Goal: Task Accomplishment & Management: Manage account settings

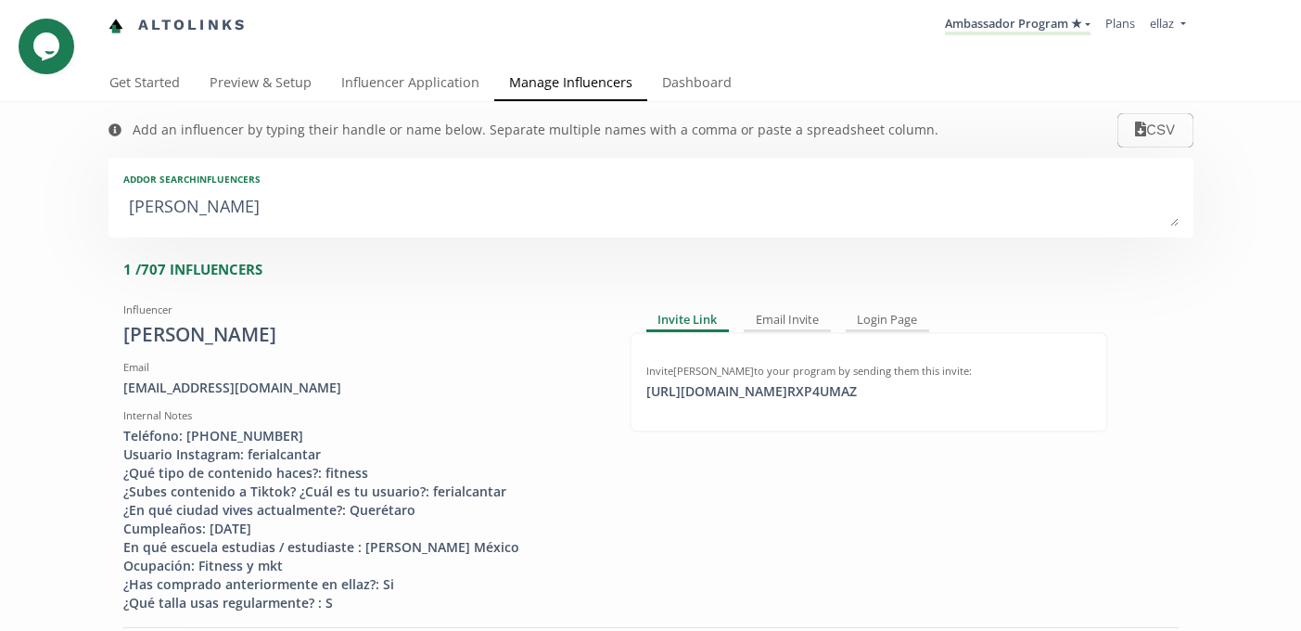
click at [288, 219] on textarea "[PERSON_NAME]" at bounding box center [651, 207] width 1056 height 37
click at [280, 224] on textarea "[PERSON_NAME]" at bounding box center [651, 207] width 1056 height 37
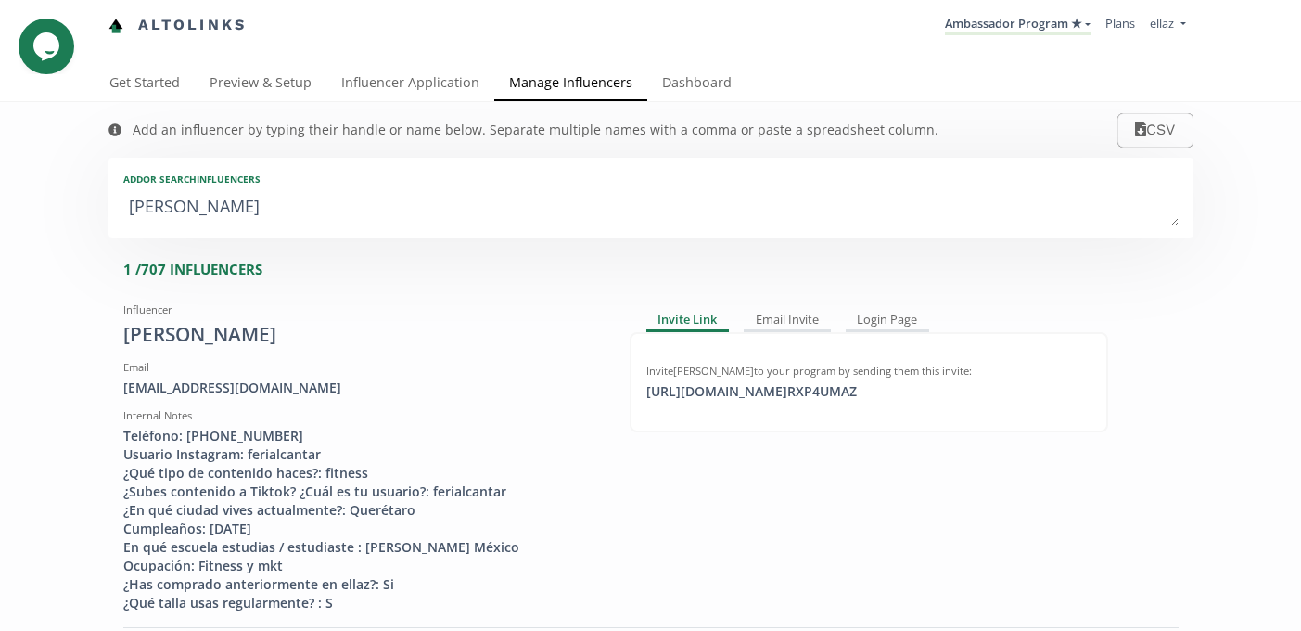
type textarea "a"
type input "a"
type input "A"
type textarea "al"
type input "al"
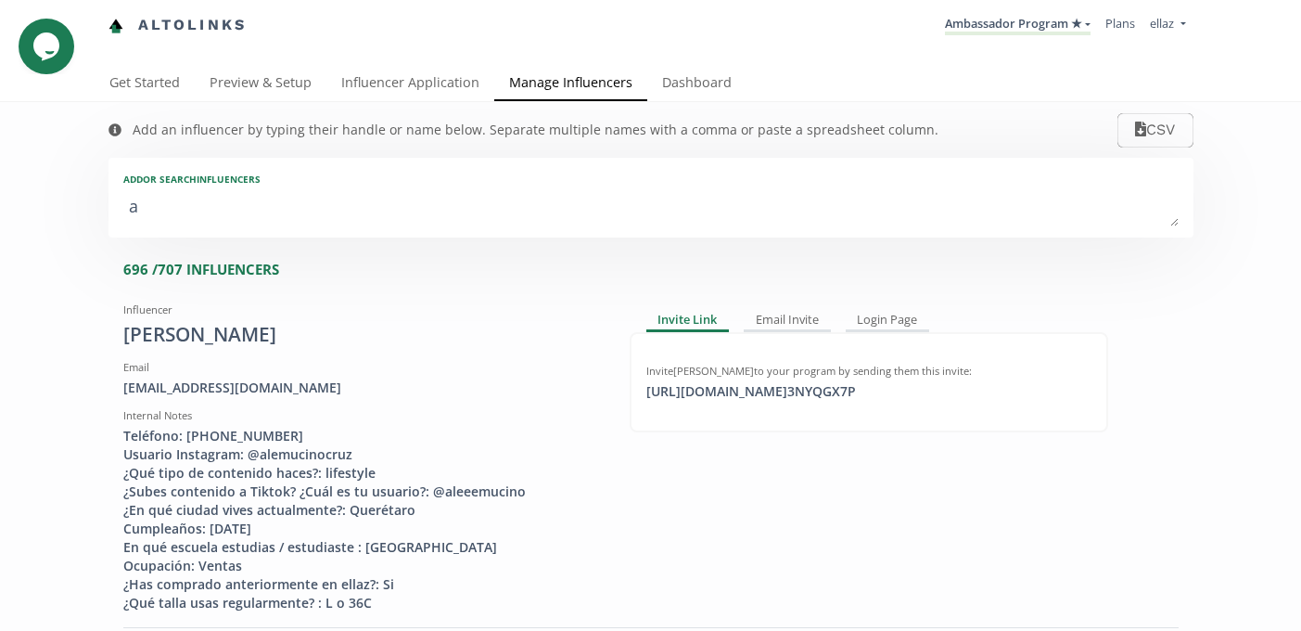
type input "AL"
type textarea "ale"
type input "ale"
type input "ALE"
type textarea "alex"
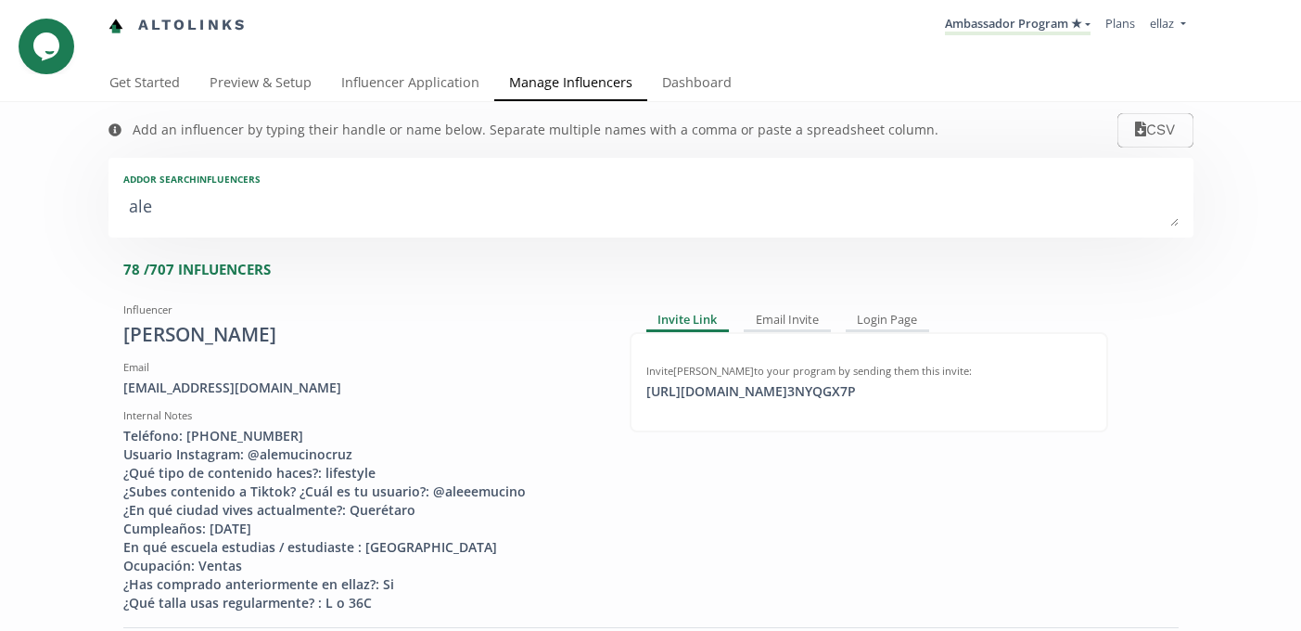
type input "alex"
type input "ALEX"
type textarea "alexi"
type input "alexi"
type input "ALEXI"
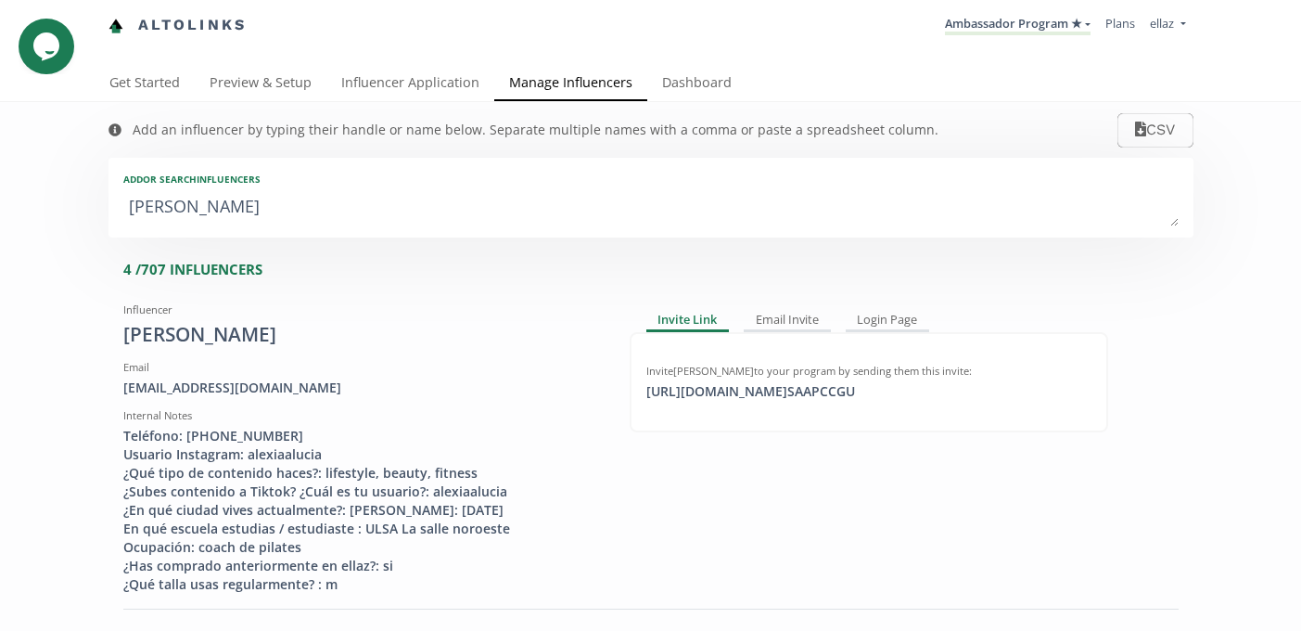
type textarea "alexia"
type input "alexia"
type input "ALEXIA"
type textarea "alexia l"
type input "alexia l"
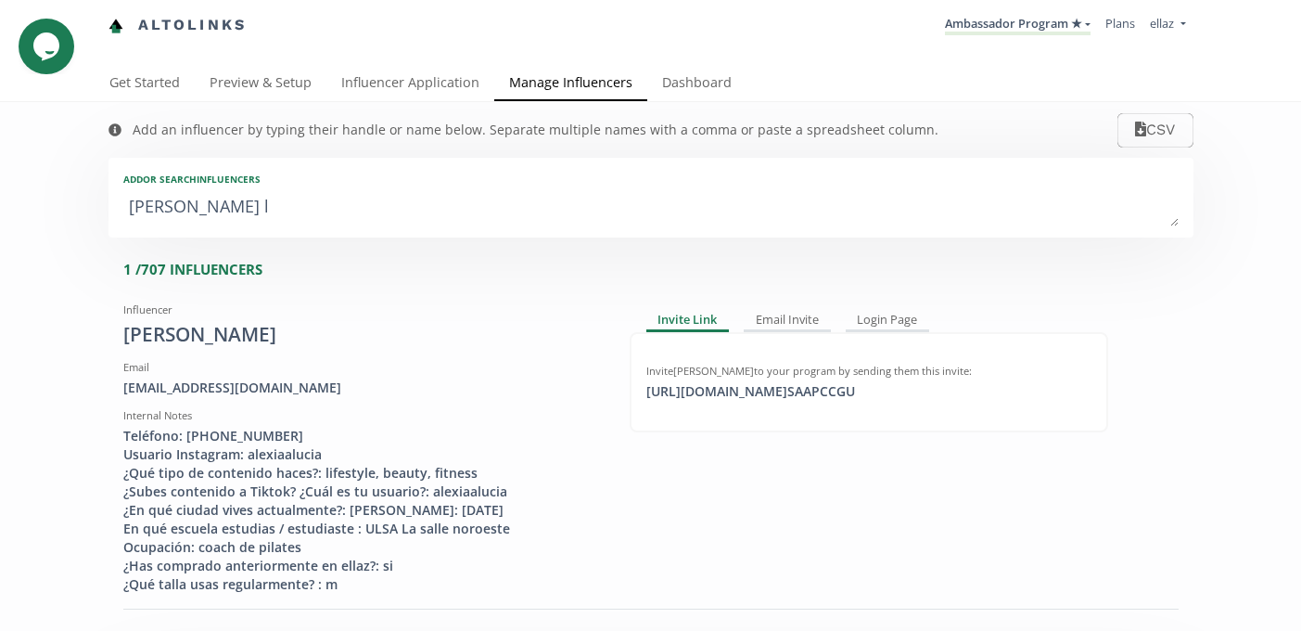
type textarea "alexia l"
click at [375, 90] on link "Influencer Application" at bounding box center [411, 84] width 168 height 37
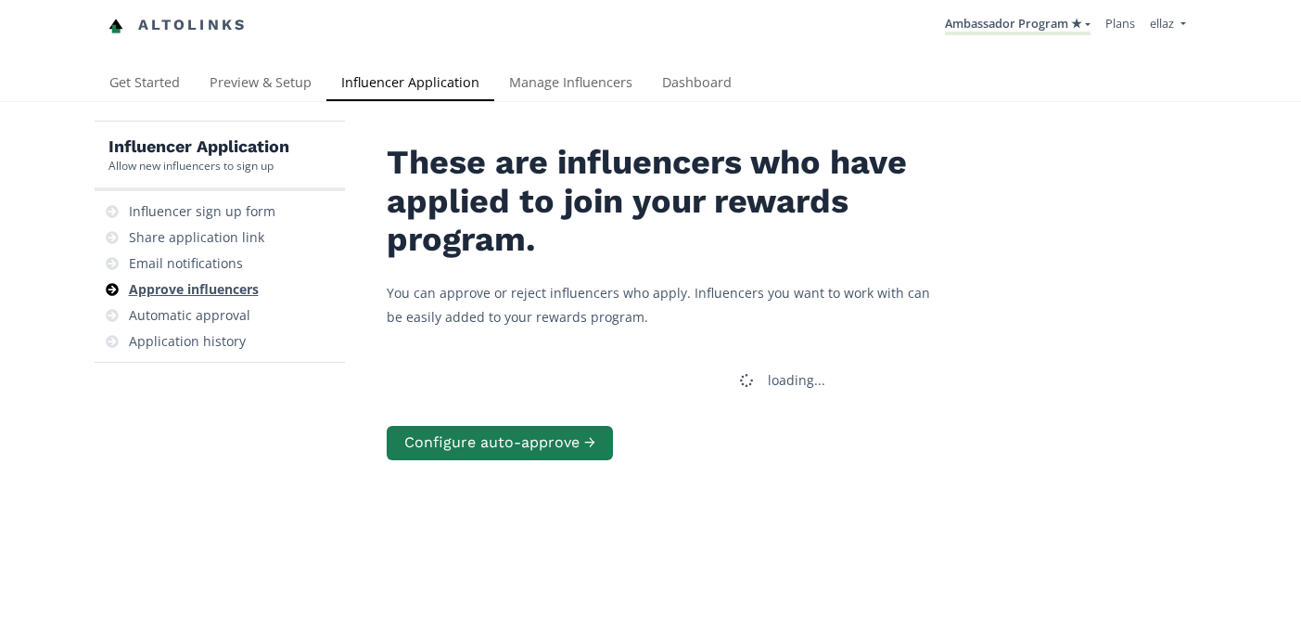
click at [215, 290] on div "Approve influencers" at bounding box center [194, 289] width 130 height 19
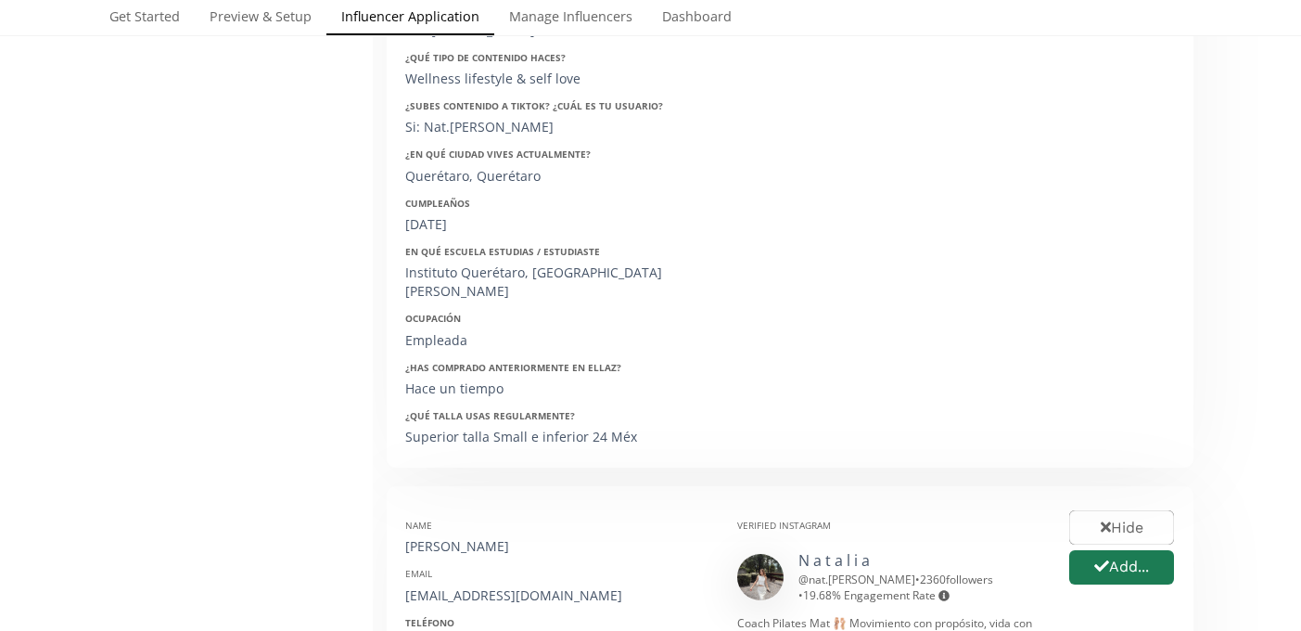
scroll to position [179, 0]
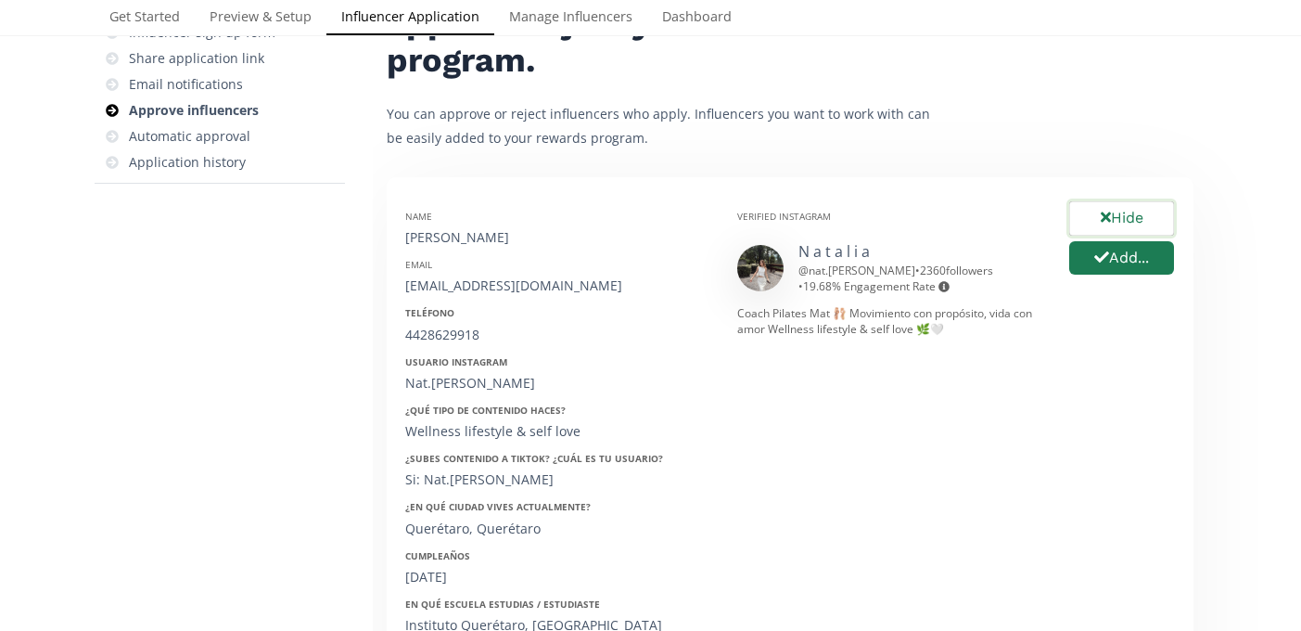
click at [1125, 216] on button "Hide" at bounding box center [1122, 219] width 110 height 40
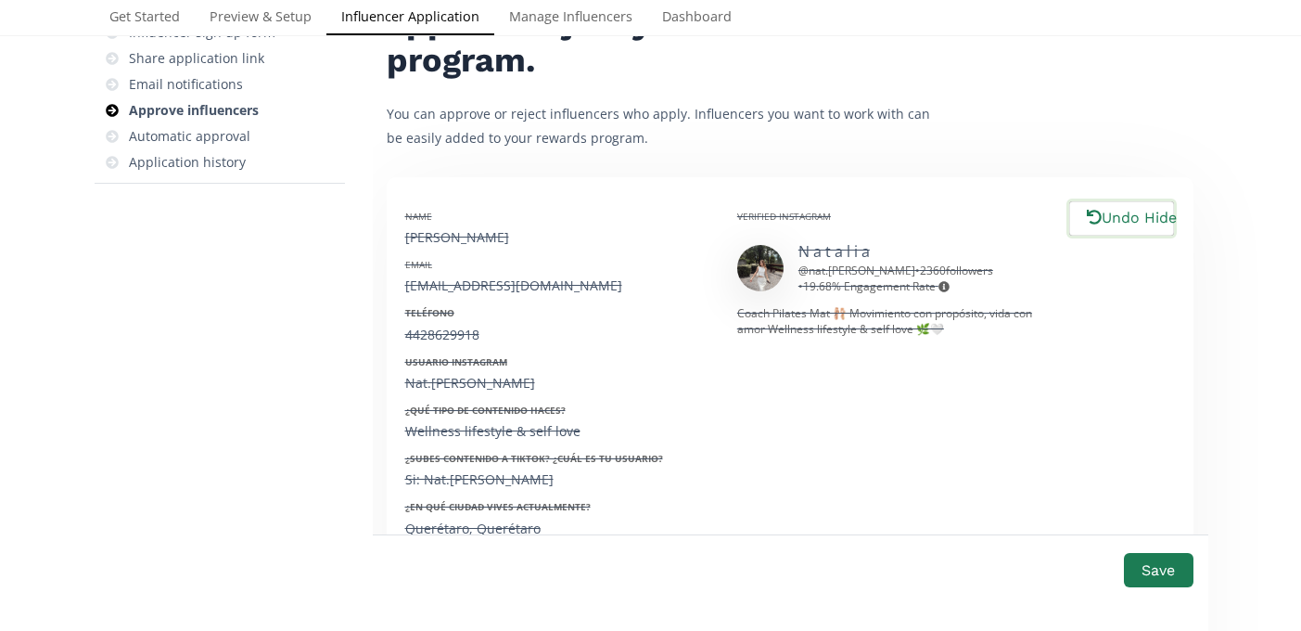
click at [1125, 216] on button "Undo Hide" at bounding box center [1122, 219] width 110 height 40
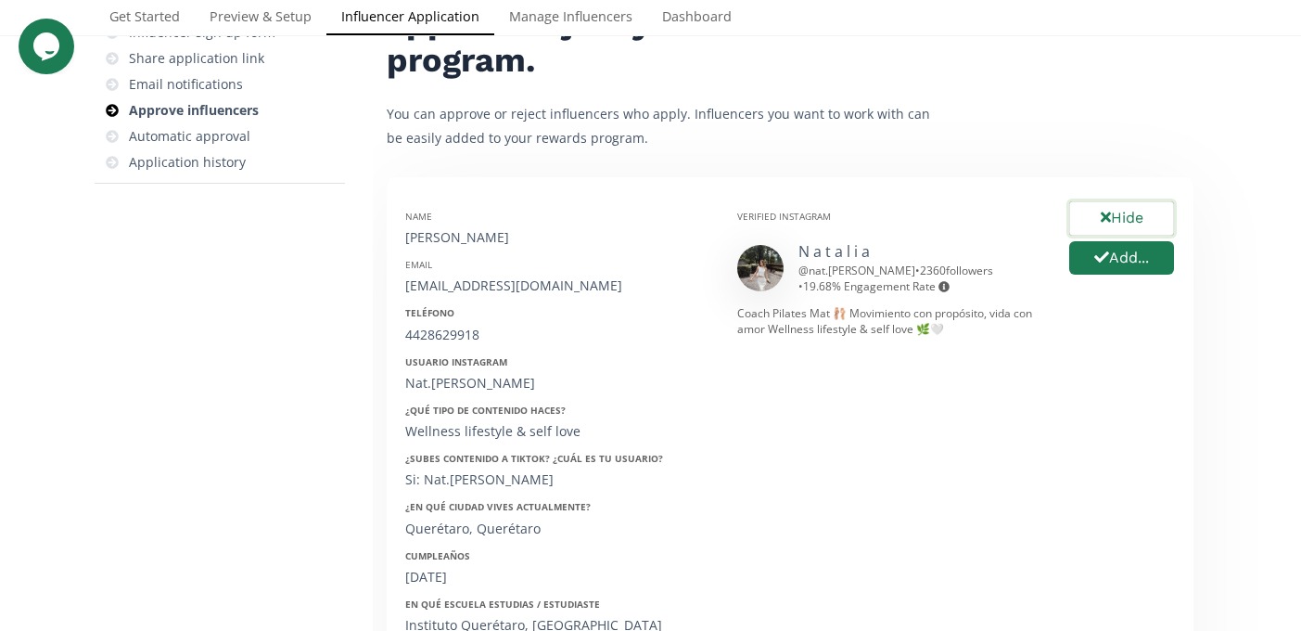
scroll to position [0, 0]
click at [1125, 216] on button "Hide" at bounding box center [1122, 219] width 110 height 40
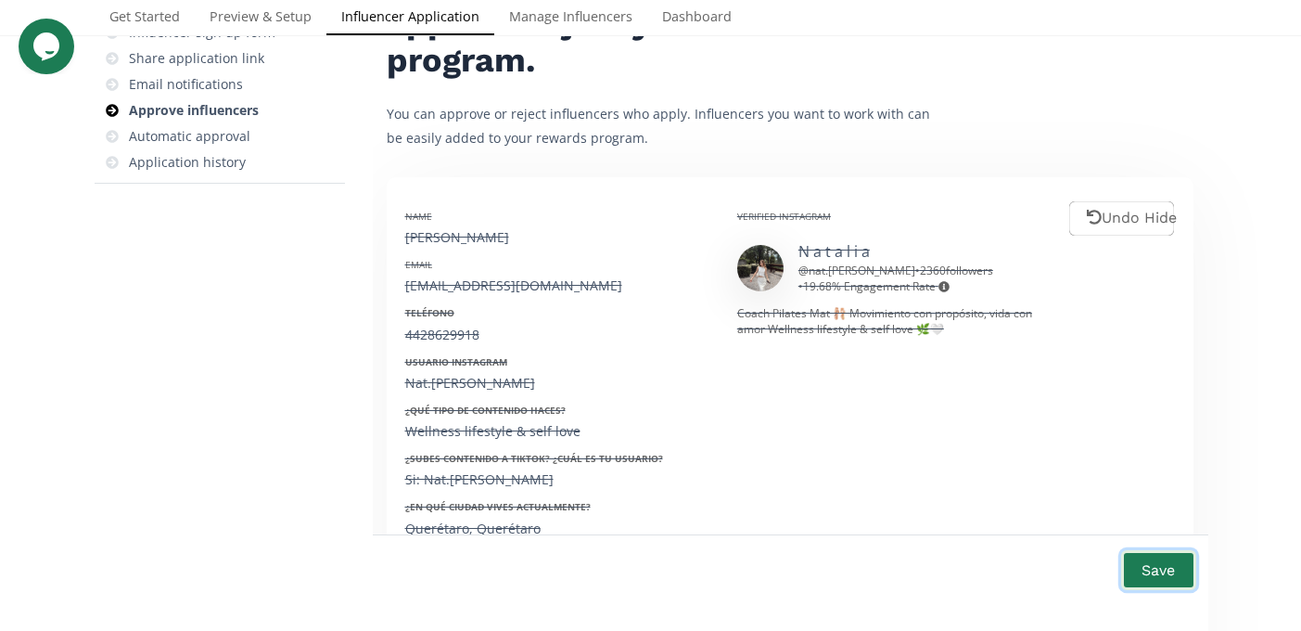
click at [1185, 586] on button "Save" at bounding box center [1159, 570] width 74 height 40
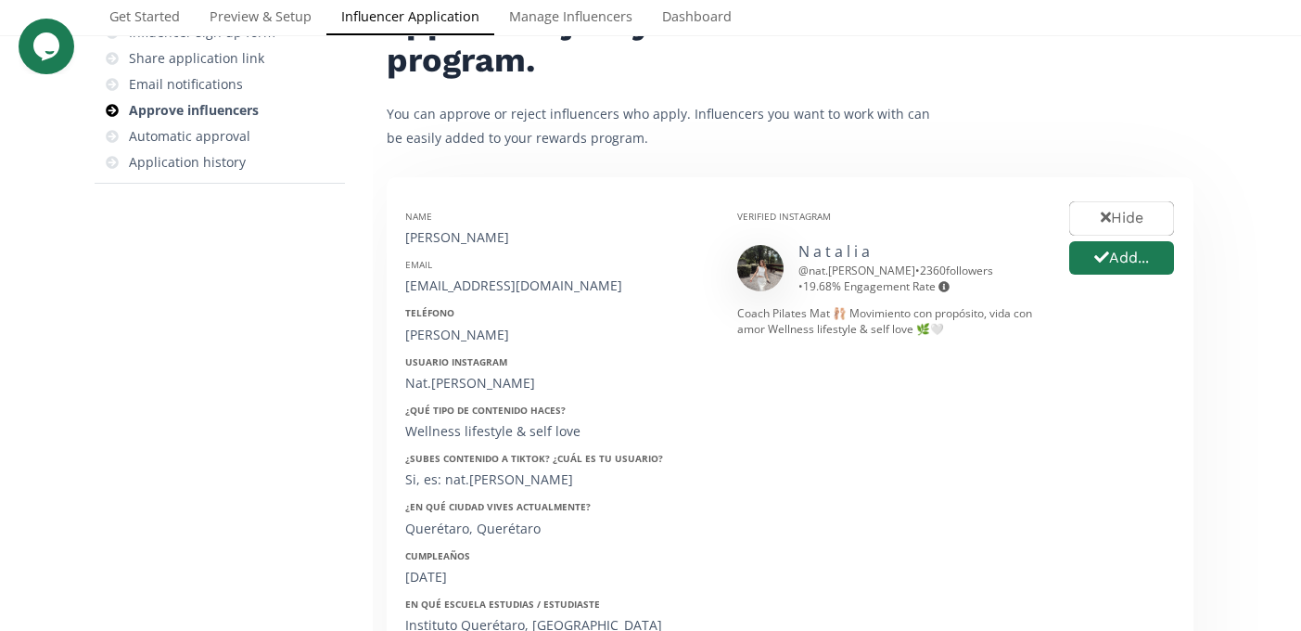
click at [436, 233] on div "Natalia Cano" at bounding box center [557, 237] width 304 height 19
copy div "Natalia Cano"
click at [486, 283] on div "24natcano@gmail.com" at bounding box center [557, 285] width 304 height 19
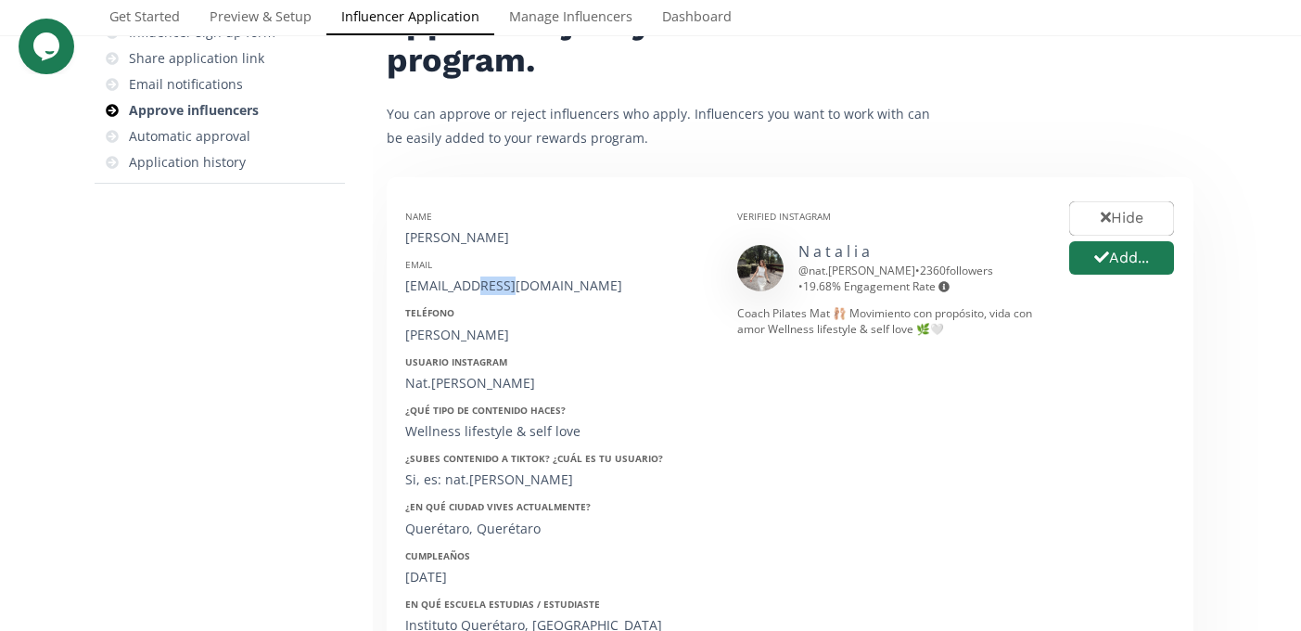
click at [486, 283] on div "24natcano@gmail.com" at bounding box center [557, 285] width 304 height 19
copy div "24natcano@gmail.com"
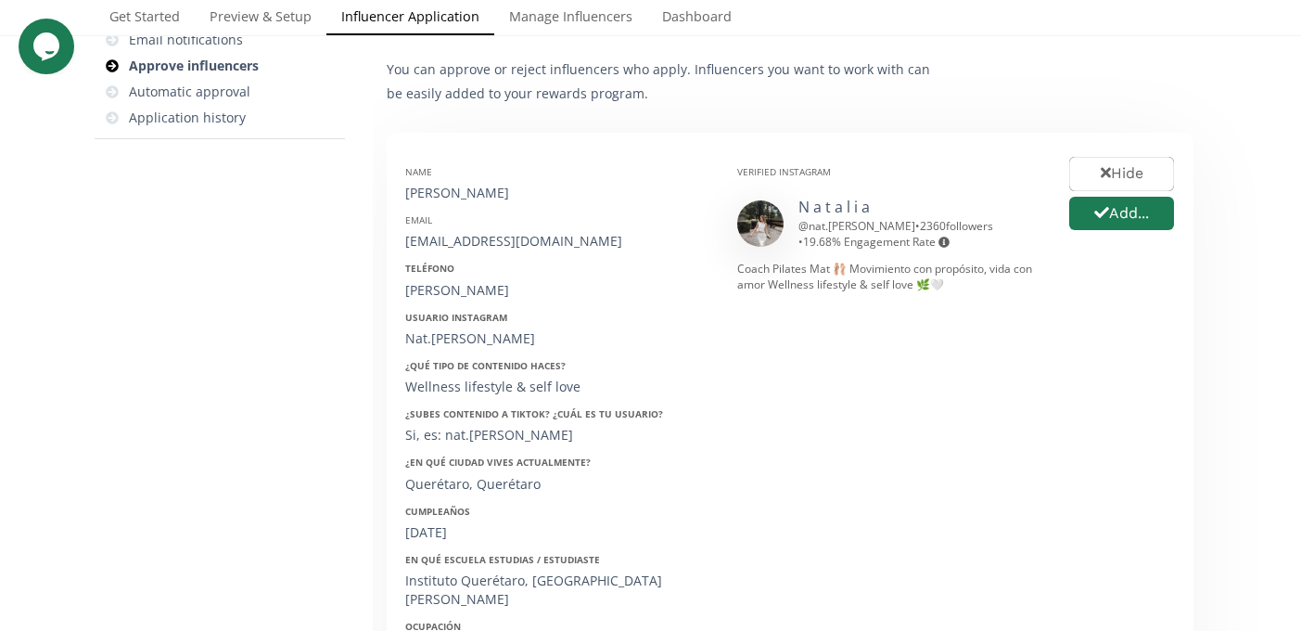
click at [442, 536] on div "24/03/2004" at bounding box center [557, 532] width 304 height 19
copy div "24/03/2004"
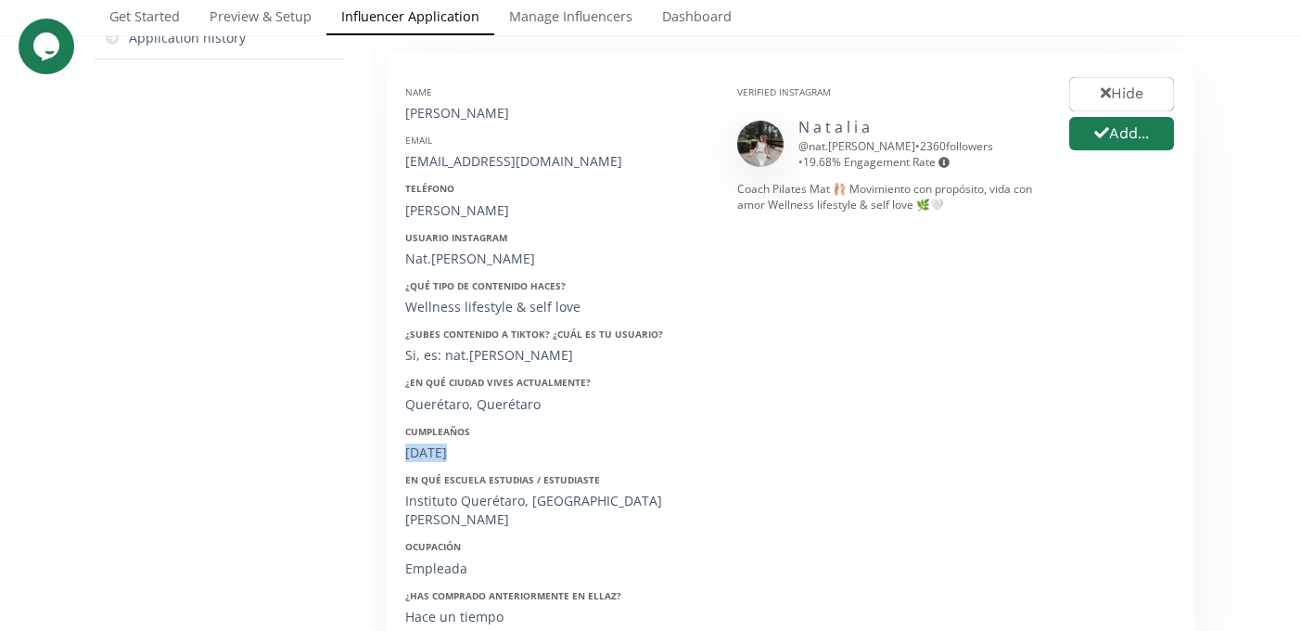
scroll to position [302, 0]
click at [437, 262] on div "Nat.cano" at bounding box center [557, 259] width 304 height 19
copy div "Nat.cano"
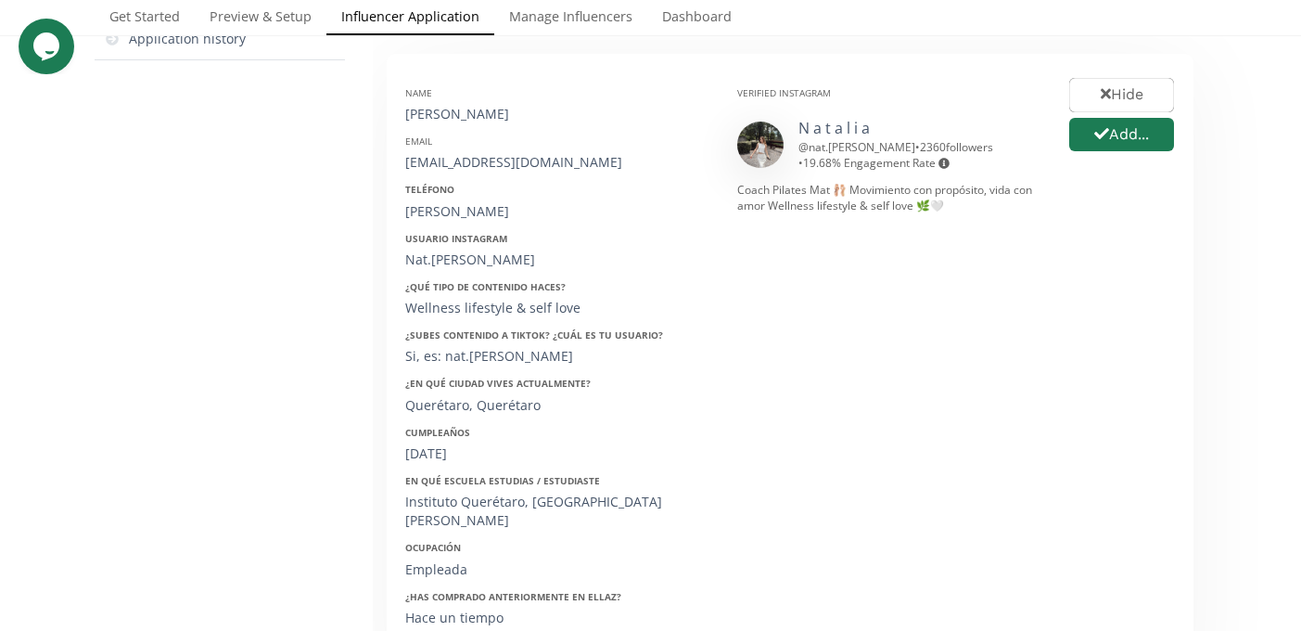
click at [455, 164] on div "24natcano@gmail.com" at bounding box center [557, 162] width 304 height 19
copy div "24natcano@gmail.com"
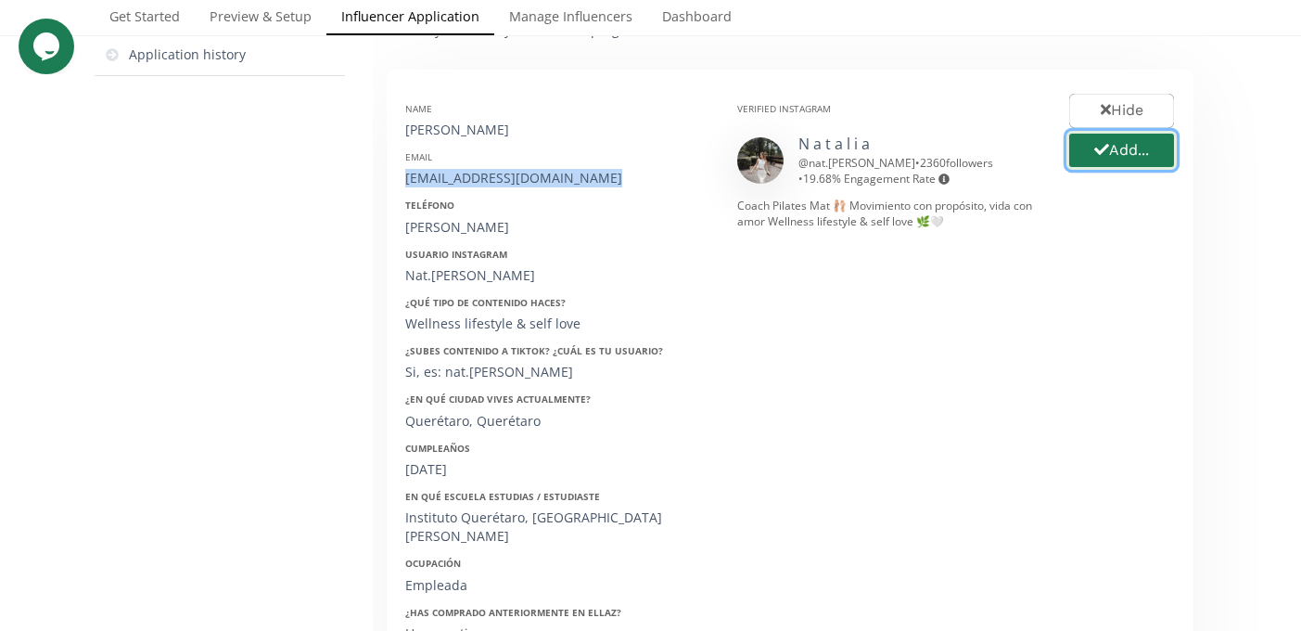
click at [1124, 160] on button "Add..." at bounding box center [1122, 151] width 110 height 40
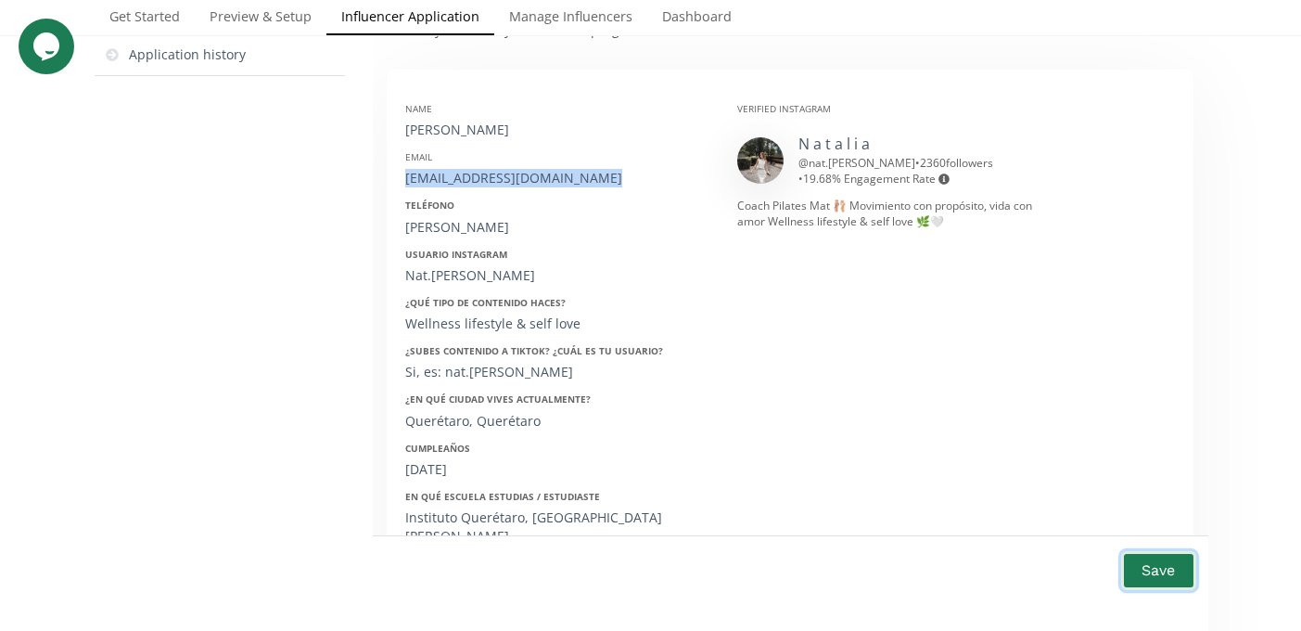
click at [1150, 582] on button "Save" at bounding box center [1159, 570] width 74 height 40
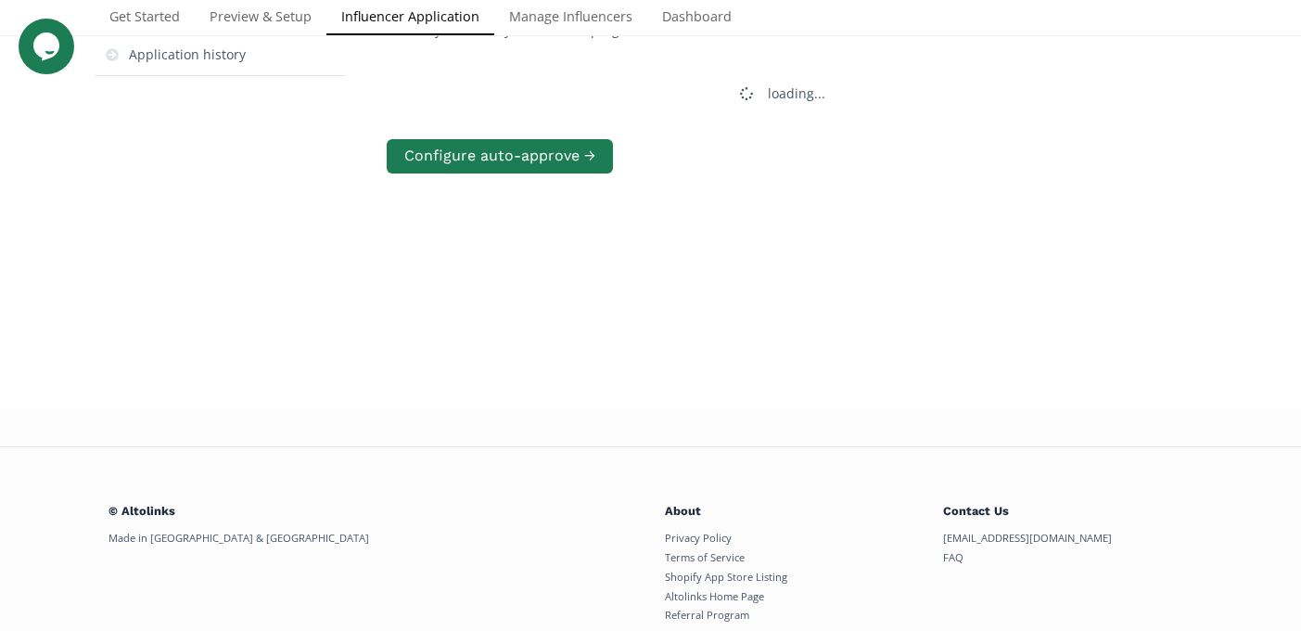
scroll to position [0, 0]
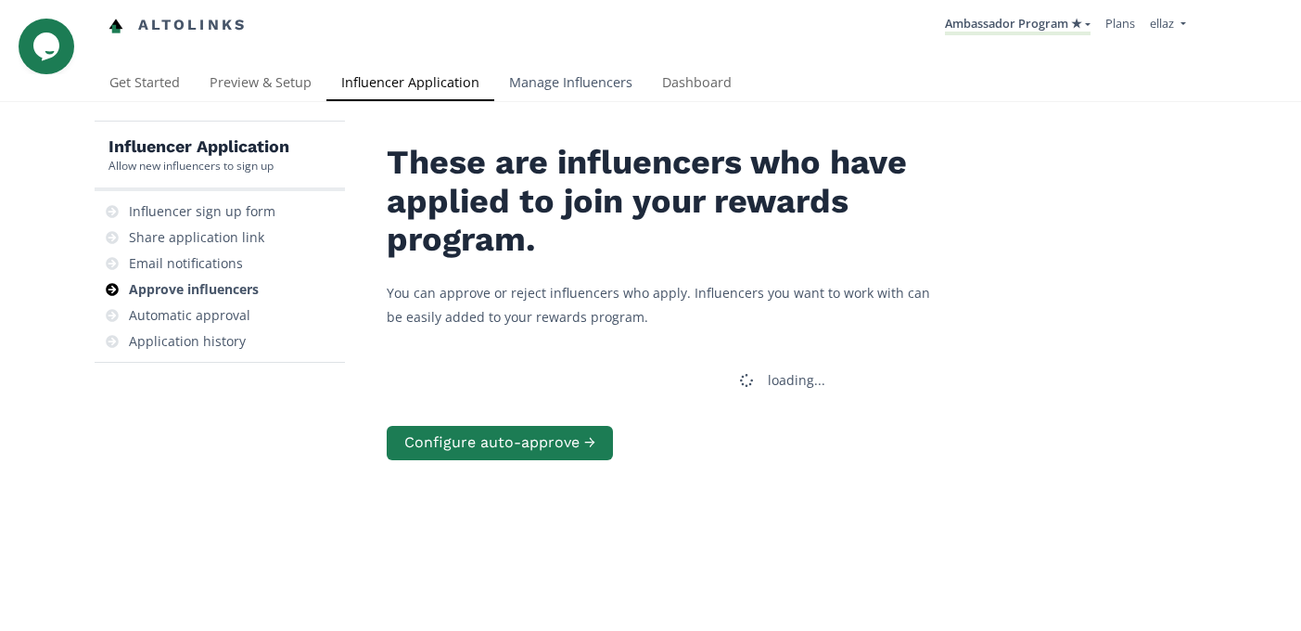
click at [573, 85] on link "Manage Influencers" at bounding box center [570, 84] width 153 height 37
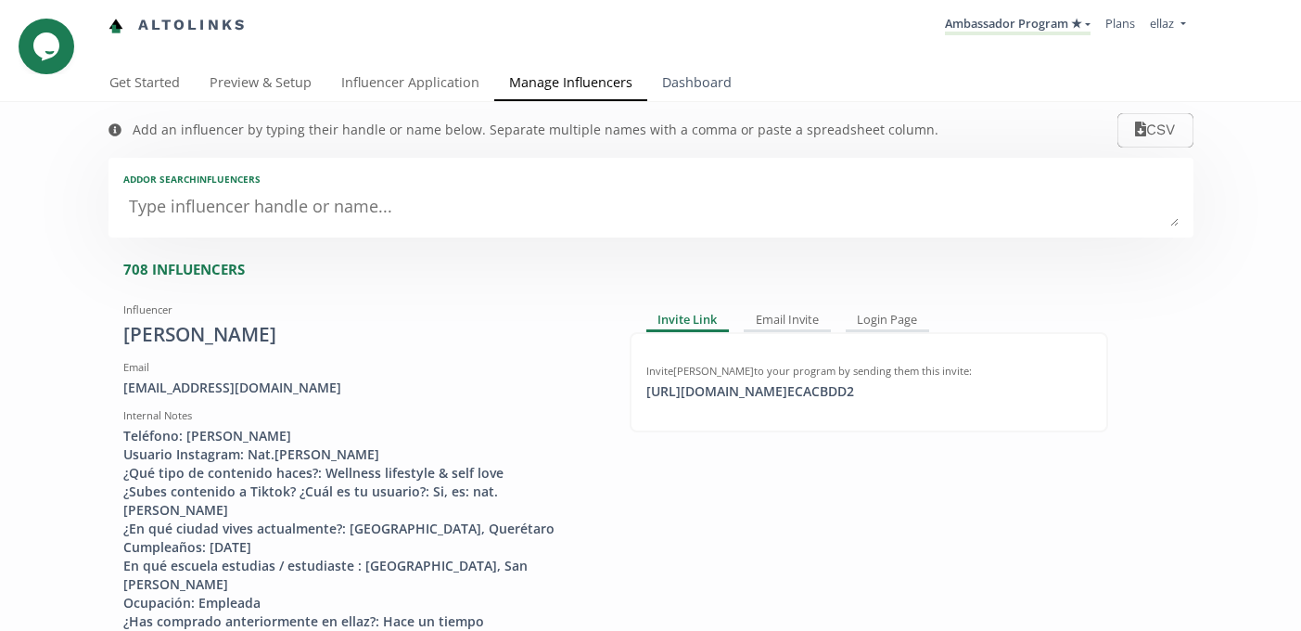
click at [697, 96] on link "Dashboard" at bounding box center [696, 84] width 99 height 37
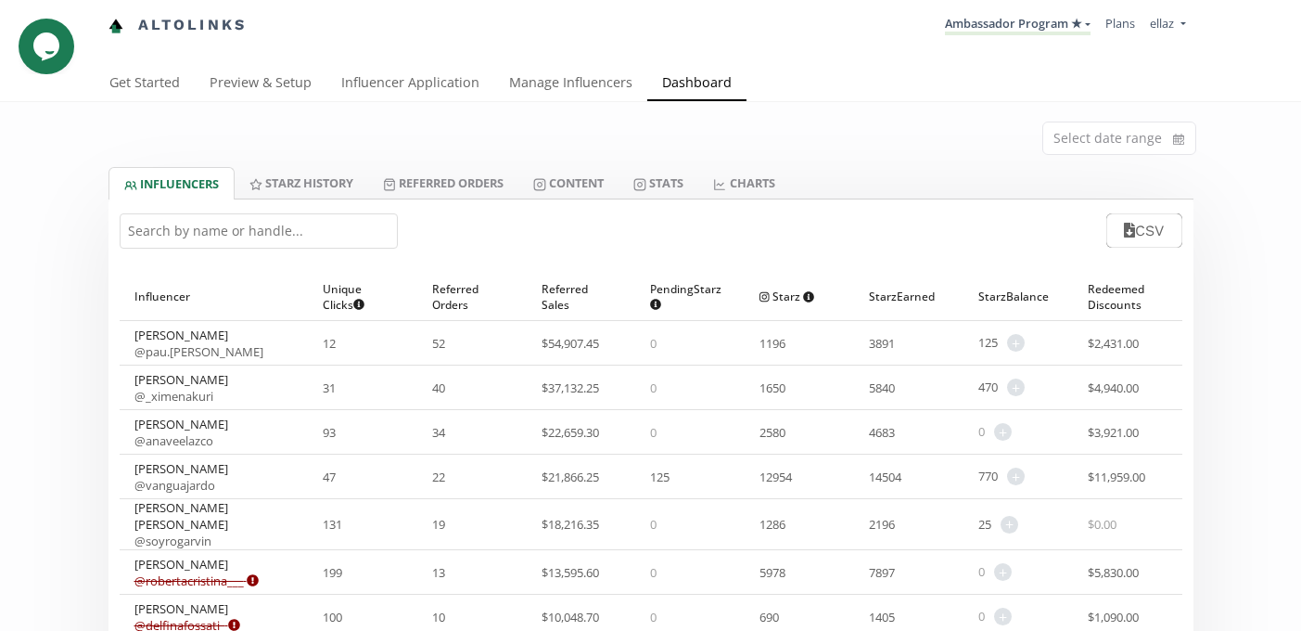
click at [180, 245] on input "text" at bounding box center [259, 230] width 278 height 35
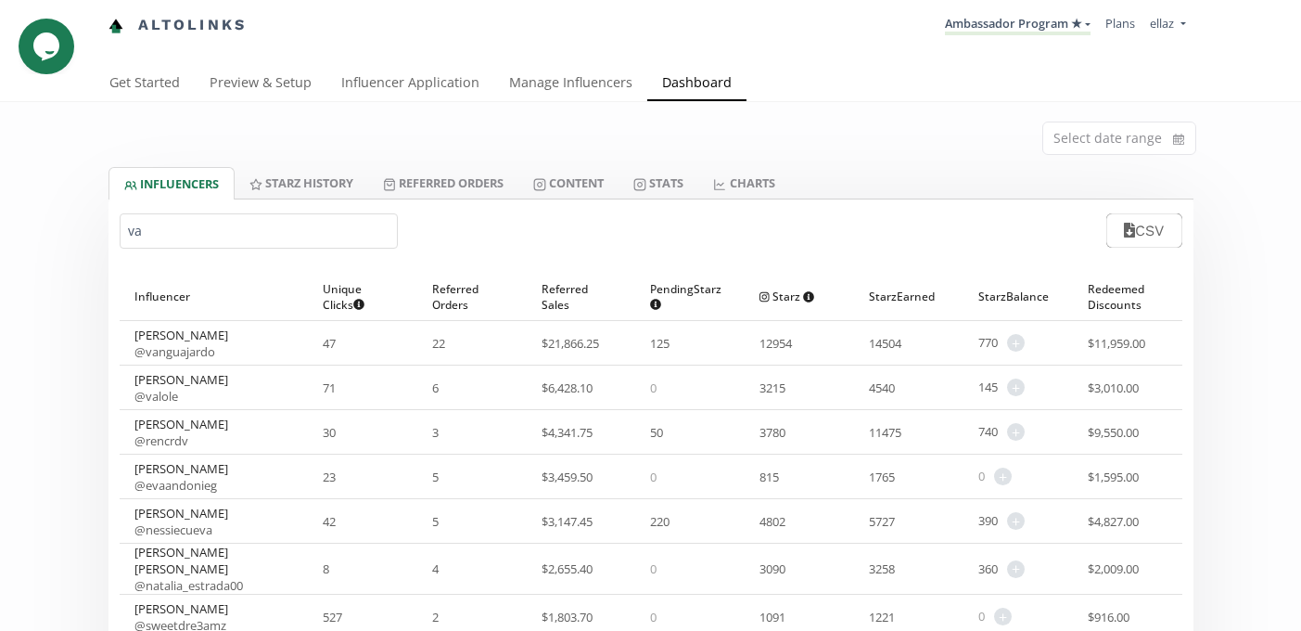
type input "v"
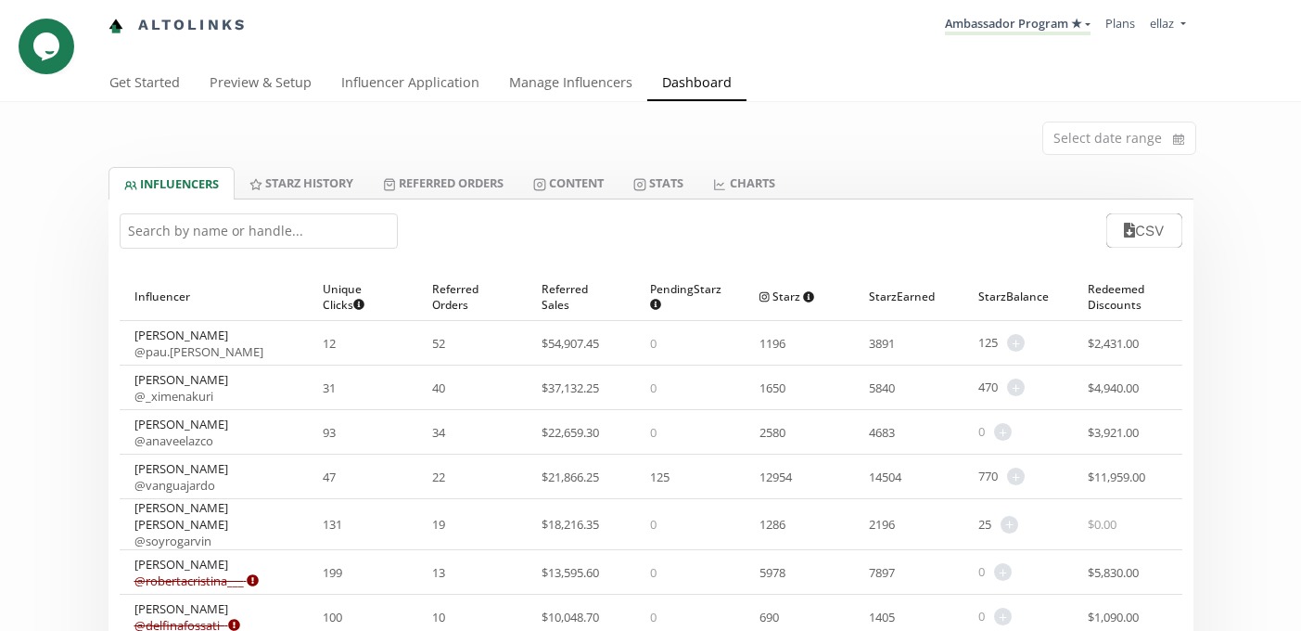
paste input "[PERSON_NAME]"
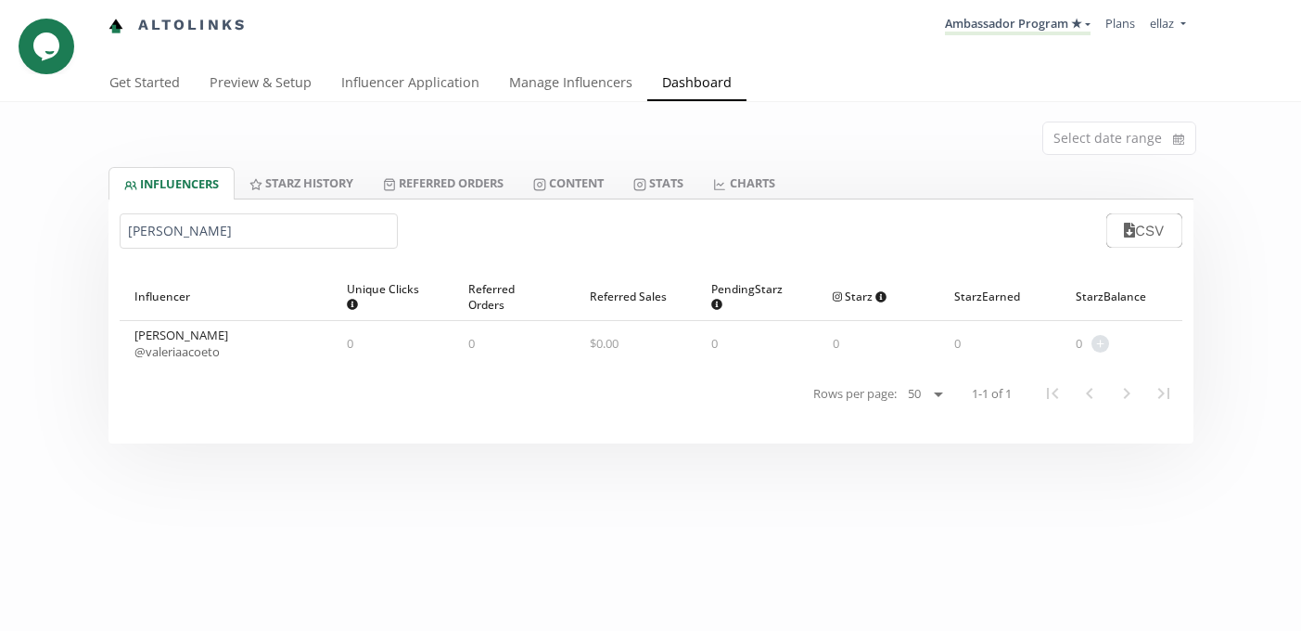
click at [204, 351] on link "@ valeriaacoeto" at bounding box center [177, 351] width 85 height 17
click at [235, 229] on input "Valeria Coeto Barroso" at bounding box center [259, 230] width 278 height 35
paste input "Daniela Gonzalez Arredond"
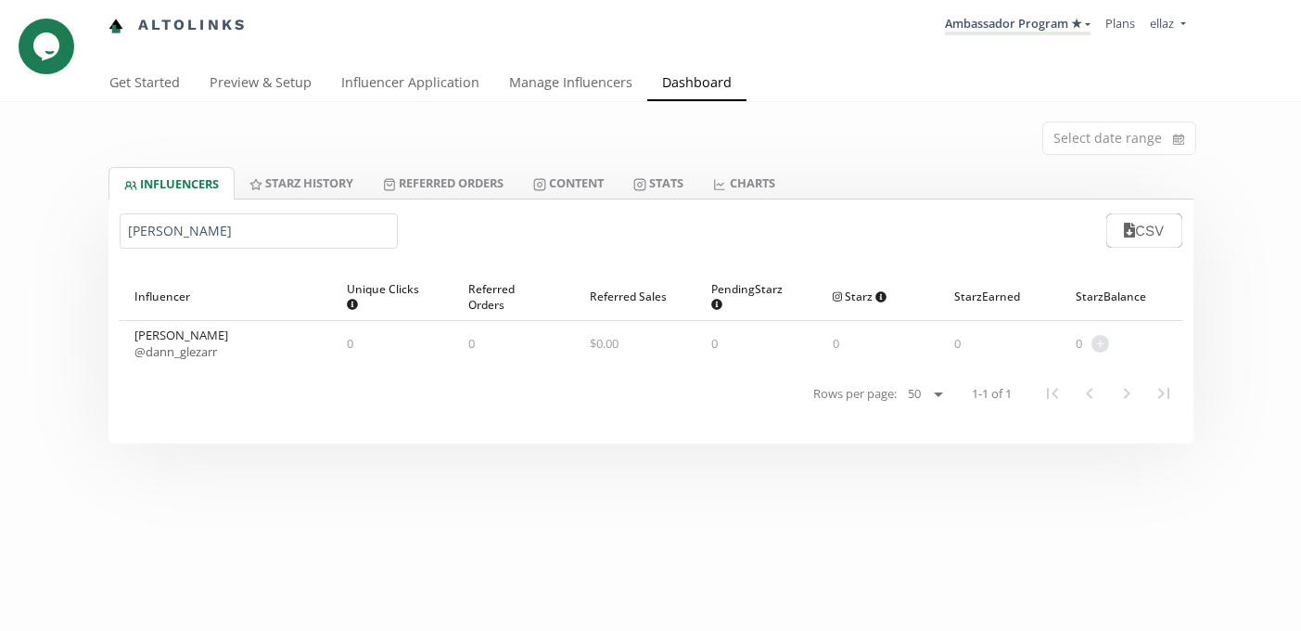
click at [174, 361] on div "Daniela Gonzalez Arredondo @ dann_glezarr" at bounding box center [226, 343] width 213 height 45
click at [181, 355] on link "@ dann_glezarr" at bounding box center [176, 351] width 83 height 17
click at [187, 232] on input "Daniela Gonzalez Arredondo" at bounding box center [259, 230] width 278 height 35
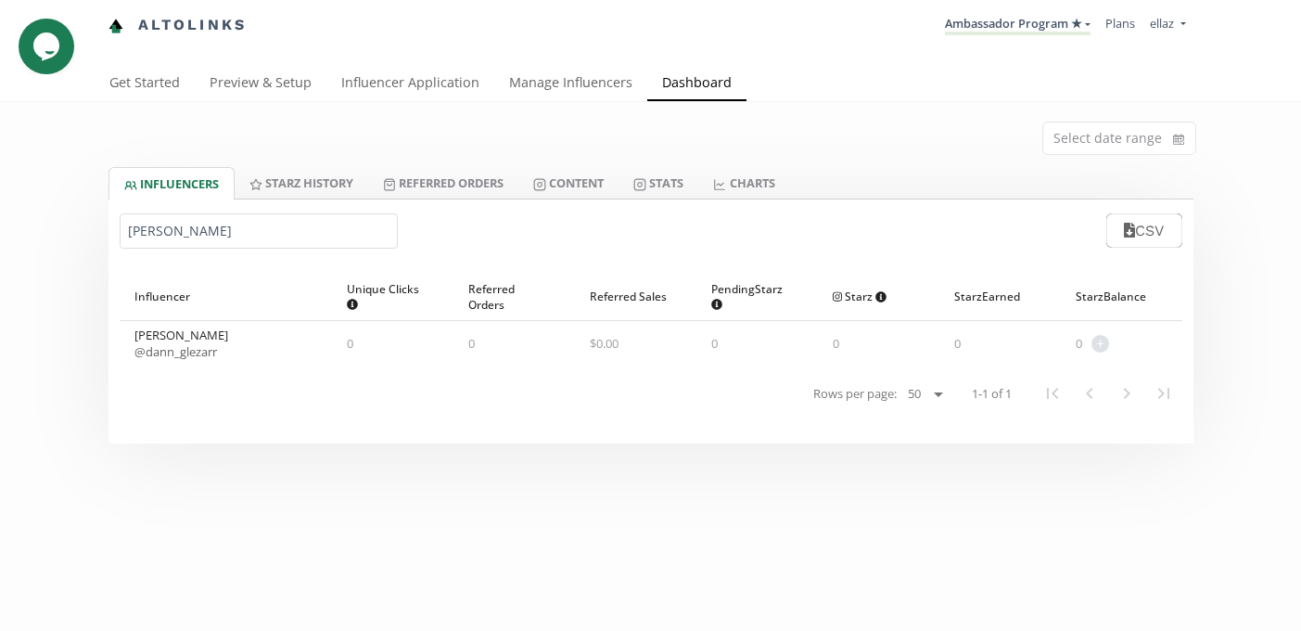
paste input "Natalia Can"
click at [172, 357] on link "@ nat.cano" at bounding box center [198, 351] width 126 height 17
click at [211, 247] on input "Natalia Cano" at bounding box center [259, 230] width 278 height 35
click at [175, 237] on input "Natalia Cano" at bounding box center [259, 230] width 278 height 35
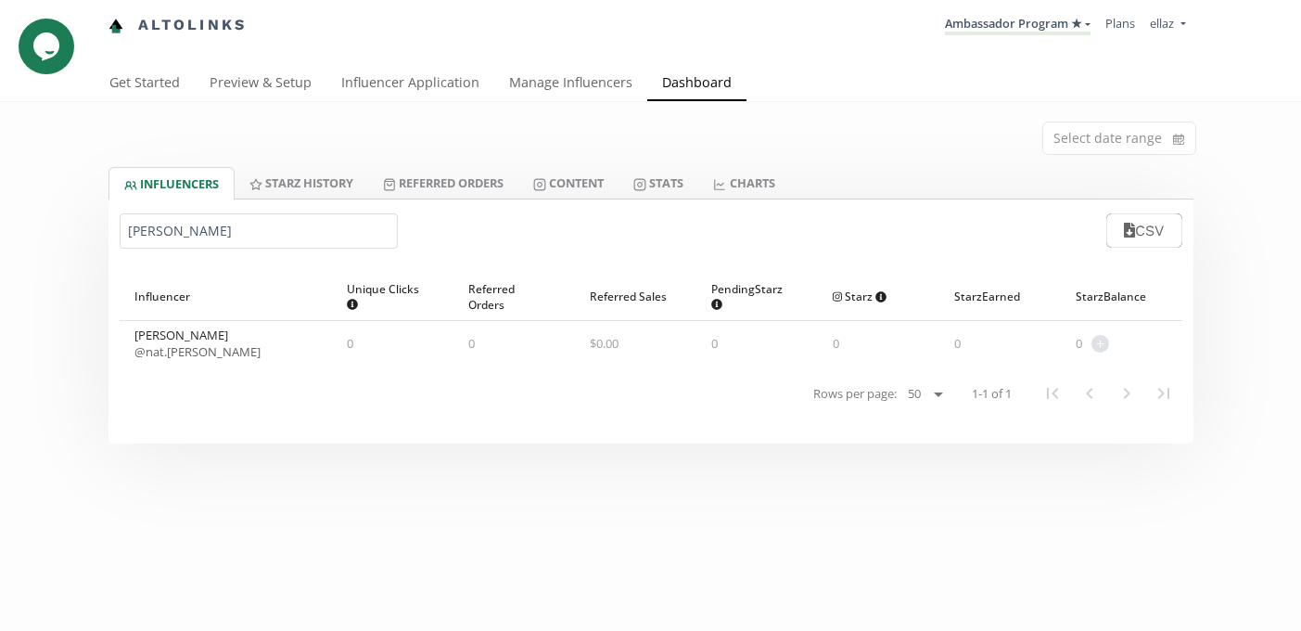
click at [175, 237] on input "Natalia Cano" at bounding box center [259, 230] width 278 height 35
paste input "icole Willy"
click at [189, 365] on div "Nicole Willy @ nicolewilly.s" at bounding box center [226, 343] width 213 height 45
click at [189, 361] on div "Nicole Willy @ nicolewilly.s" at bounding box center [226, 343] width 213 height 45
click at [186, 356] on link "@ nicolewilly.s" at bounding box center [173, 351] width 76 height 17
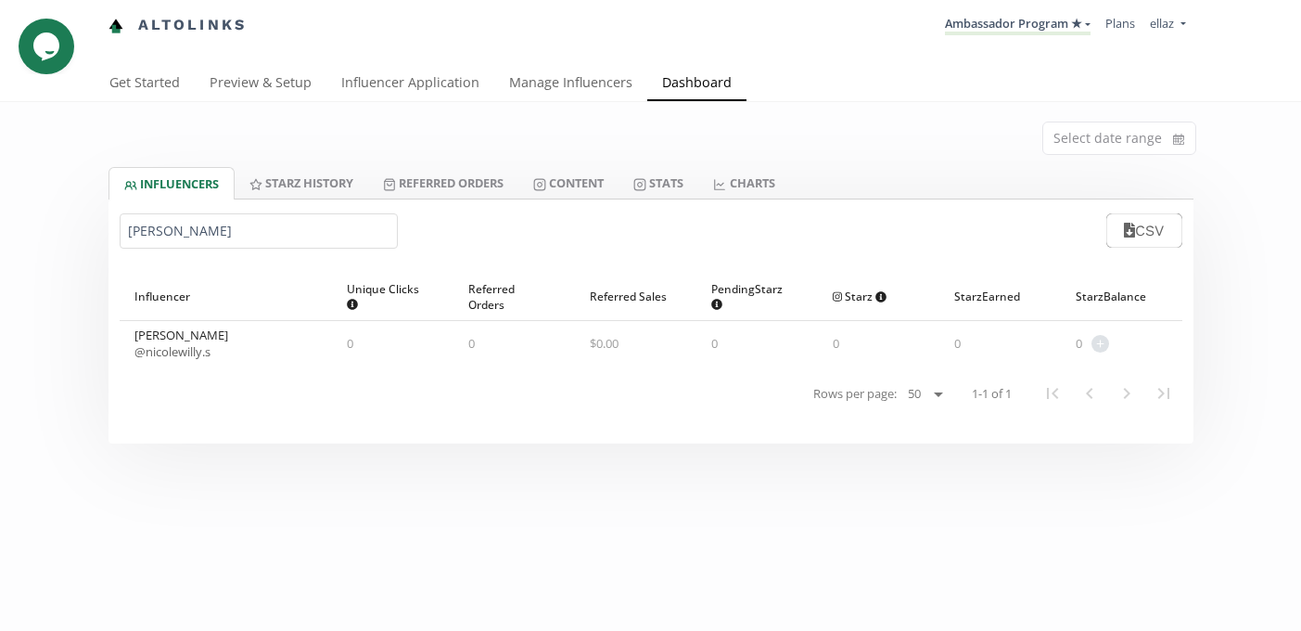
click at [160, 227] on input "Nicole Willy" at bounding box center [259, 230] width 278 height 35
paste input "Alejandra Maria Muciño Cruz"
type input "Alejandra Maria Muciño Cruz"
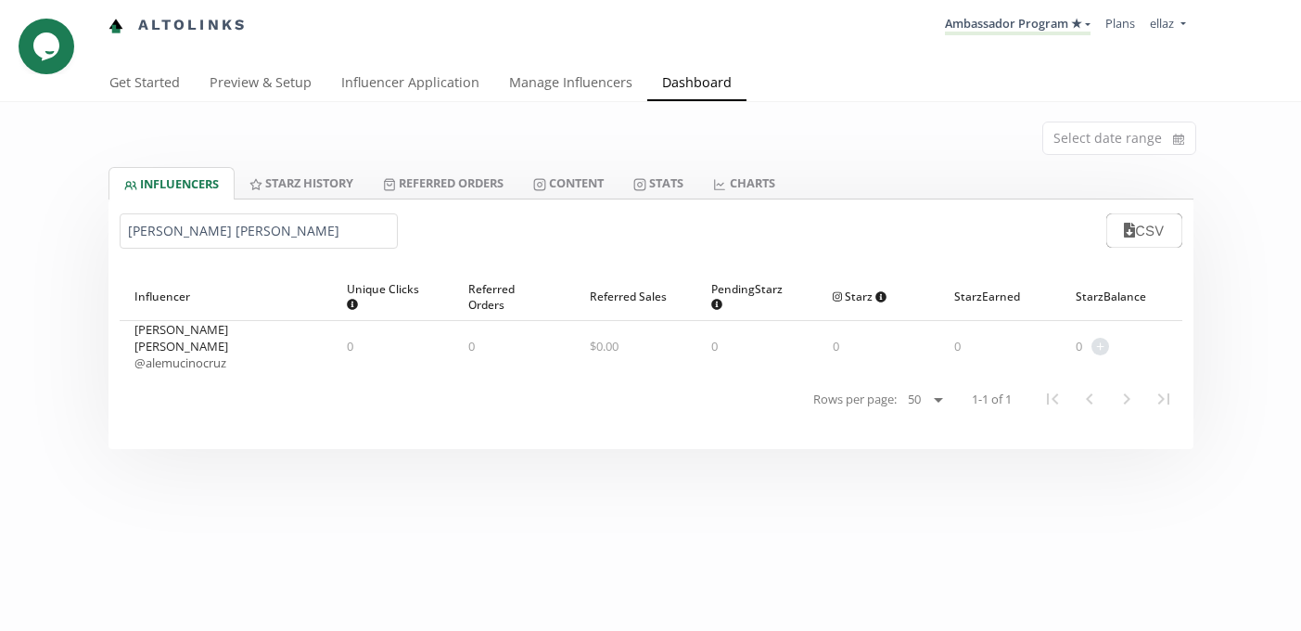
click at [195, 354] on link "@ alemucinocruz" at bounding box center [181, 362] width 92 height 17
click at [168, 80] on link "Get Started" at bounding box center [145, 84] width 100 height 37
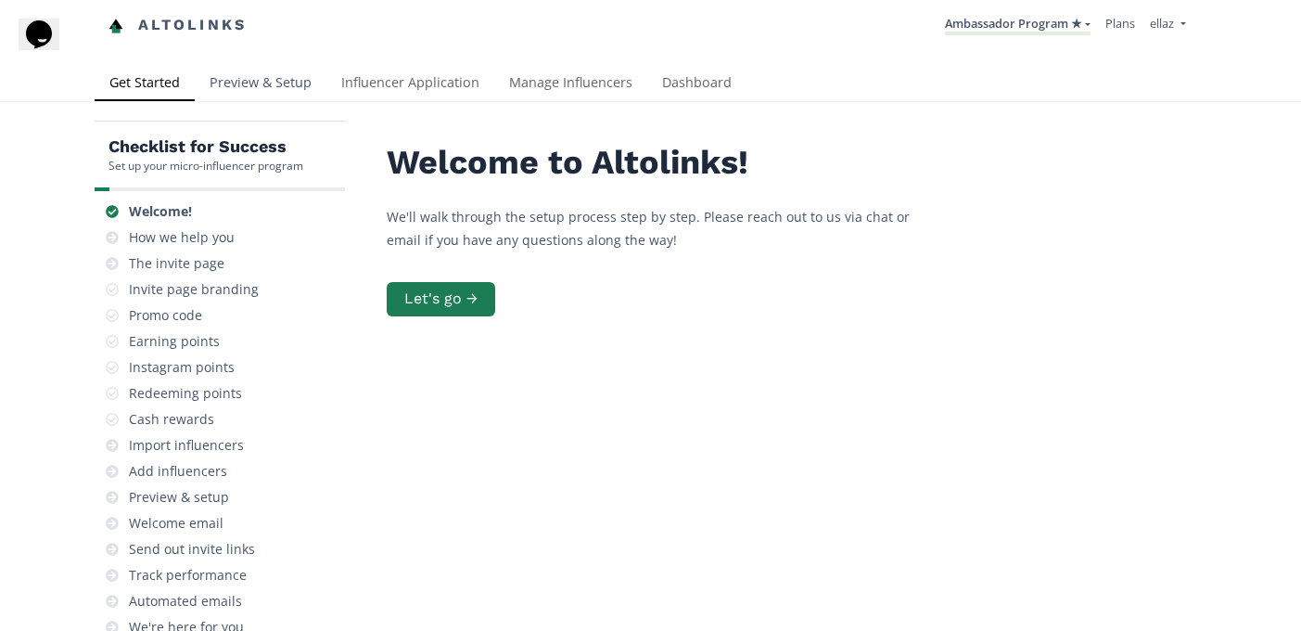
click at [302, 74] on link "Preview & Setup" at bounding box center [261, 84] width 132 height 37
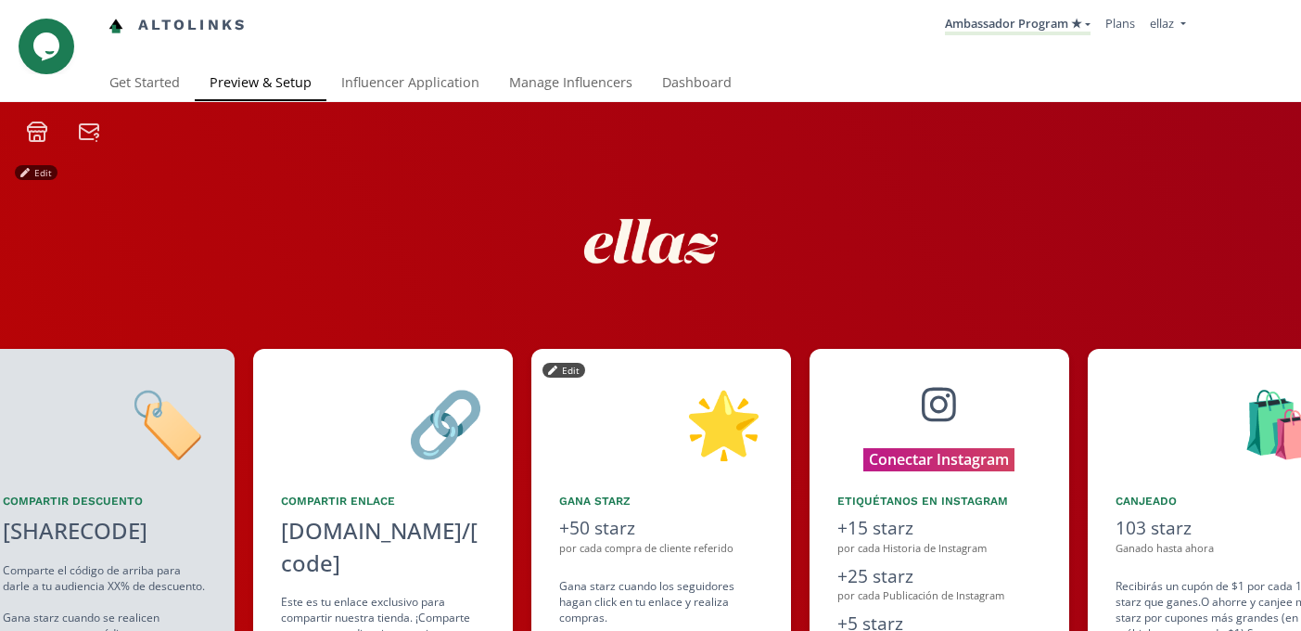
scroll to position [0, 1113]
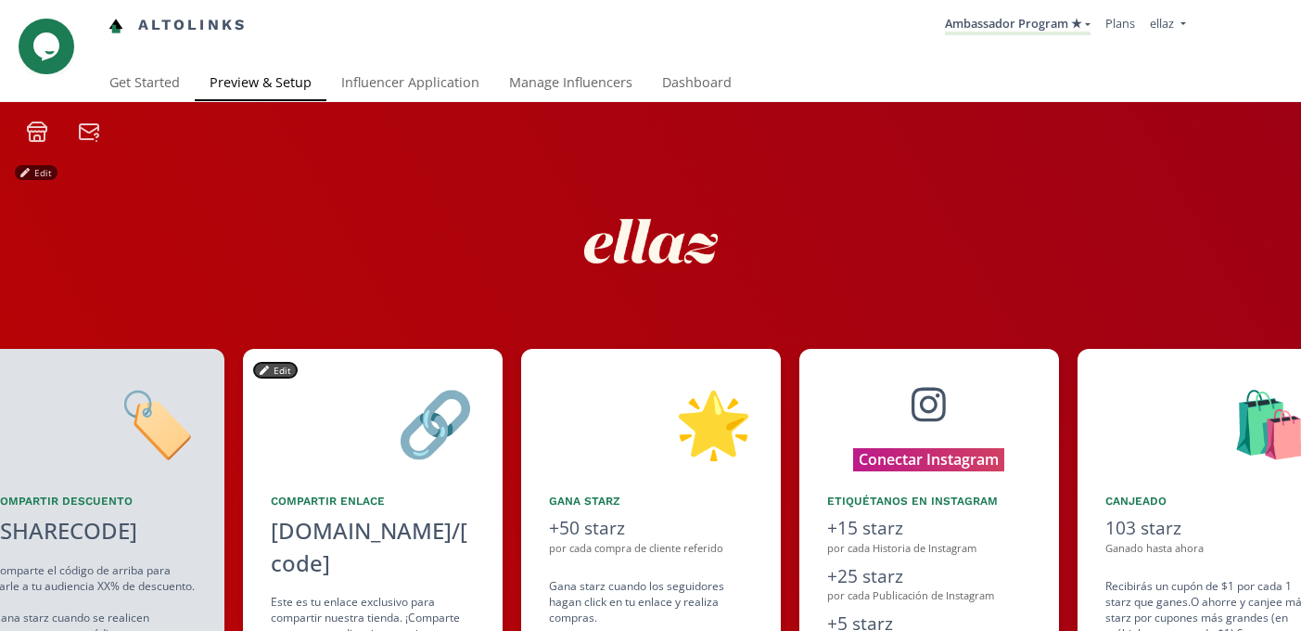
click at [282, 367] on button "Edit" at bounding box center [275, 370] width 43 height 15
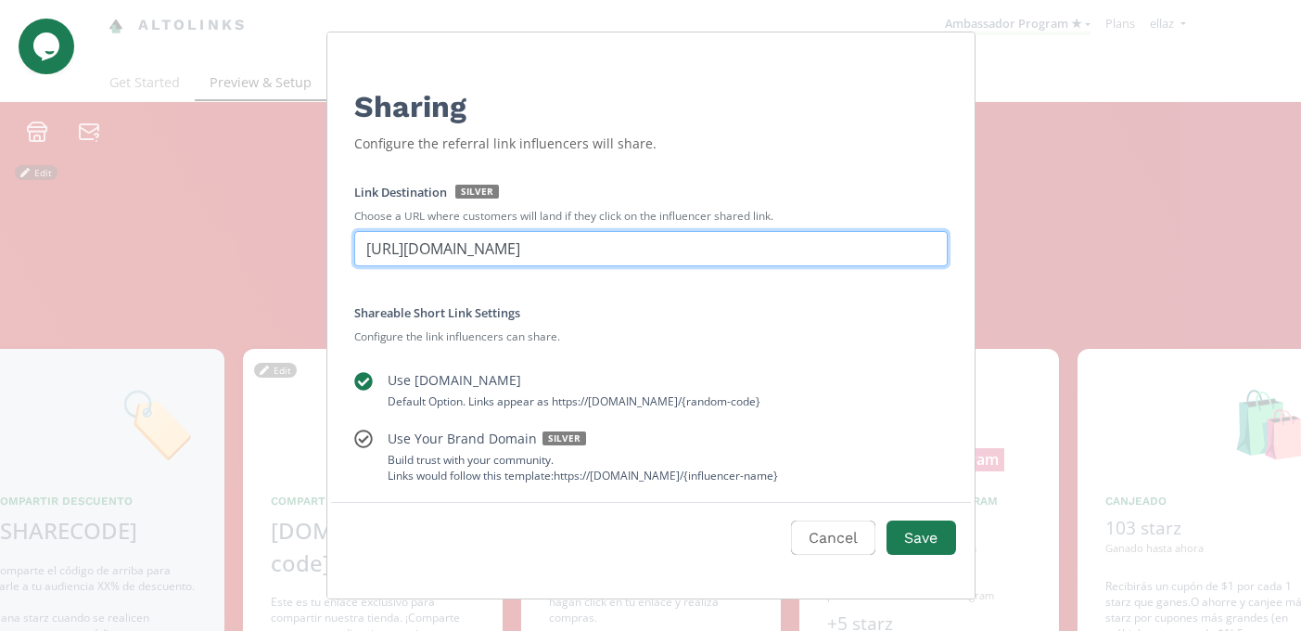
click at [564, 250] on input "[URL][DOMAIN_NAME]" at bounding box center [651, 248] width 594 height 35
paste input "Edit Program"
type input "[URL][DOMAIN_NAME]"
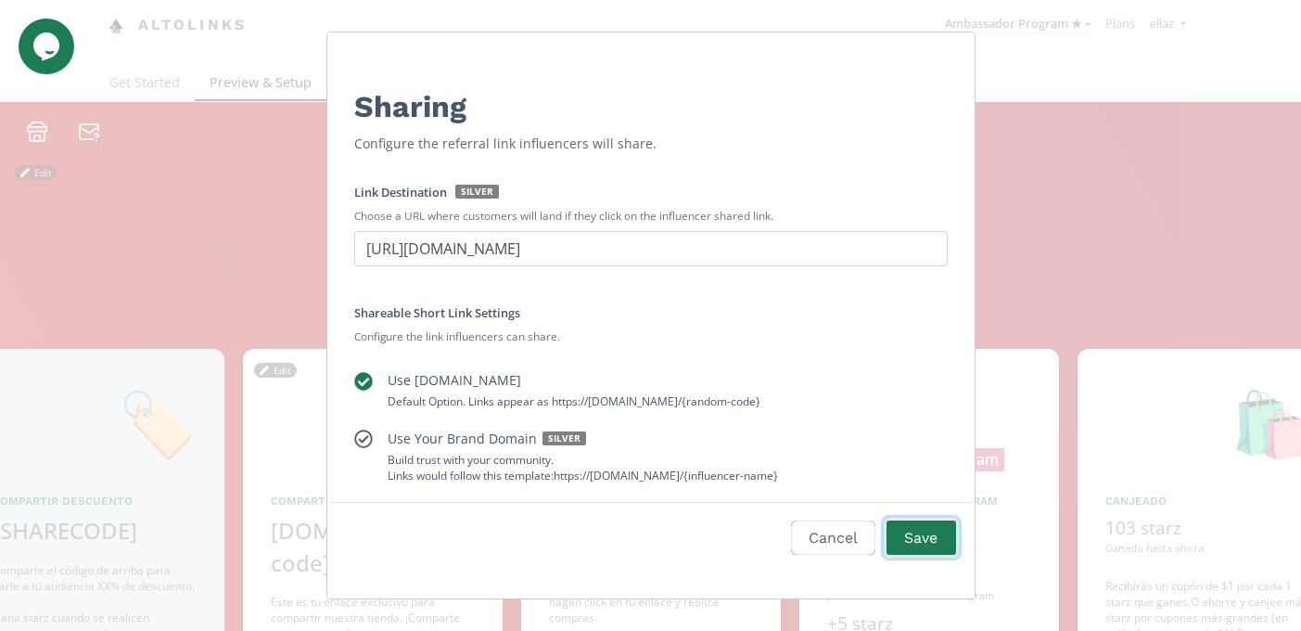
click at [938, 536] on button "Save" at bounding box center [921, 538] width 74 height 40
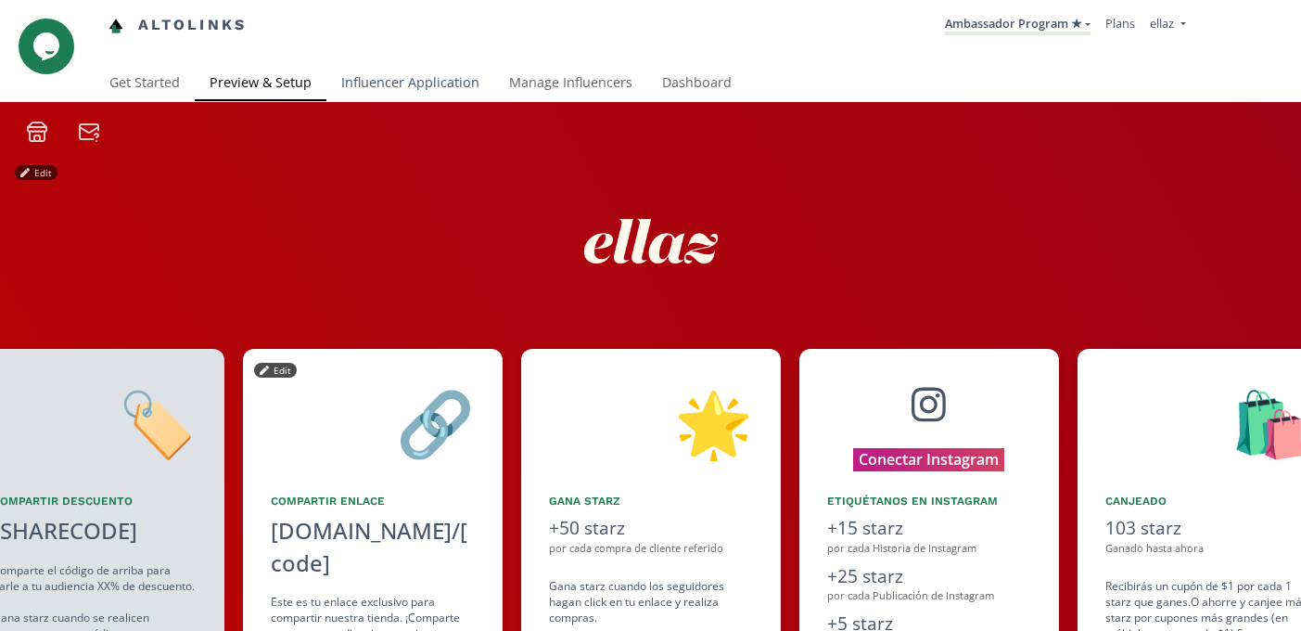
click at [470, 71] on link "Influencer Application" at bounding box center [411, 84] width 168 height 37
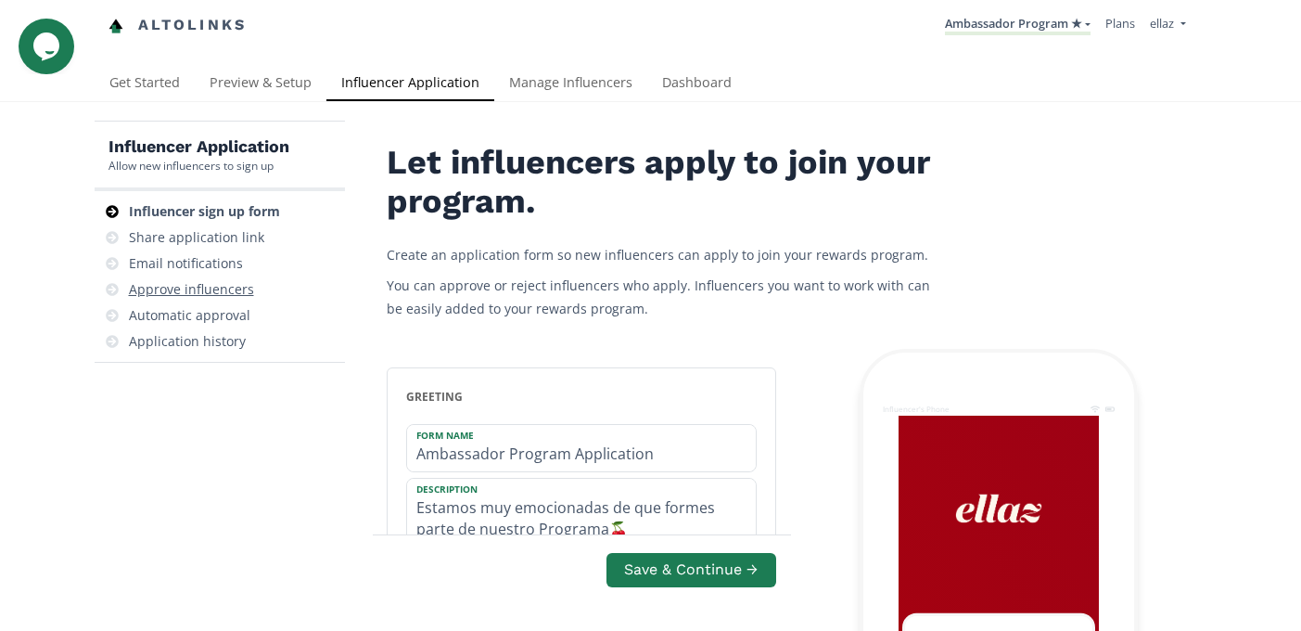
click at [234, 302] on div "Approve influencers" at bounding box center [220, 289] width 236 height 26
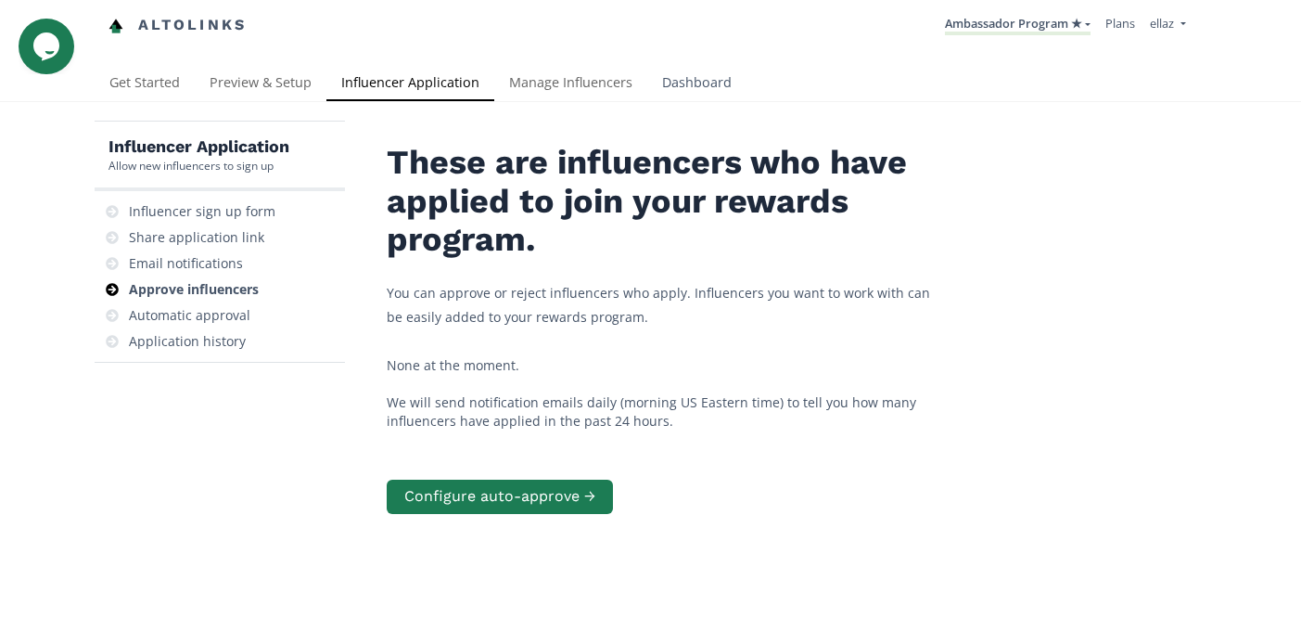
click at [694, 99] on link "Dashboard" at bounding box center [696, 84] width 99 height 37
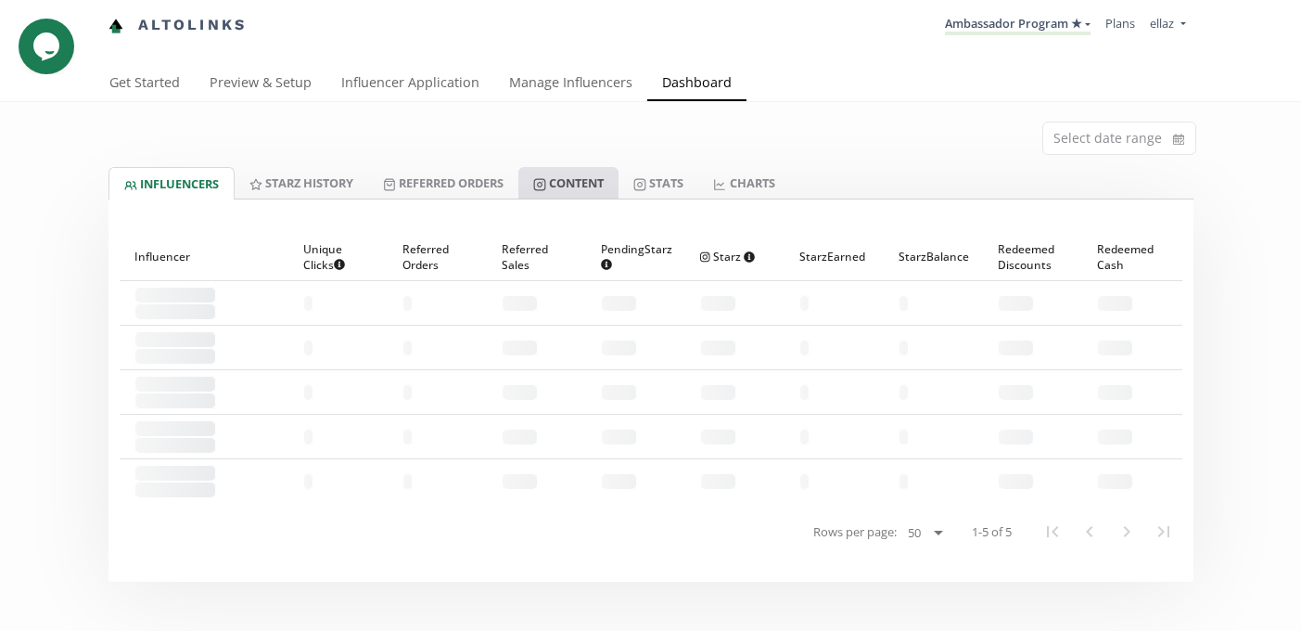
click at [596, 192] on link "Content" at bounding box center [569, 183] width 100 height 32
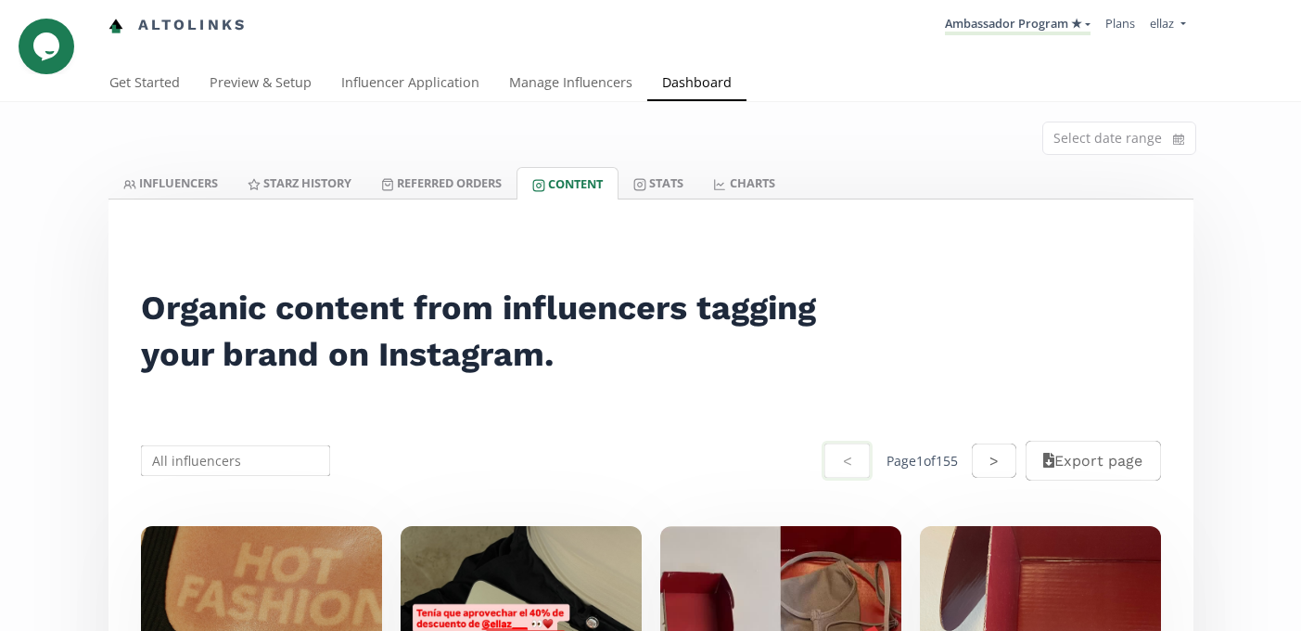
click at [567, 99] on link "Manage Influencers" at bounding box center [570, 84] width 153 height 37
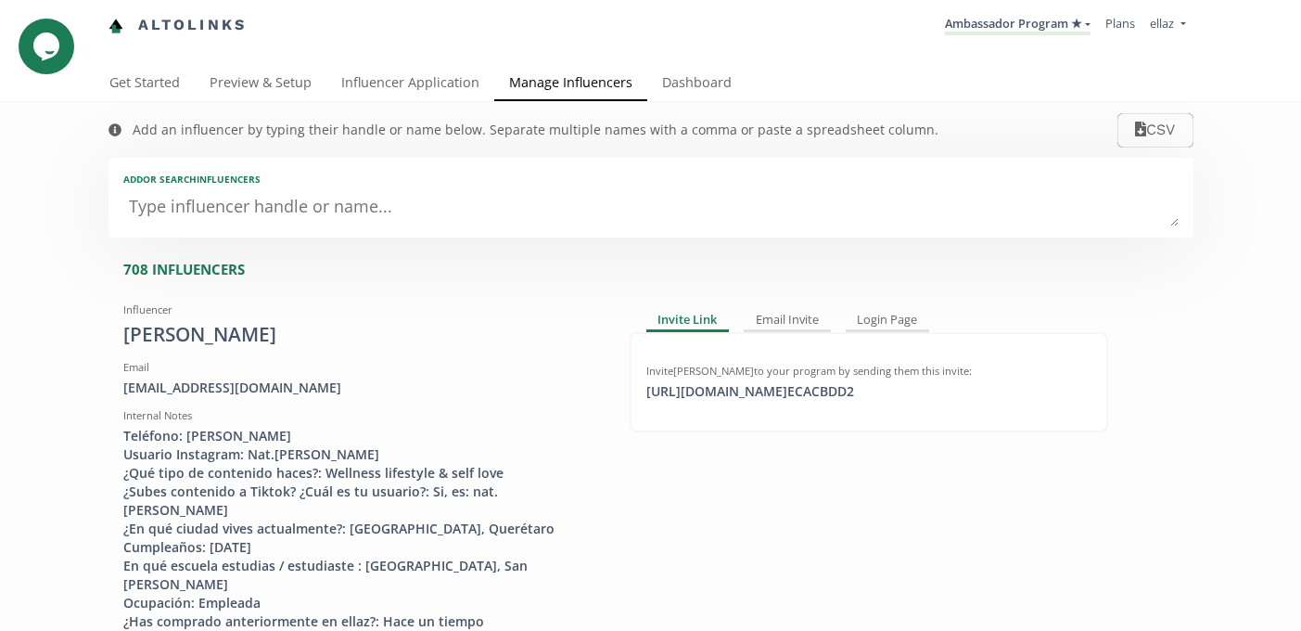
click at [978, 44] on nav "Altolinks Ambassador Program ★ KINEDU MACRO INFLUENCERS (prog ventas) Ambassado…" at bounding box center [651, 25] width 1085 height 51
click at [983, 25] on link "Ambassador Program ★" at bounding box center [1018, 25] width 146 height 20
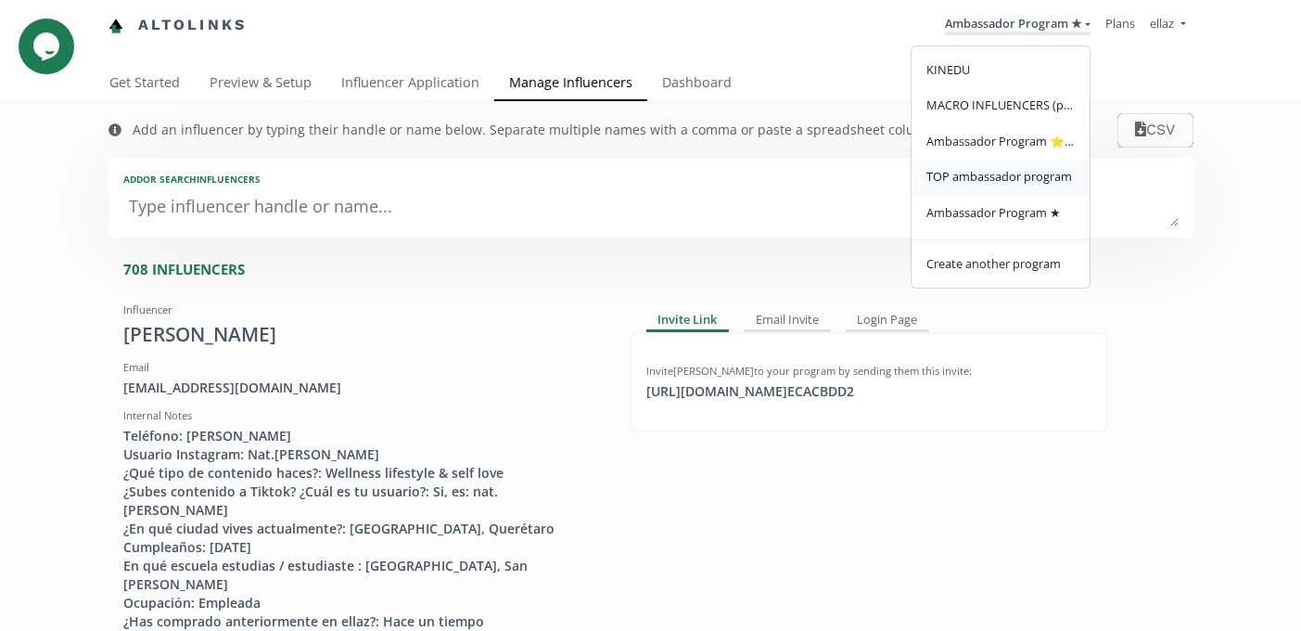
click at [994, 169] on span "TOP ambassador program" at bounding box center [1000, 176] width 146 height 17
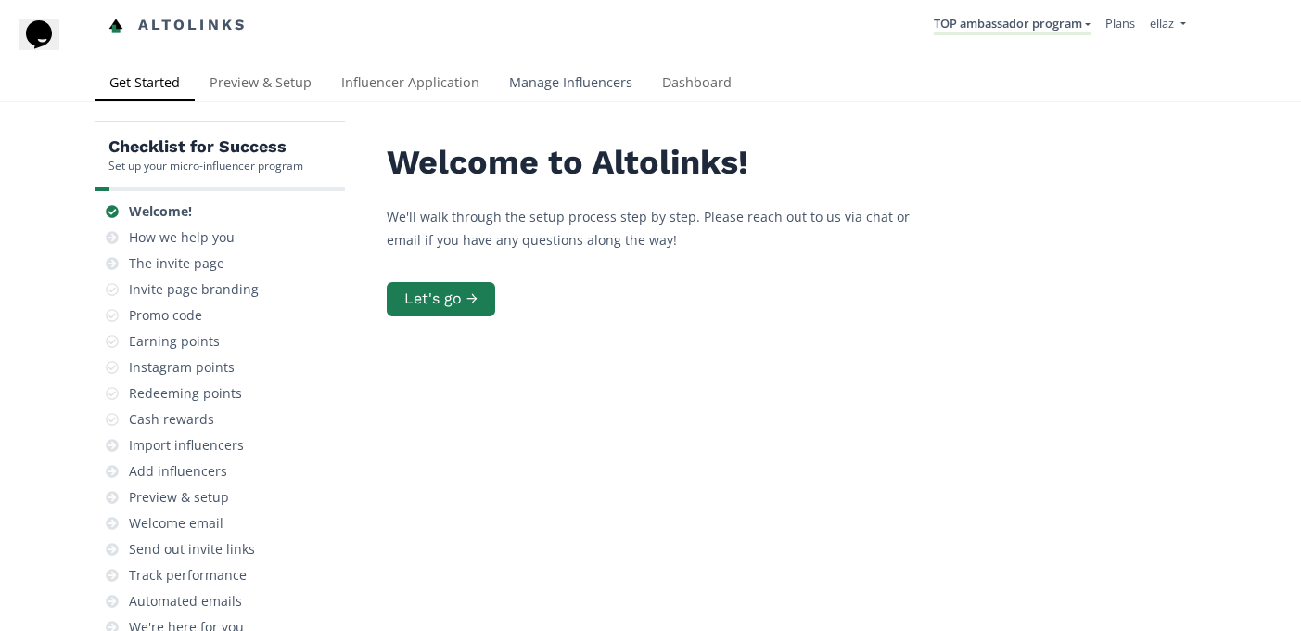
click at [572, 71] on link "Manage Influencers" at bounding box center [570, 84] width 153 height 37
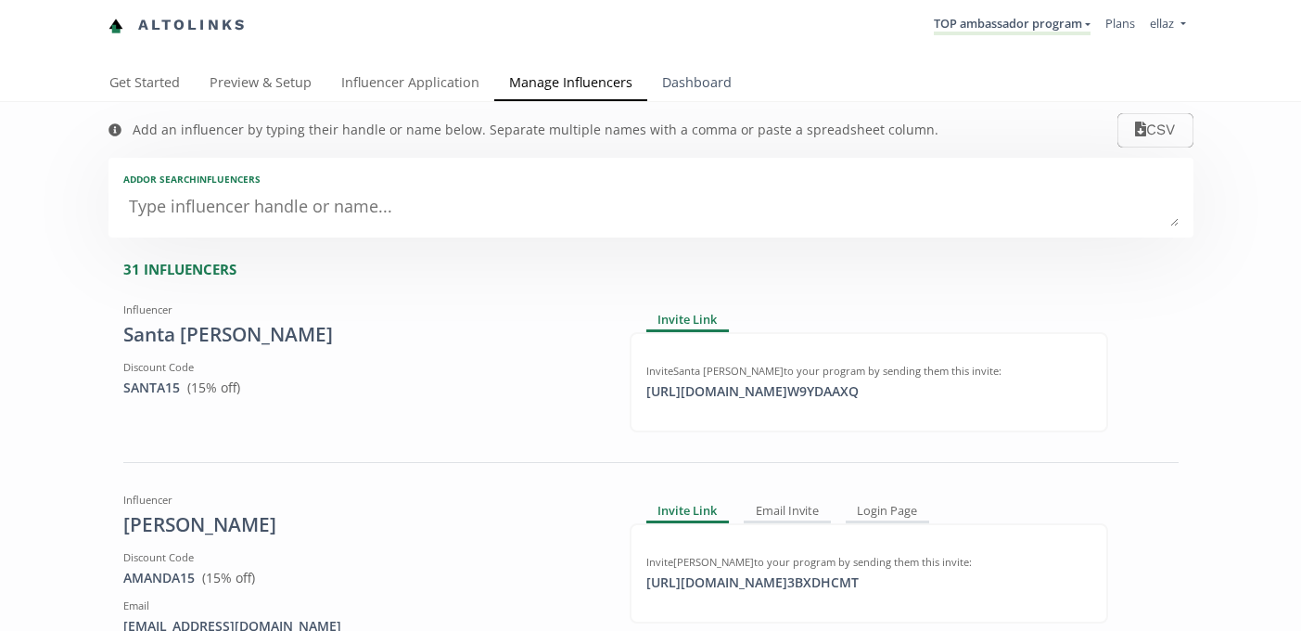
click at [673, 80] on link "Dashboard" at bounding box center [696, 84] width 99 height 37
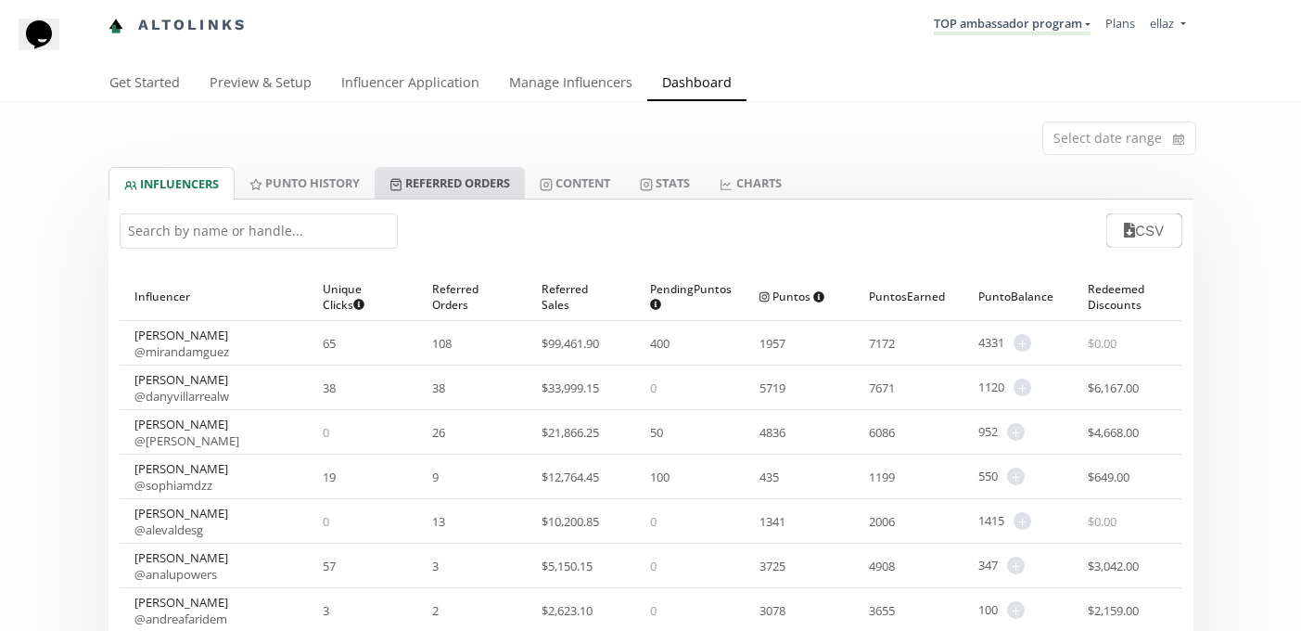
click at [444, 188] on link "Referred Orders" at bounding box center [450, 183] width 150 height 32
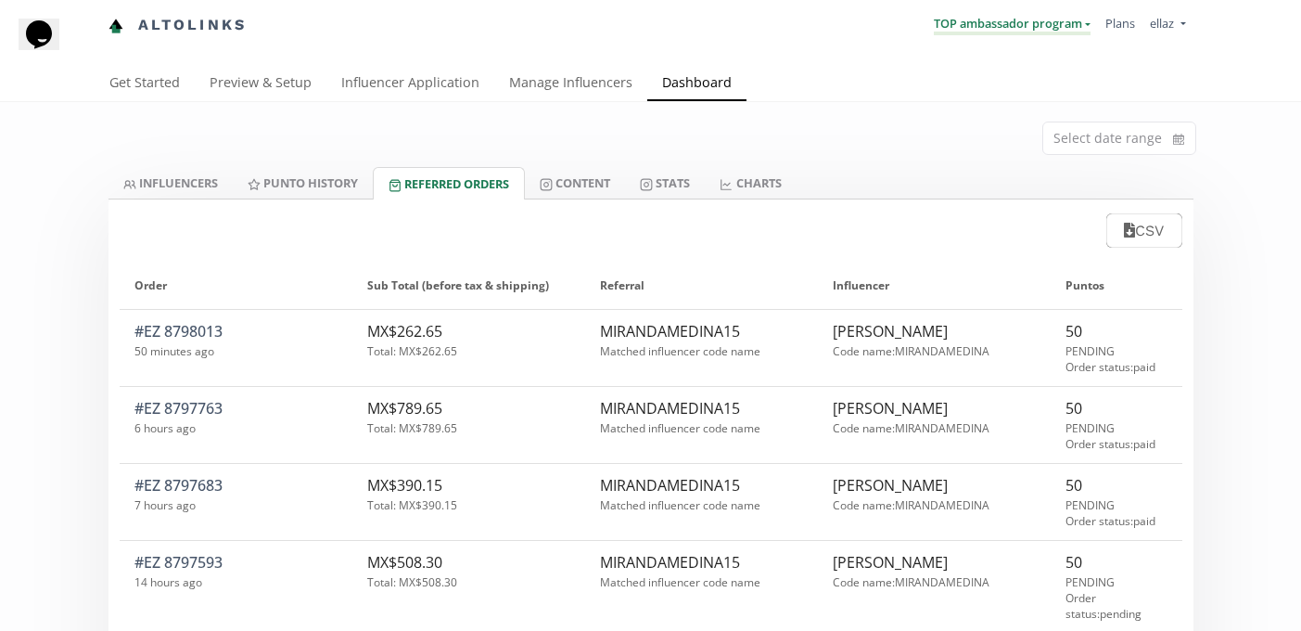
click at [1042, 30] on link "TOP ambassador program" at bounding box center [1012, 25] width 157 height 20
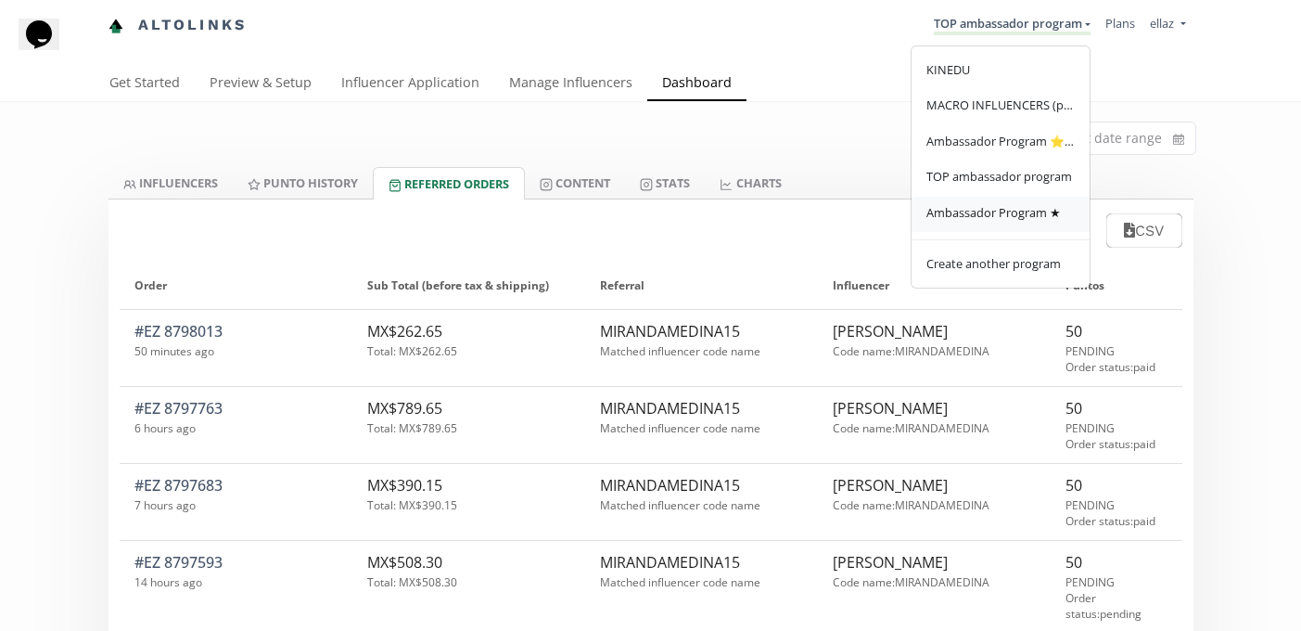
click at [993, 206] on span "Ambassador Program ★" at bounding box center [994, 212] width 135 height 17
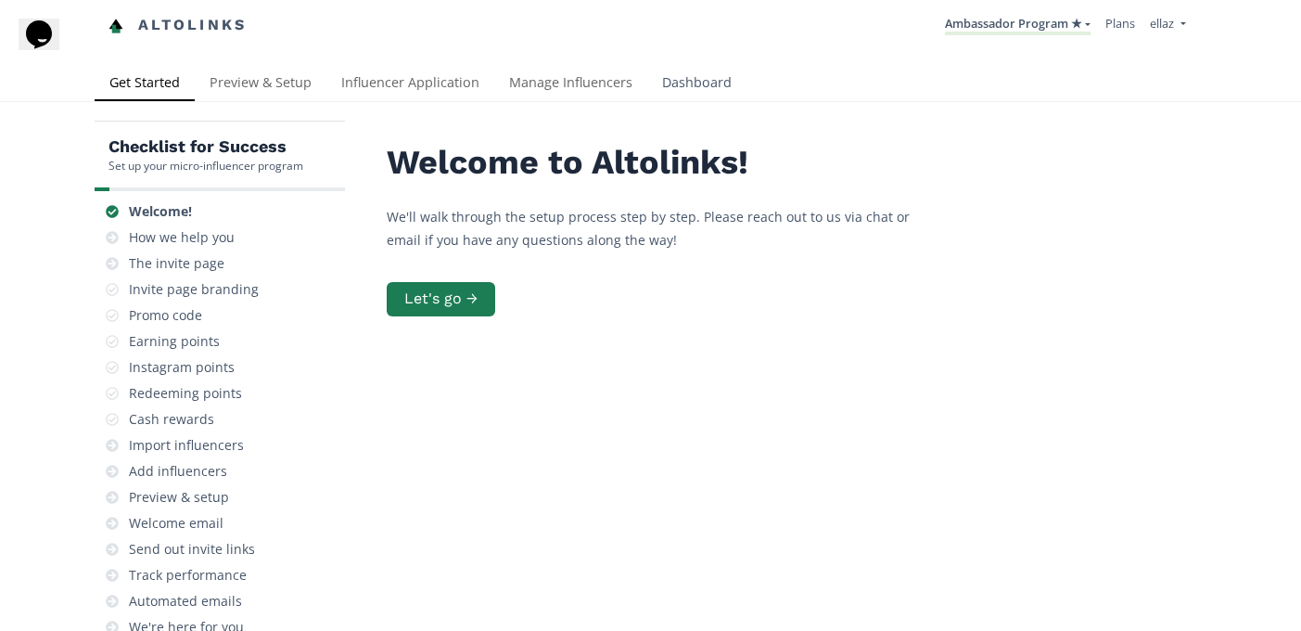
click at [687, 71] on link "Dashboard" at bounding box center [696, 84] width 99 height 37
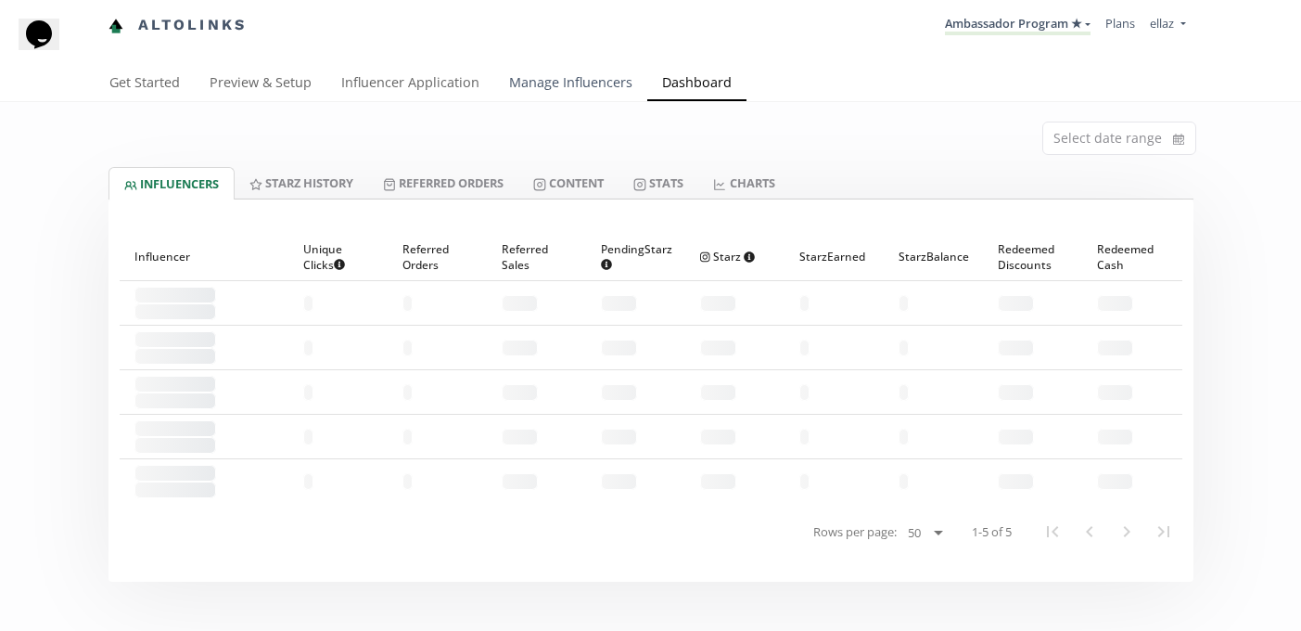
click at [563, 75] on link "Manage Influencers" at bounding box center [570, 84] width 153 height 37
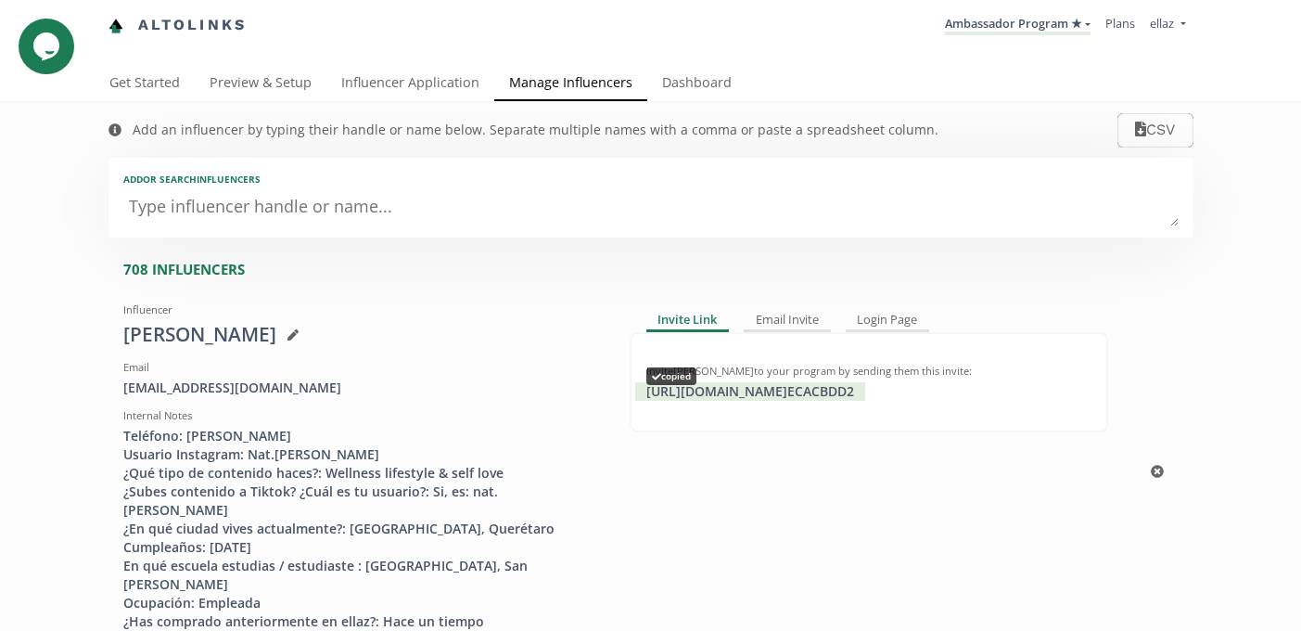
click at [761, 393] on div "[URL][DOMAIN_NAME] ECACBDD2 copied" at bounding box center [750, 391] width 230 height 19
click at [981, 28] on link "Ambassador Program ★" at bounding box center [1018, 25] width 146 height 20
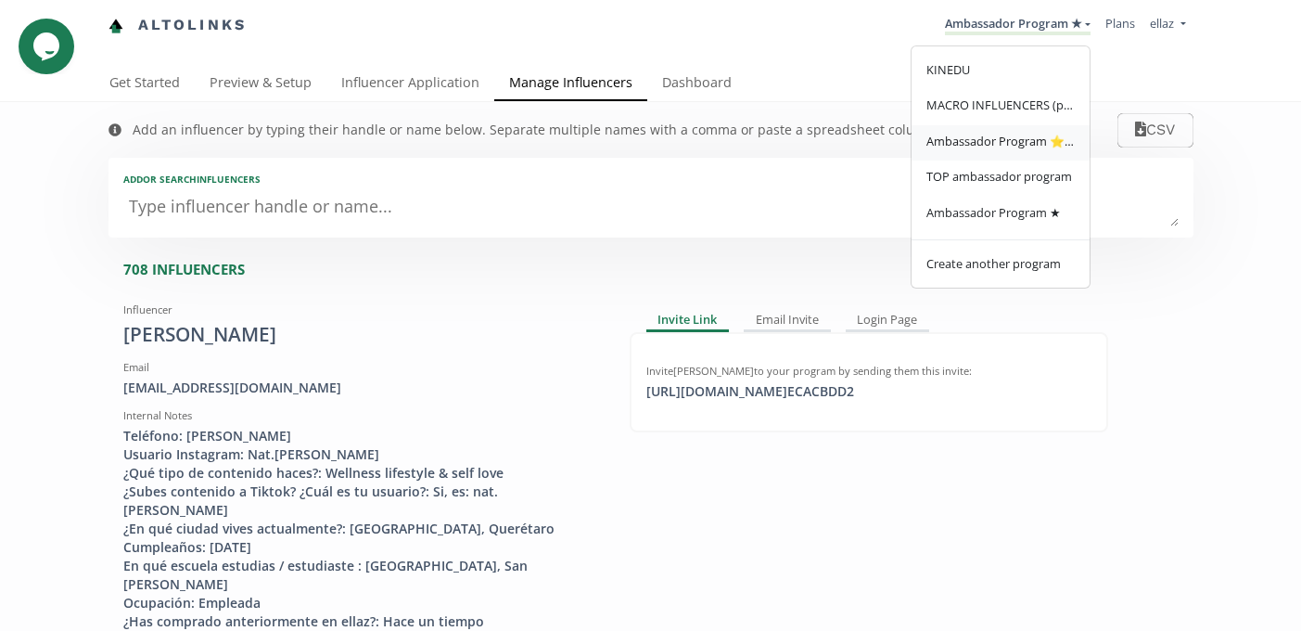
click at [1052, 151] on link "Ambassador Program ⭐️⭐️" at bounding box center [1001, 143] width 178 height 36
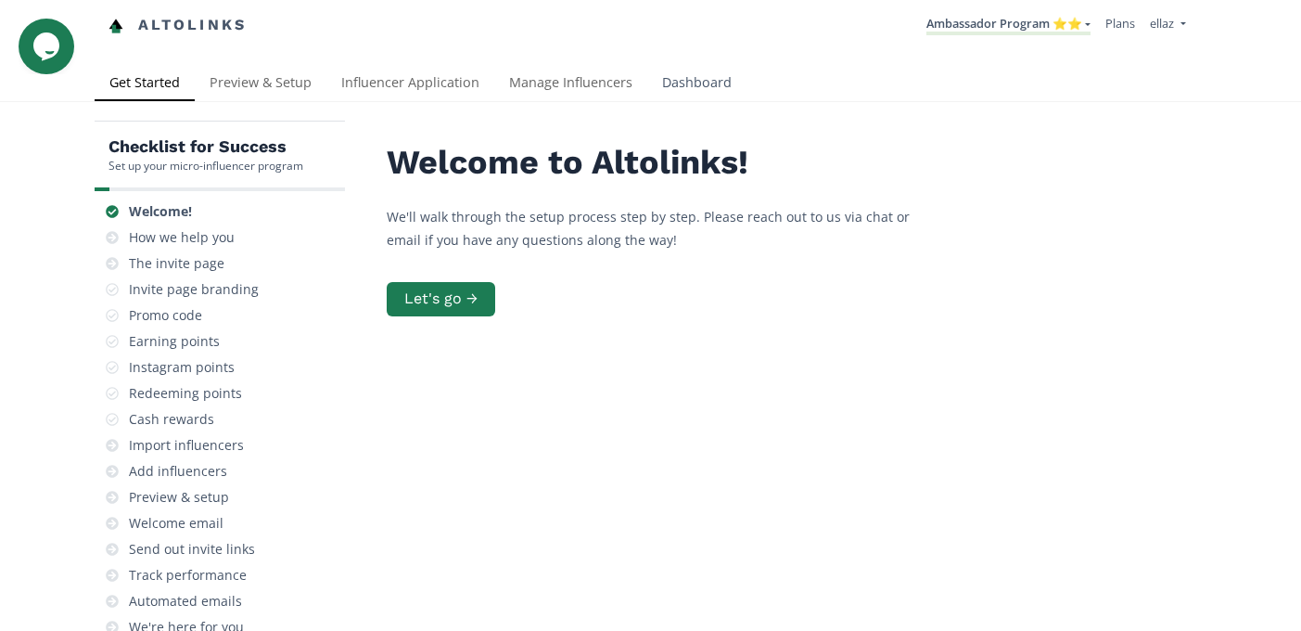
click at [695, 88] on link "Dashboard" at bounding box center [696, 84] width 99 height 37
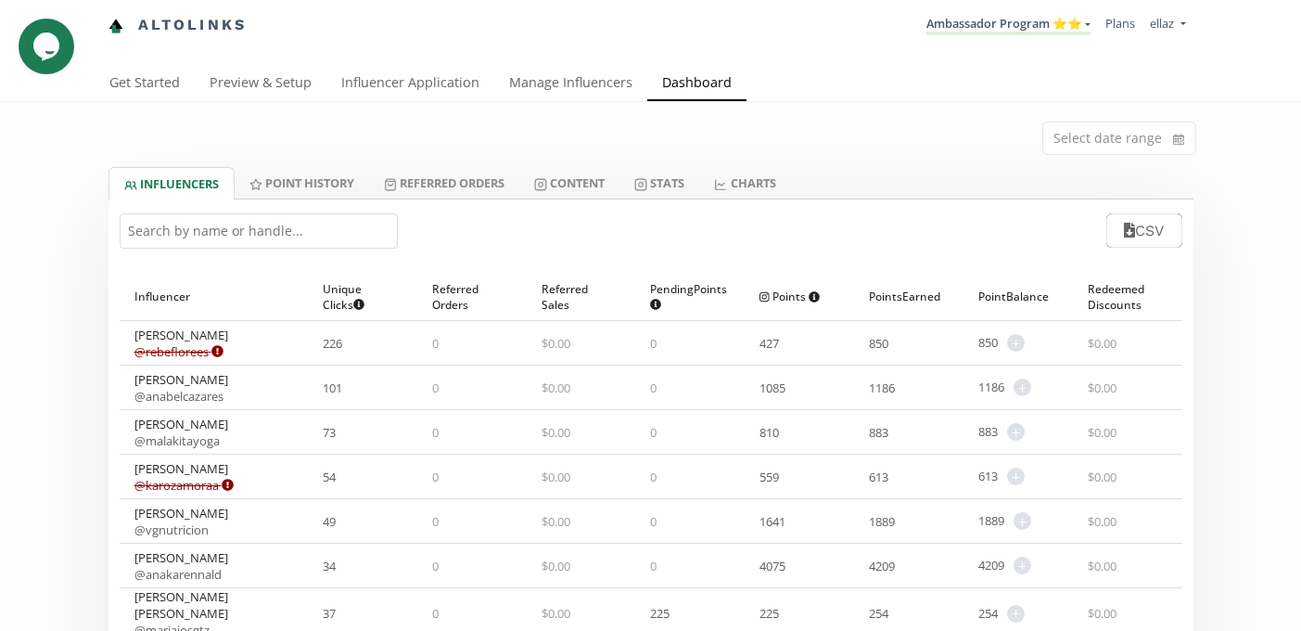
click at [181, 238] on input "text" at bounding box center [259, 230] width 278 height 35
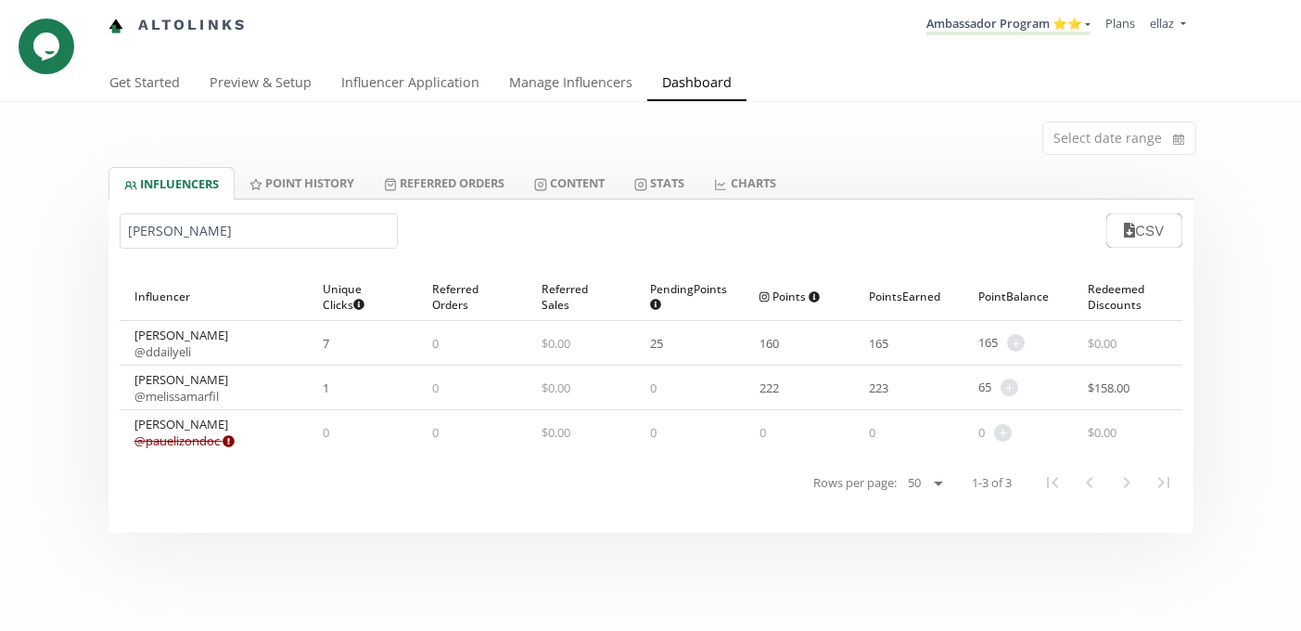
type input "eli"
click at [558, 173] on link "Content" at bounding box center [569, 183] width 100 height 32
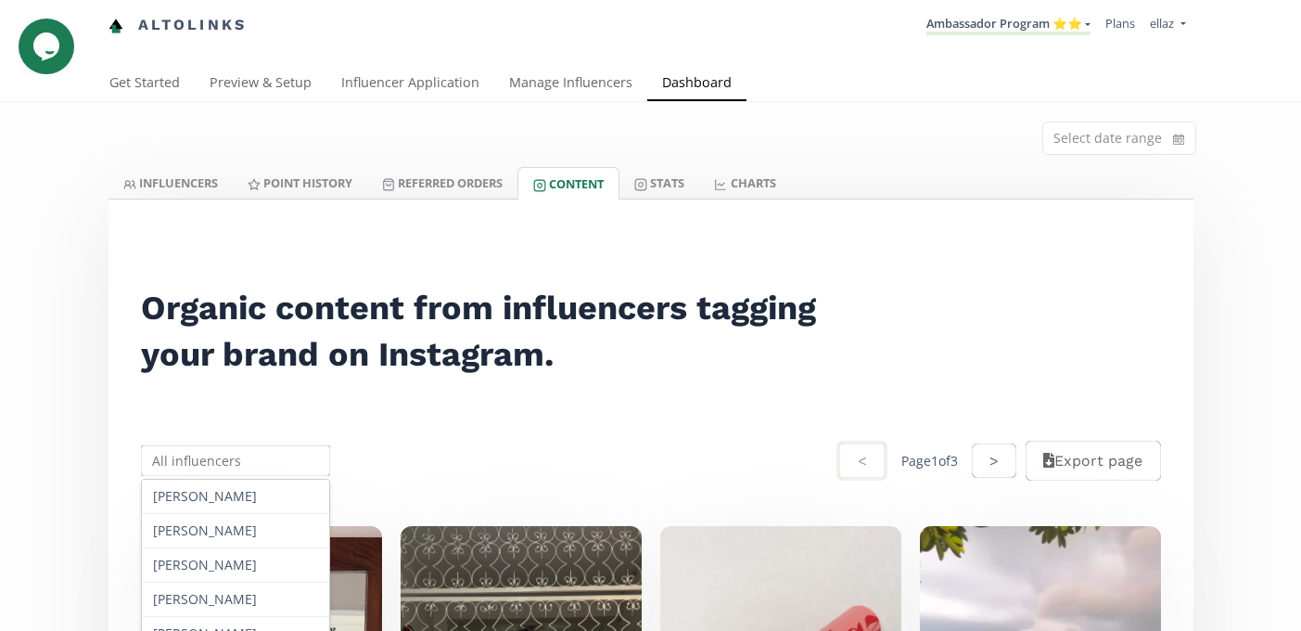
click at [219, 471] on input "text" at bounding box center [236, 460] width 196 height 36
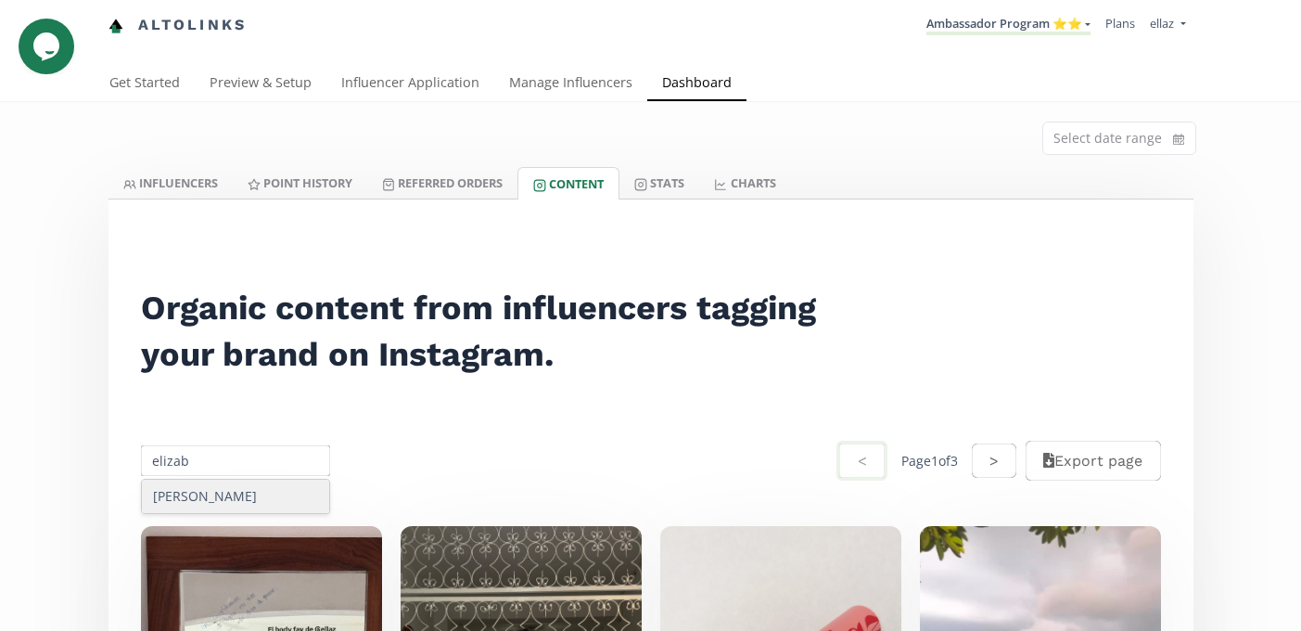
click at [218, 492] on div "Elizabeth Morales" at bounding box center [236, 496] width 188 height 33
type input "Elizabeth Morales"
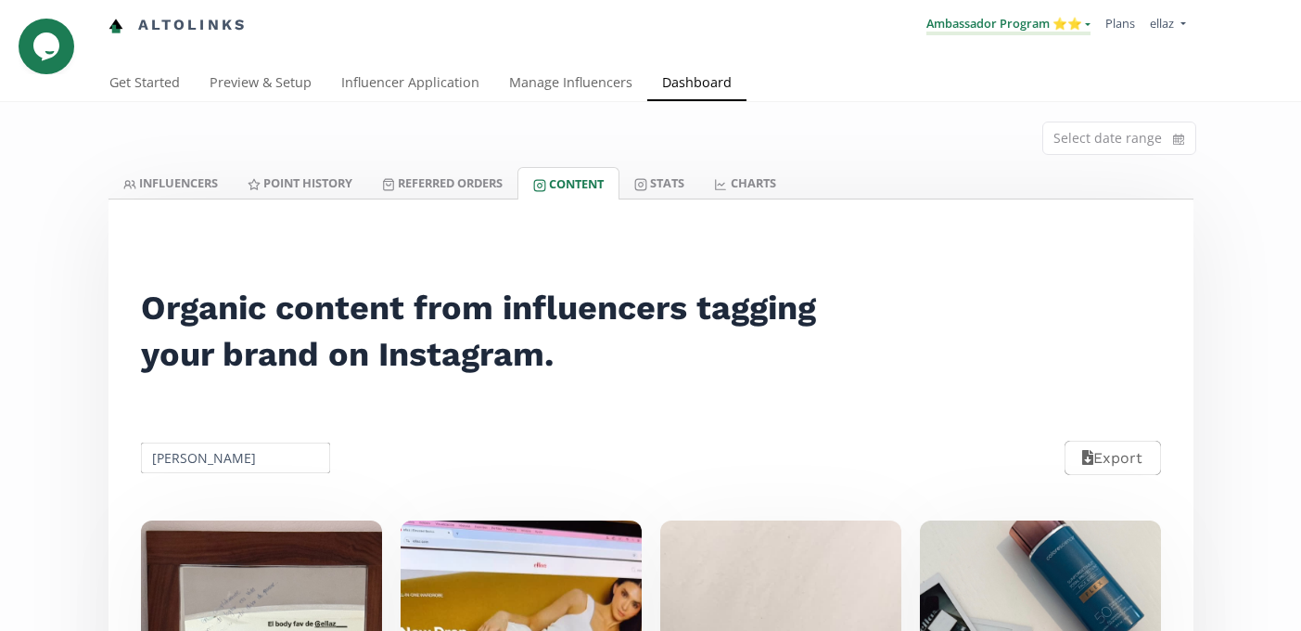
click at [1038, 21] on link "Ambassador Program ⭐️⭐️" at bounding box center [1009, 25] width 164 height 20
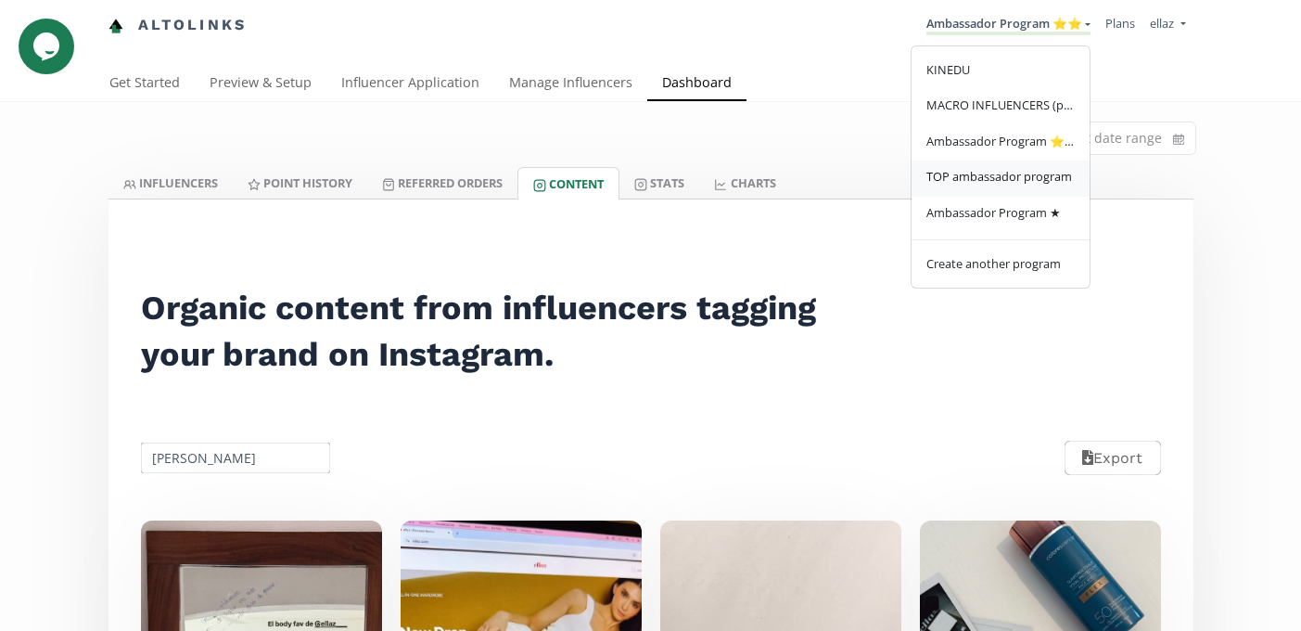
click at [948, 187] on link "TOP ambassador program" at bounding box center [1001, 178] width 178 height 36
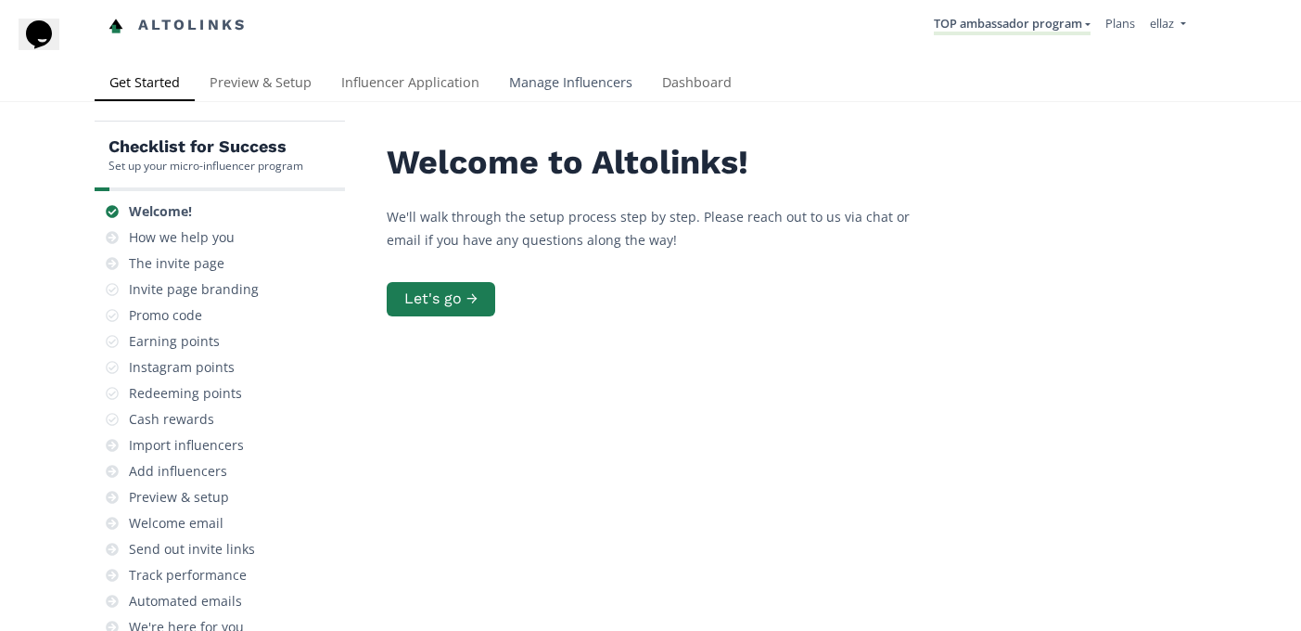
click at [568, 89] on link "Manage Influencers" at bounding box center [570, 84] width 153 height 37
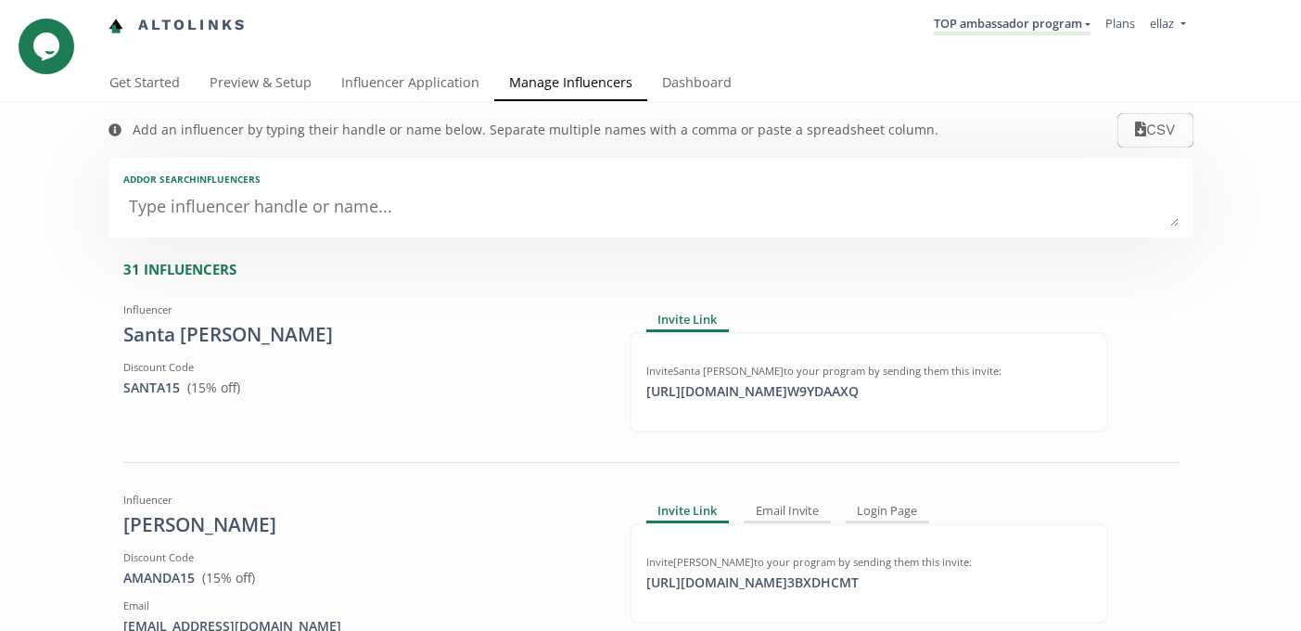
click at [335, 224] on textarea at bounding box center [651, 207] width 1056 height 37
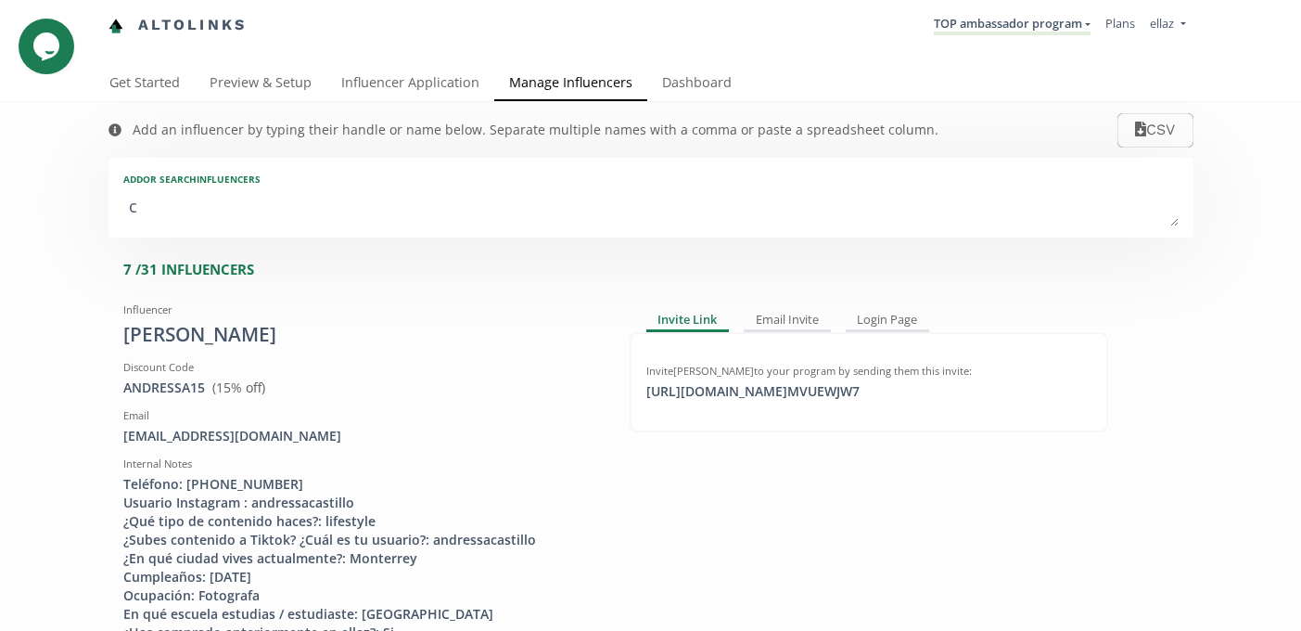
type textarea "cy"
type input "cy"
type input "CY"
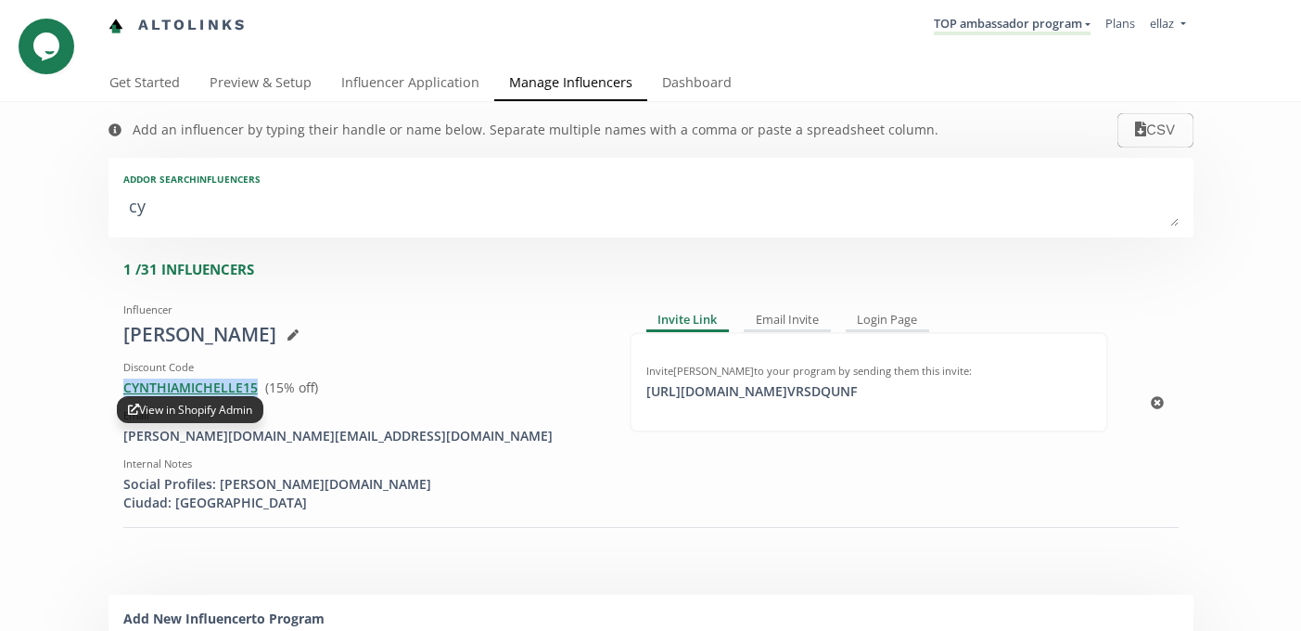
copy span "CYNTHIAMICHELLE15"
drag, startPoint x: 259, startPoint y: 386, endPoint x: 125, endPoint y: 384, distance: 133.6
click at [125, 384] on div "CYNTHIAMICHELLE15 View in Shopify Admin ( 15 % off)" at bounding box center [362, 387] width 479 height 19
click at [273, 212] on textarea "cy" at bounding box center [651, 207] width 1056 height 37
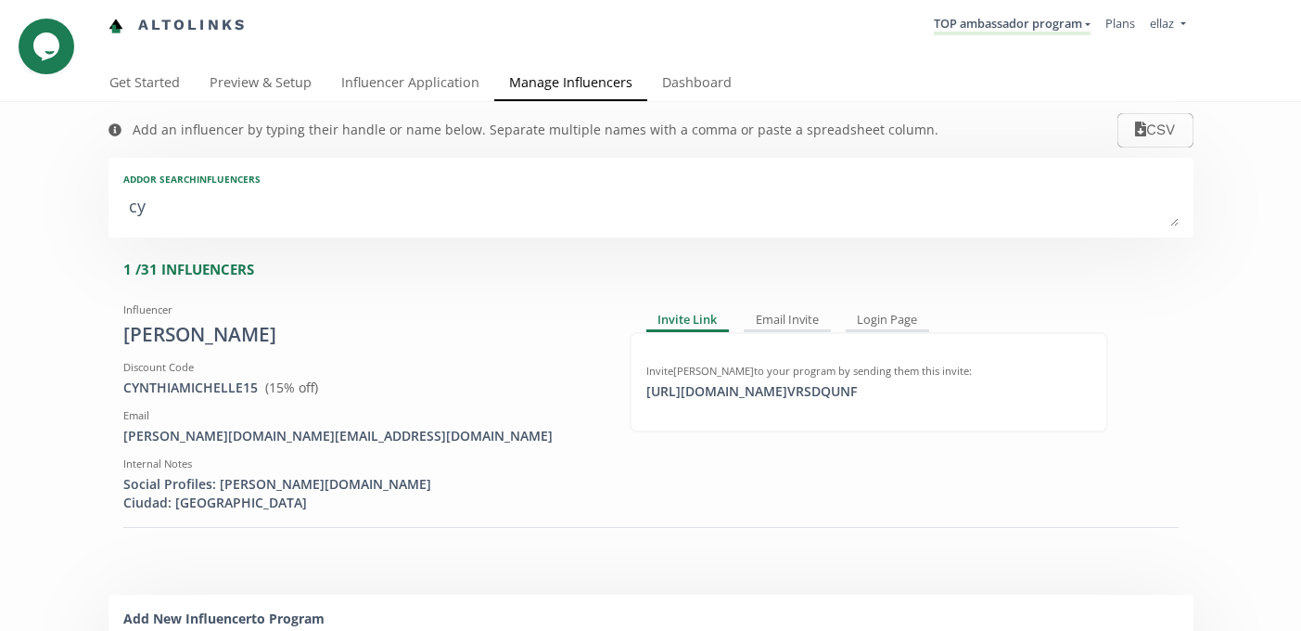
type textarea "f"
type input "f"
type input "F"
type textarea "fr"
type input "fr"
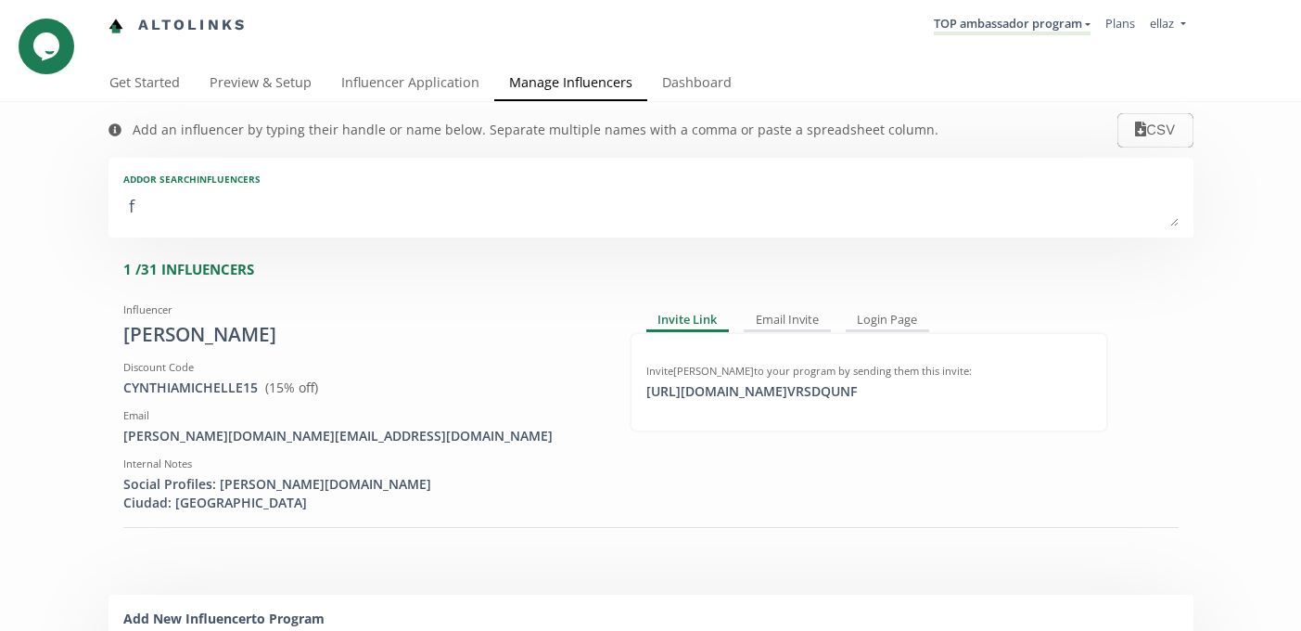
type input "FR"
type textarea "fri"
type input "fri"
type input "FRI"
copy span "FRIDABARBA15"
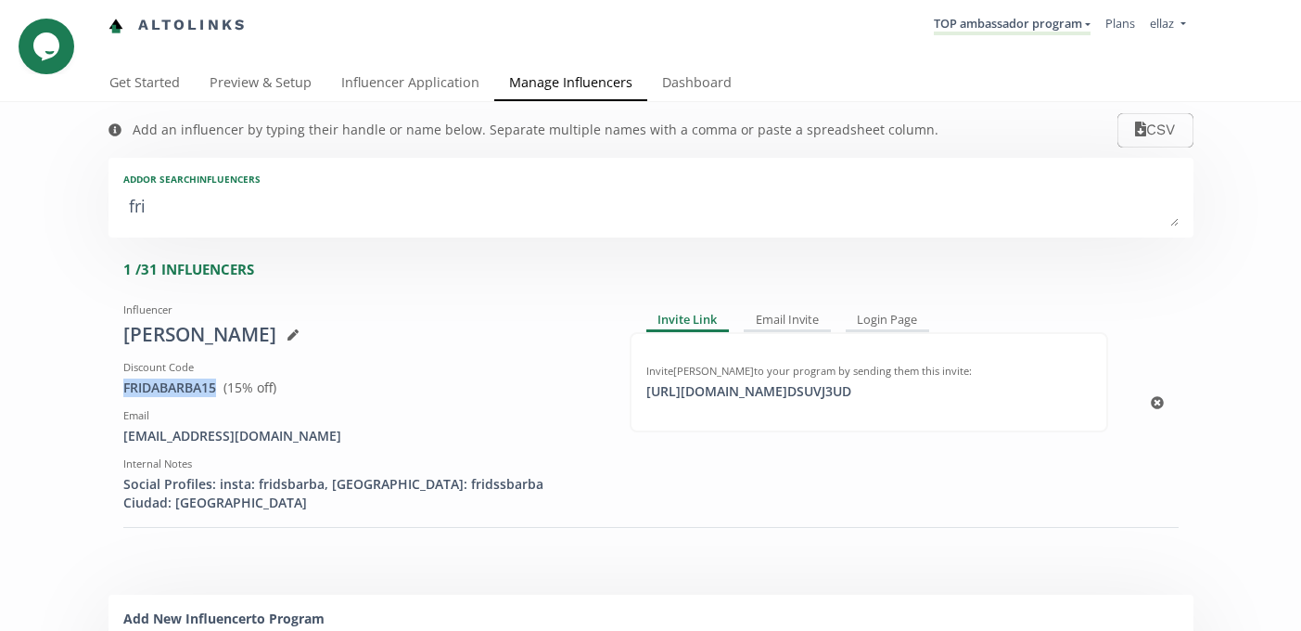
drag, startPoint x: 220, startPoint y: 387, endPoint x: 113, endPoint y: 386, distance: 106.7
click at [113, 386] on div "Influencer frida barba Discount Code FRIDABARBA15 View in Shopify Admin ( 15 % …" at bounding box center [362, 403] width 506 height 217
click at [501, 195] on textarea "fri" at bounding box center [651, 207] width 1056 height 37
type textarea "a"
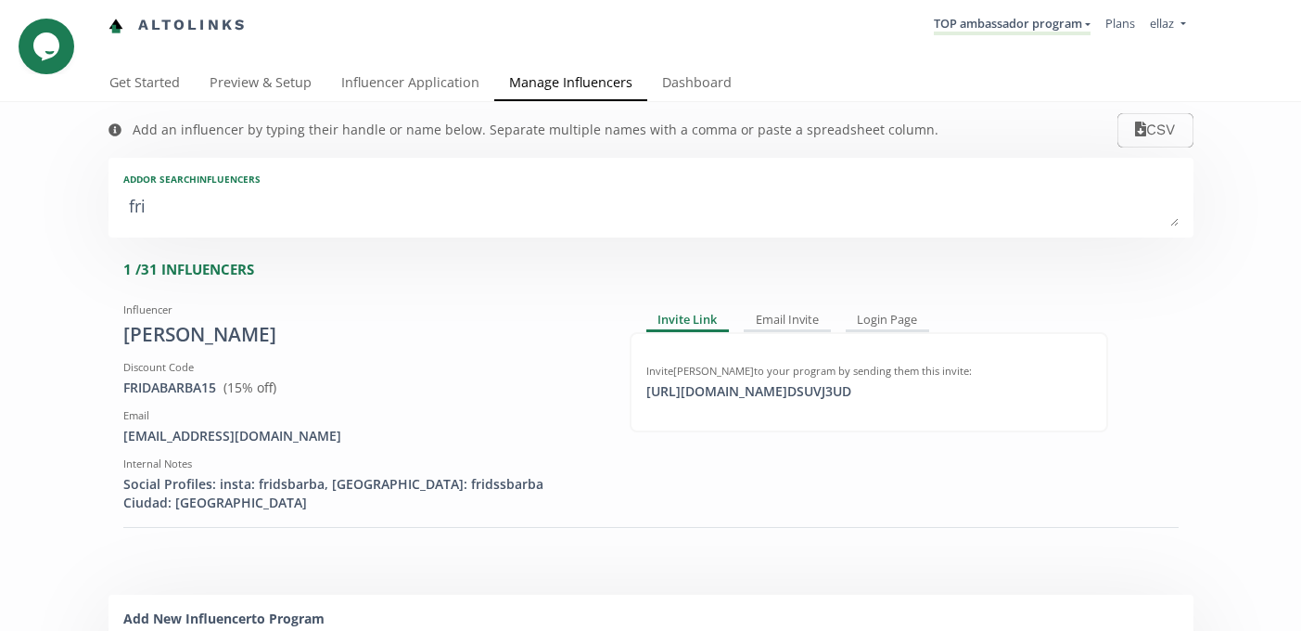
type input "a"
type input "A"
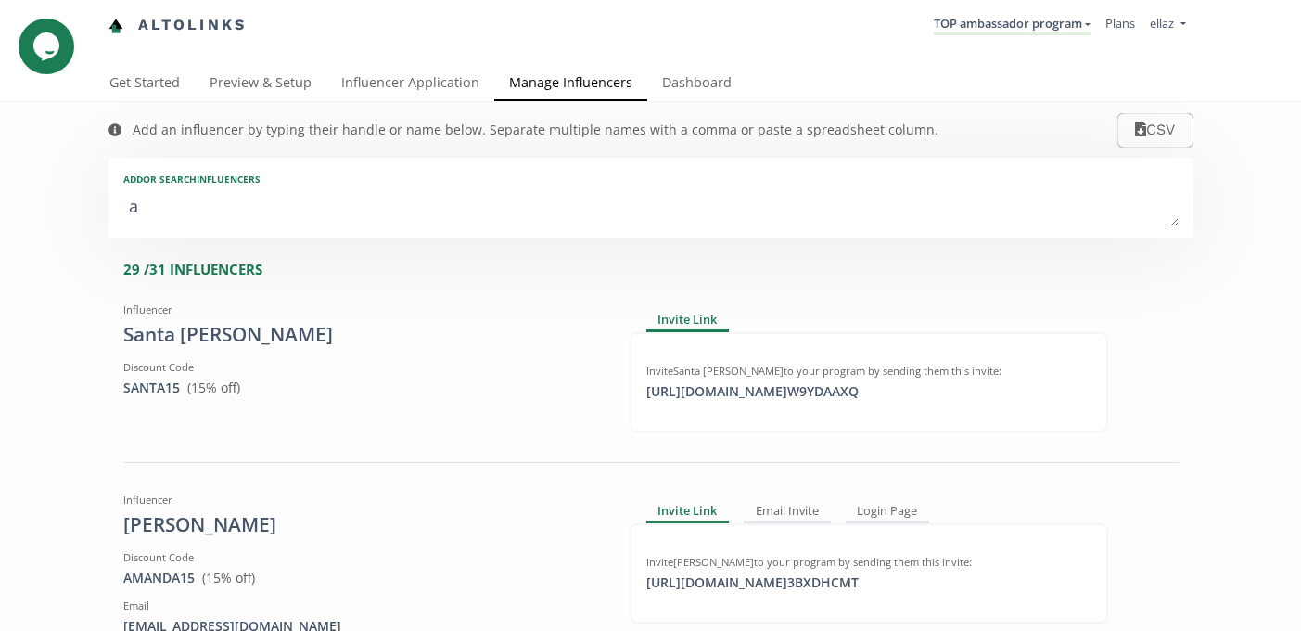
type textarea "an"
type input "an"
type input "AN"
type textarea "ana"
type input "ana"
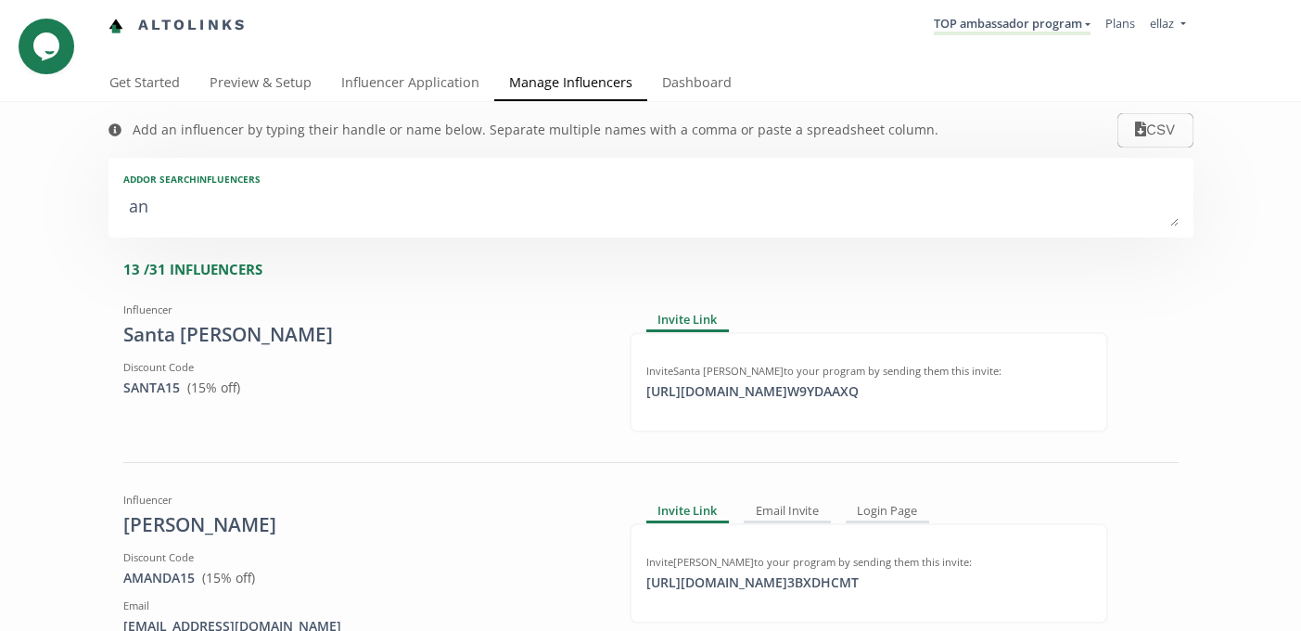
type input "ANA"
type textarea "ana p"
type input "ana p"
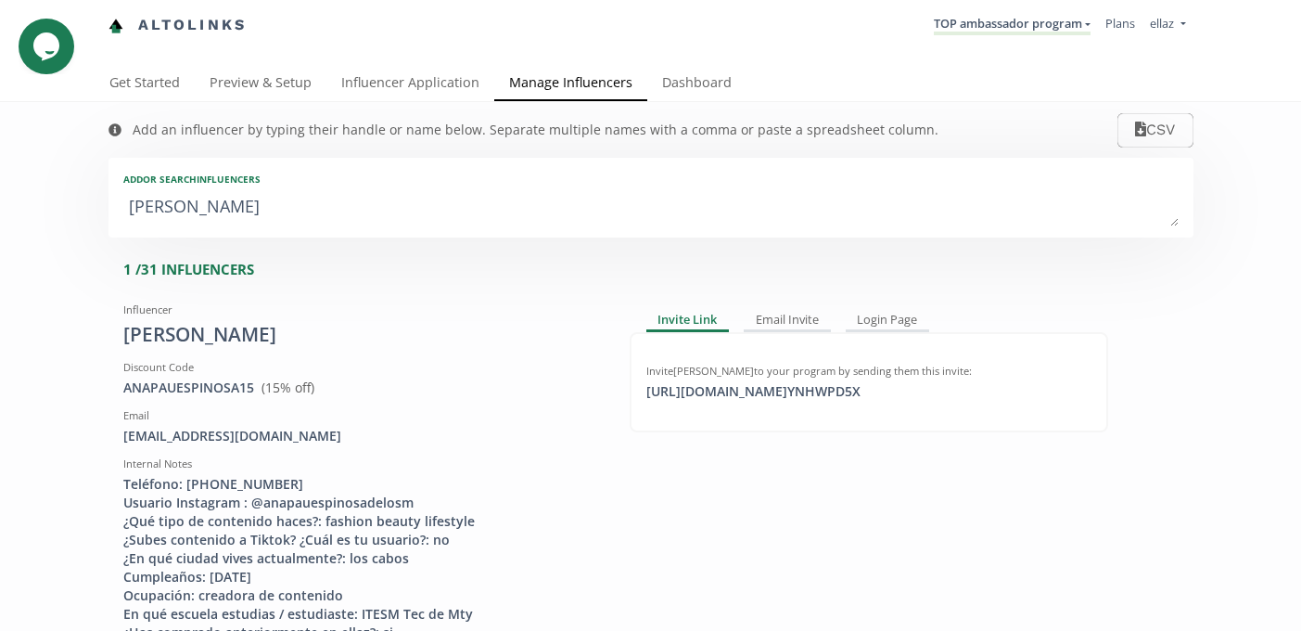
type textarea "ana pa"
type input "ana pa"
type textarea "ana pau"
type input "ana pau"
drag, startPoint x: 255, startPoint y: 388, endPoint x: 123, endPoint y: 387, distance: 131.7
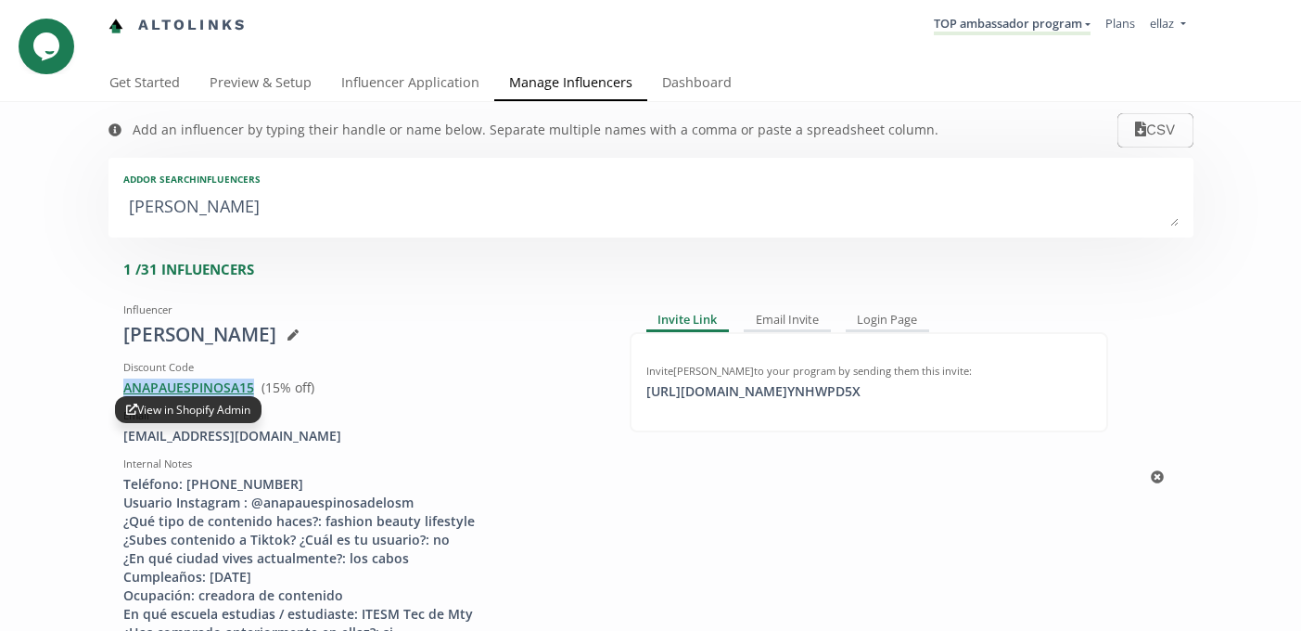
click at [123, 387] on div "ANAPAUESPINOSA15 View in Shopify Admin ( 15 % off)" at bounding box center [362, 387] width 479 height 19
copy span "ANAPAUESPINOSA15"
click at [237, 178] on div "Add or search INFLUENCERS" at bounding box center [651, 179] width 1056 height 13
click at [192, 207] on textarea "ana pau" at bounding box center [651, 207] width 1056 height 37
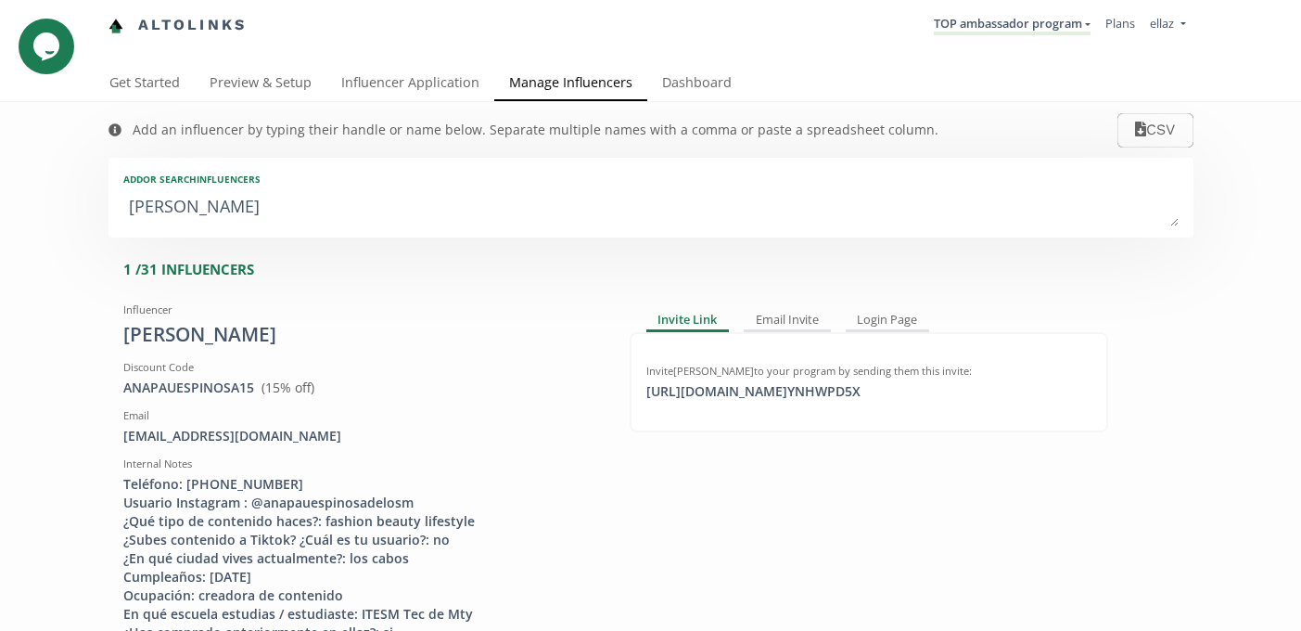
click at [192, 207] on textarea "ana pau" at bounding box center [651, 207] width 1056 height 37
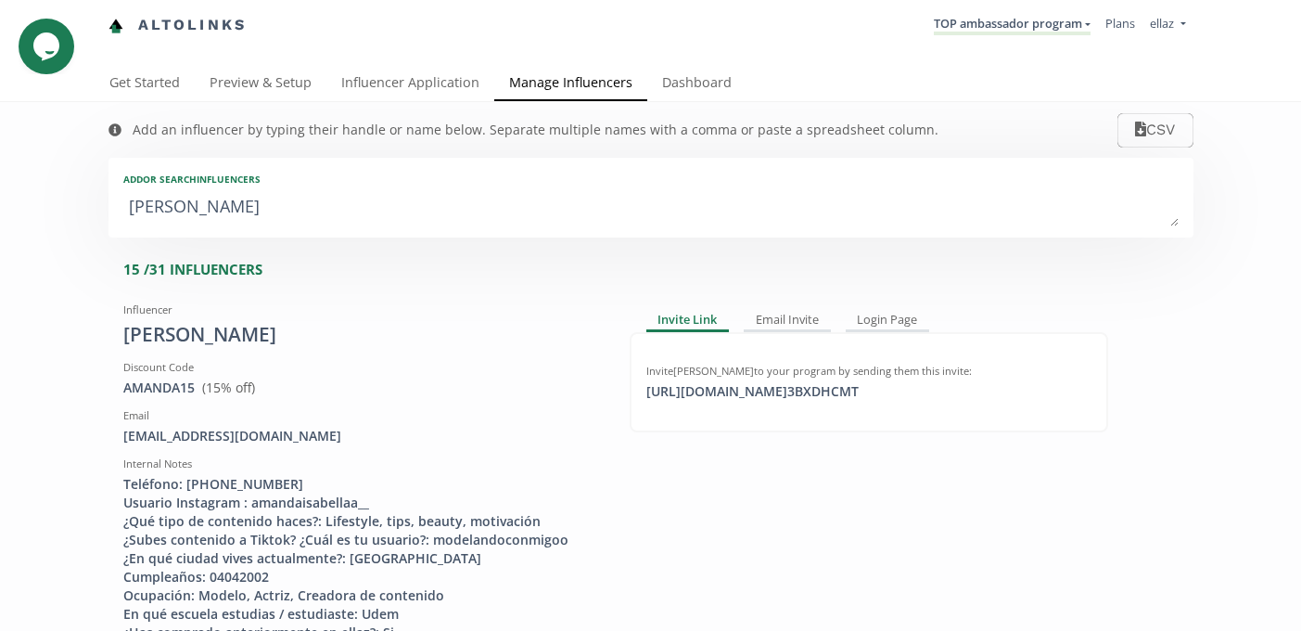
type textarea "m"
type input "m"
type input "M"
type textarea "ma"
type input "ma"
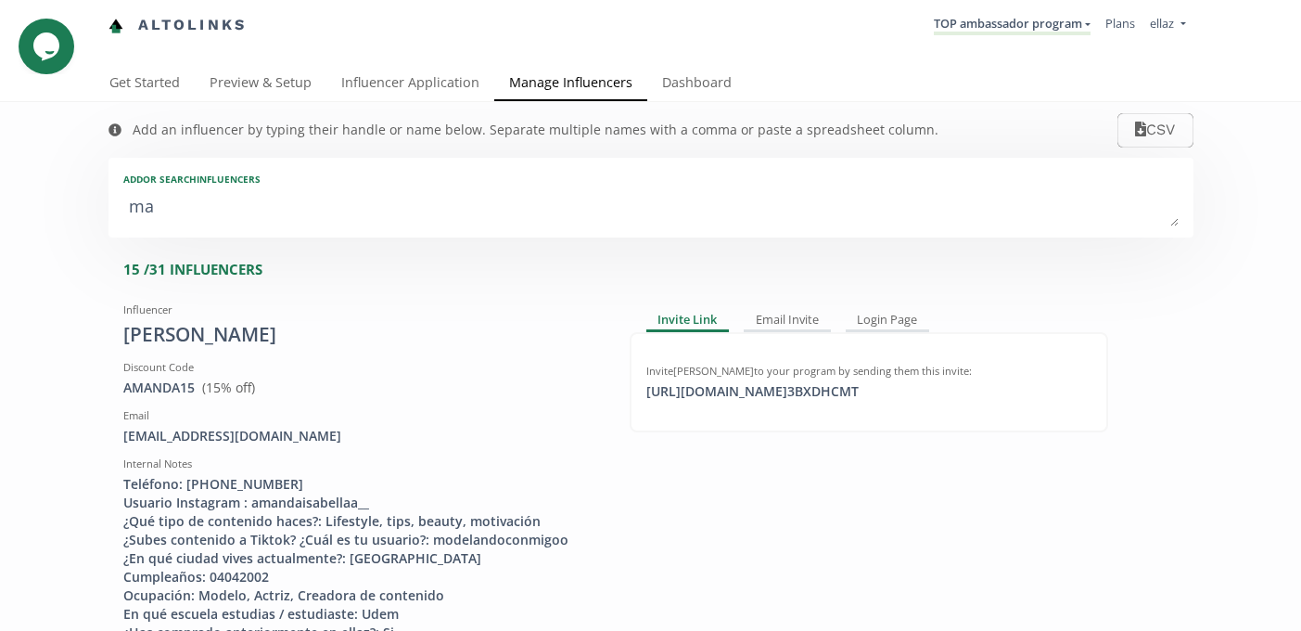
type input "MA"
type textarea "mac"
type input "mac"
type input "MAC"
type textarea "maca"
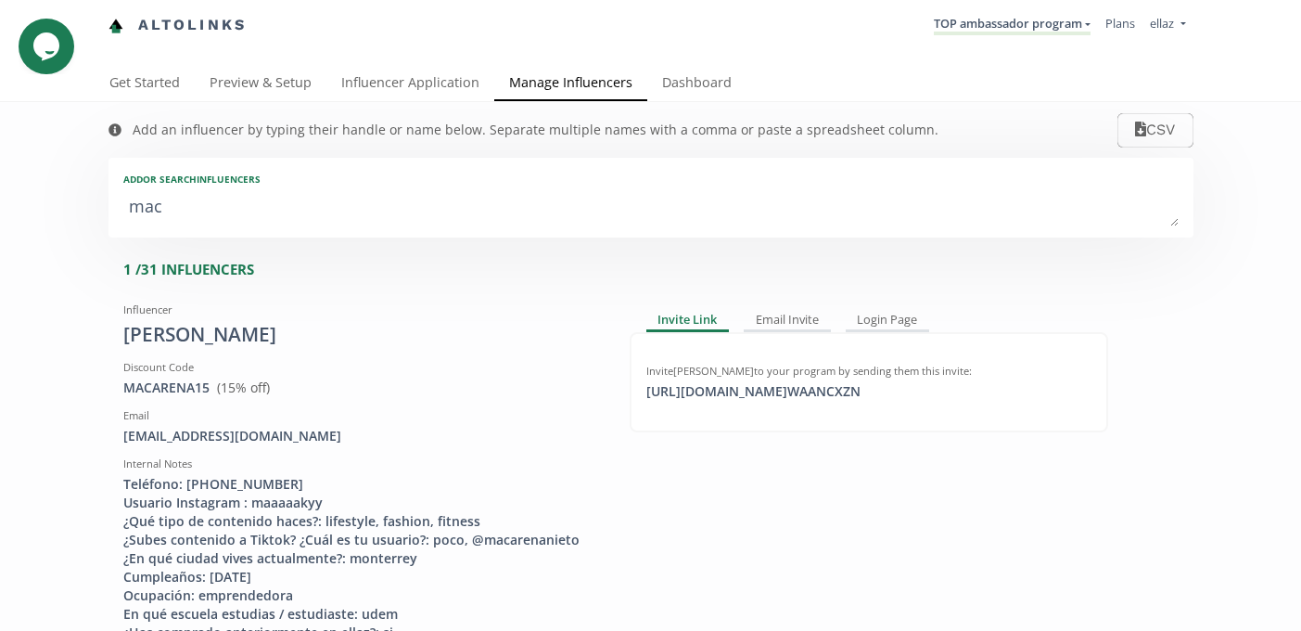
type input "maca"
type input "MACA"
drag, startPoint x: 210, startPoint y: 384, endPoint x: 96, endPoint y: 384, distance: 114.1
click at [96, 384] on div "Add an influencer by typing their handle or name below. Separate multiple names…" at bounding box center [651, 623] width 1113 height 1043
copy span "MACARENA15"
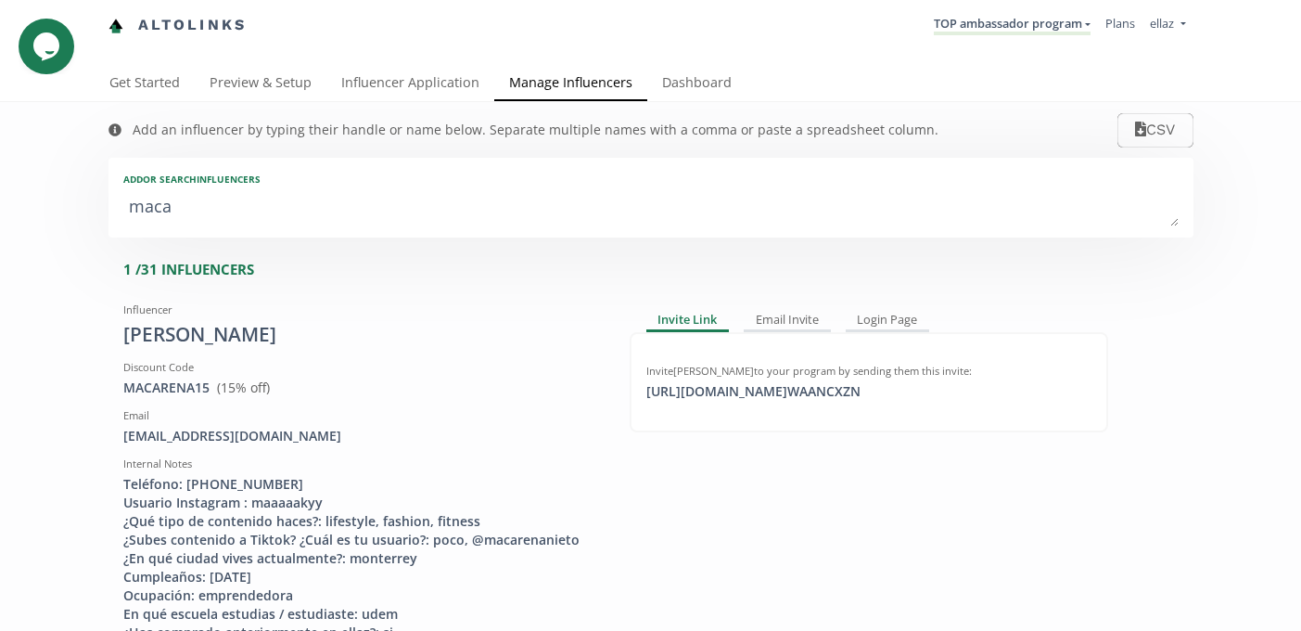
click at [173, 219] on textarea "maca" at bounding box center [651, 207] width 1056 height 37
type textarea "p"
type input "p"
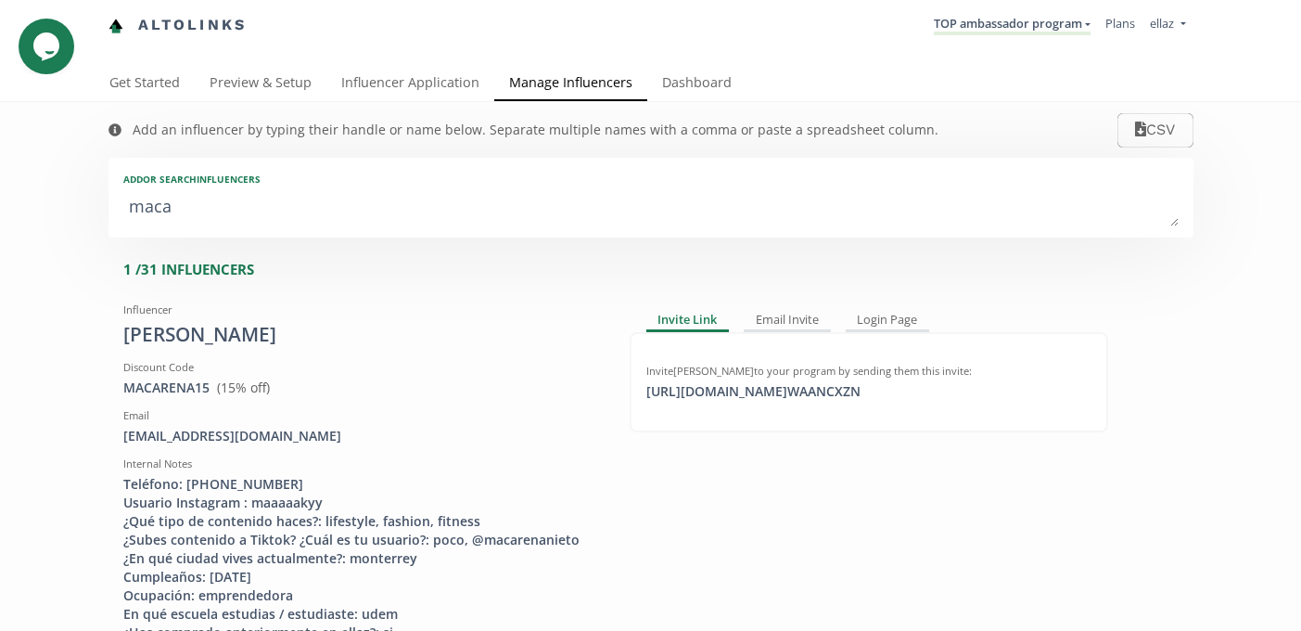
type input "P"
type textarea "pa"
type input "pa"
type input "PA"
type textarea "pau"
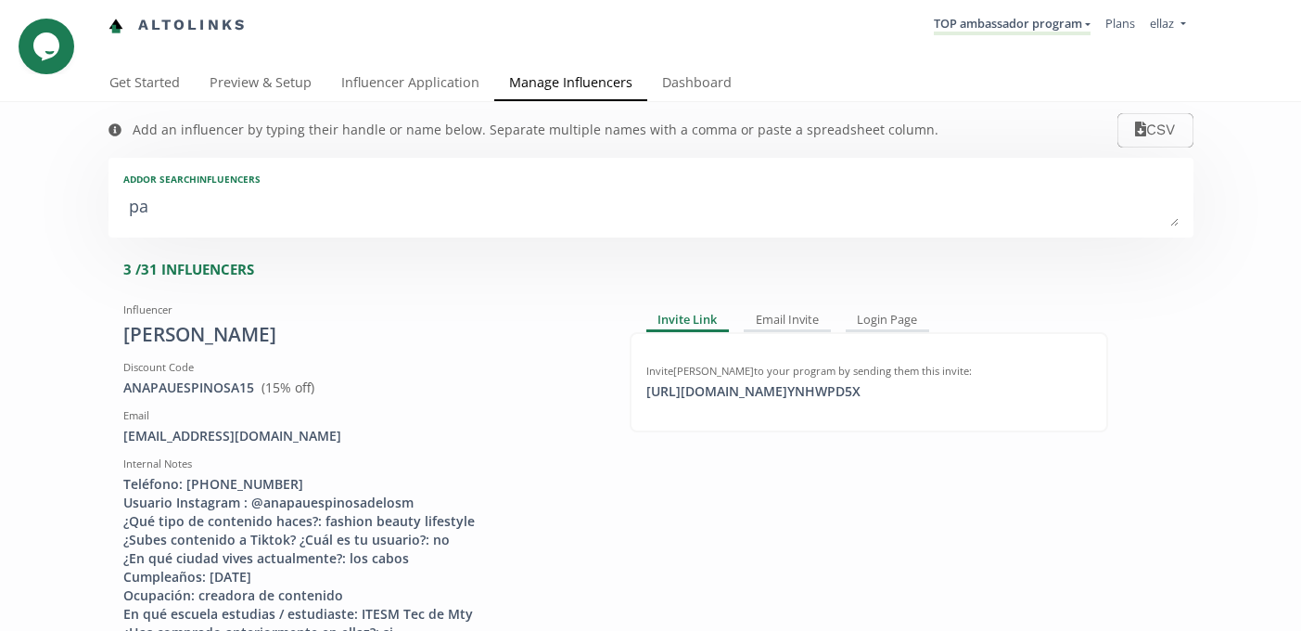
type input "pau"
type input "PAU"
type textarea "paul"
type input "paul"
type input "PAUL"
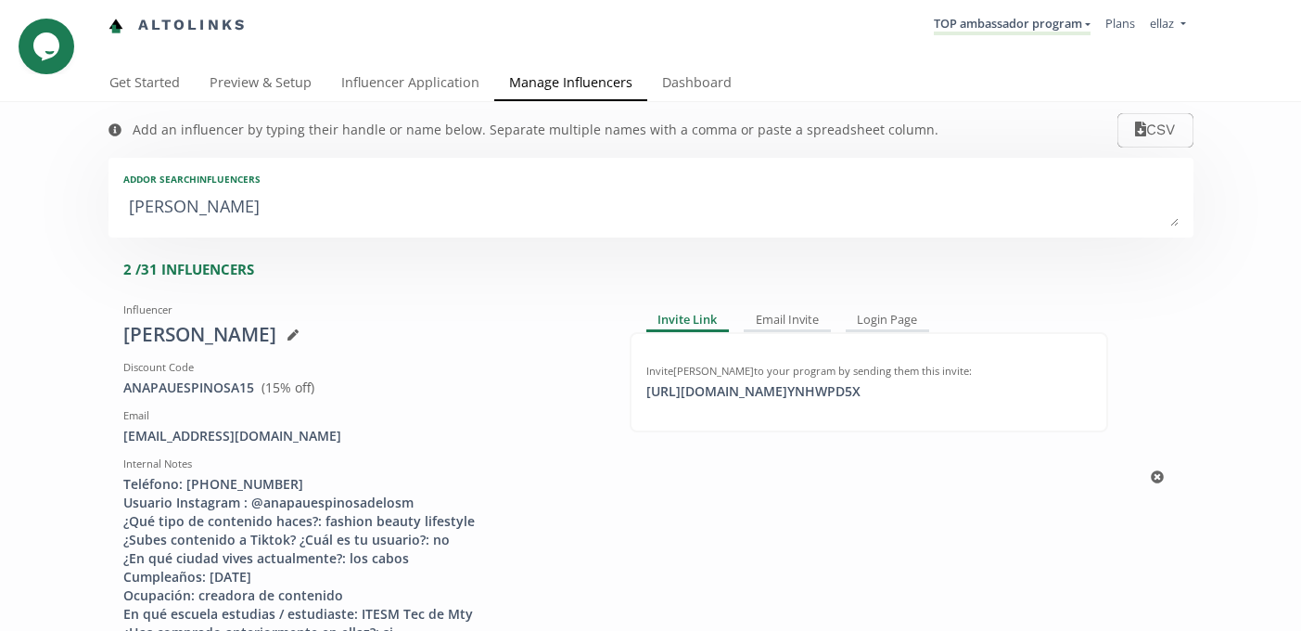
type textarea "pauli"
type input "pauli"
type input "PAULI"
type textarea "paulin"
type input "paulin"
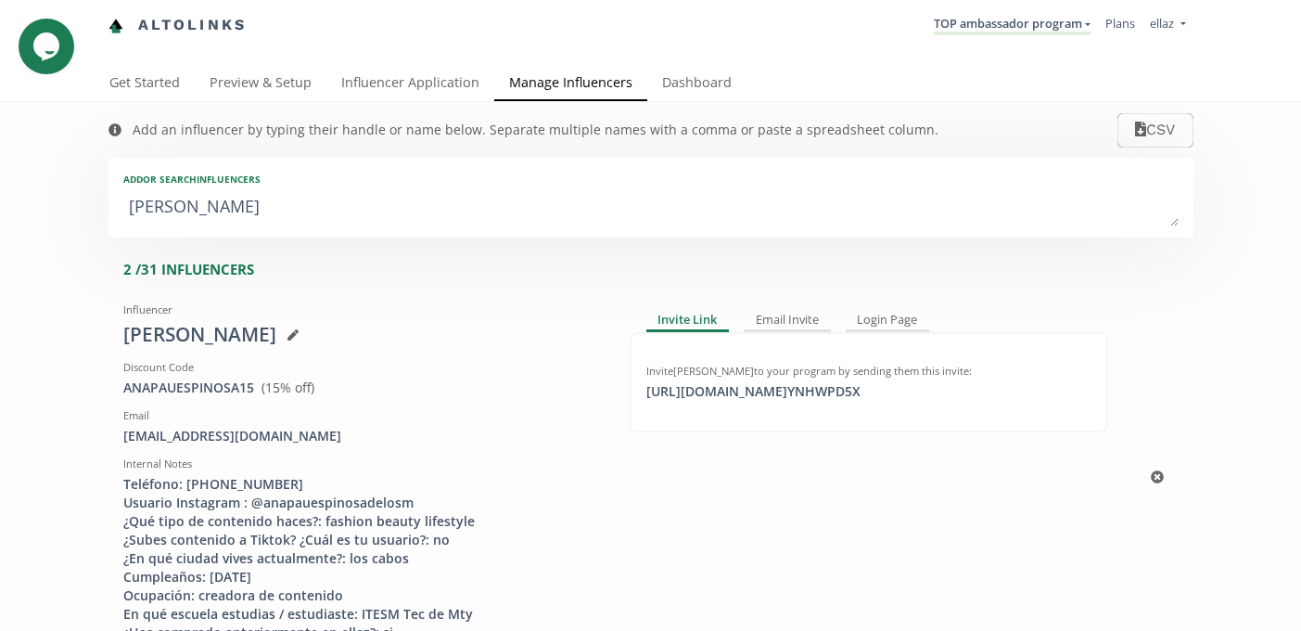
type input "PAULIN"
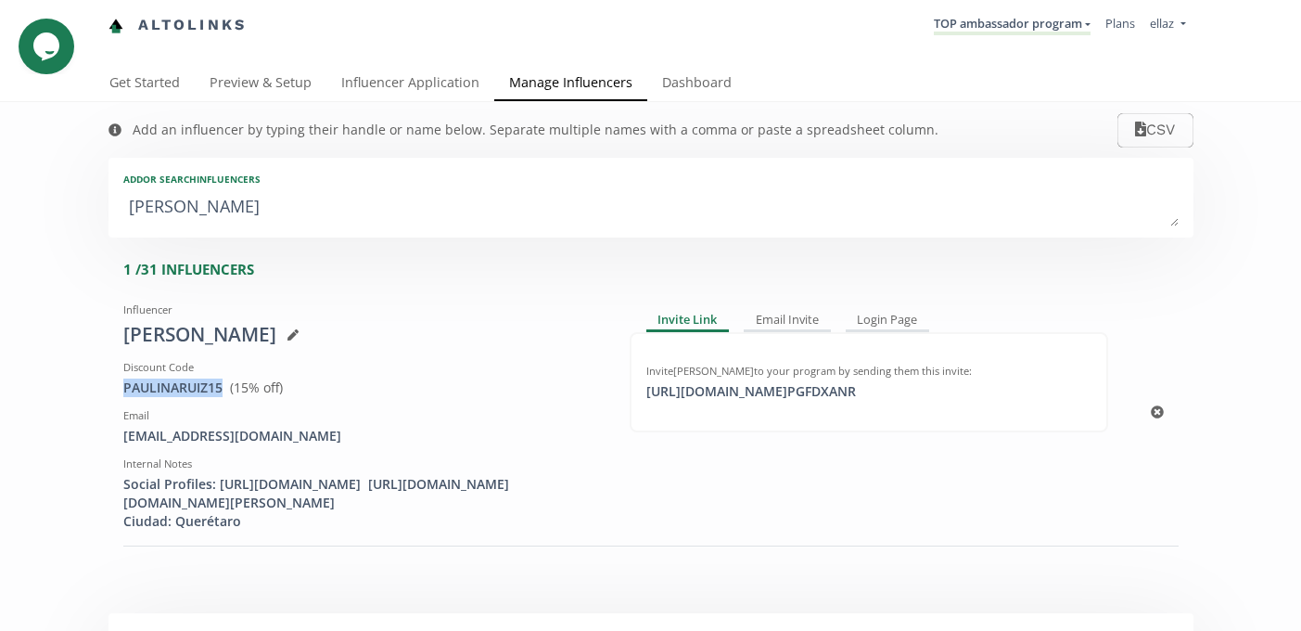
drag, startPoint x: 226, startPoint y: 386, endPoint x: 120, endPoint y: 386, distance: 106.7
click at [120, 386] on div "Influencer Paulina Ruiz Discount Code PAULINARUIZ15 View in Shopify Admin ( 15 …" at bounding box center [362, 413] width 506 height 236
copy span "PAULINARUIZ15"
click at [292, 190] on textarea "paulin" at bounding box center [651, 207] width 1056 height 37
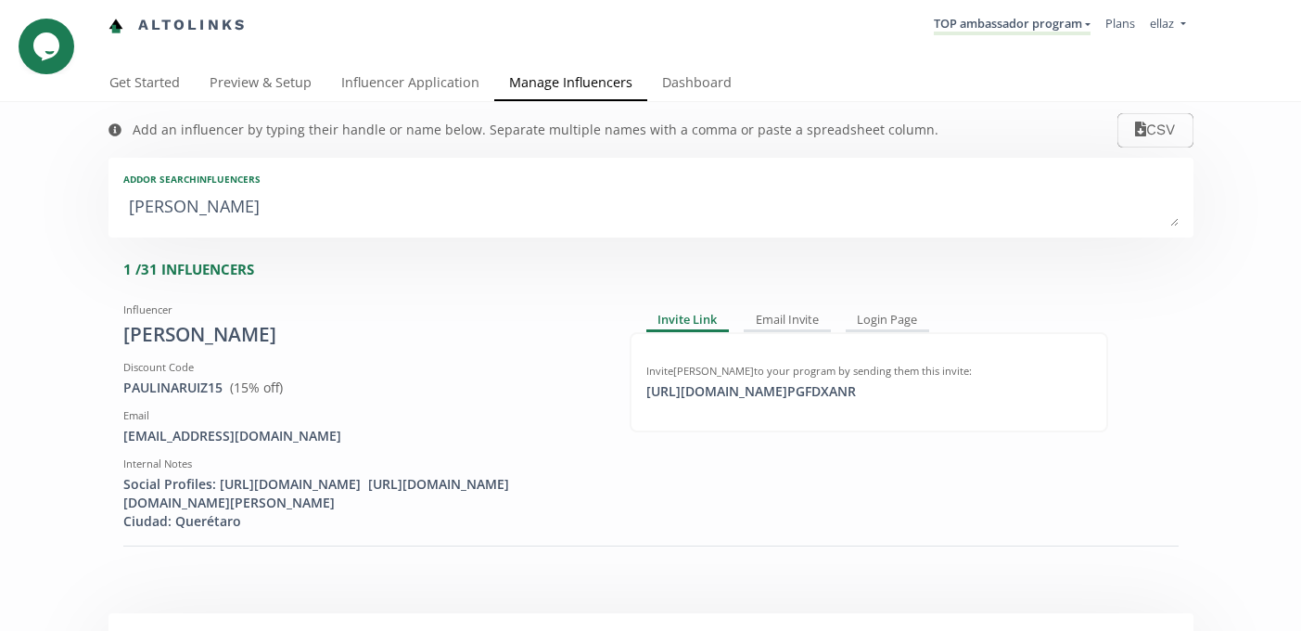
type textarea "r"
type input "r"
type input "R"
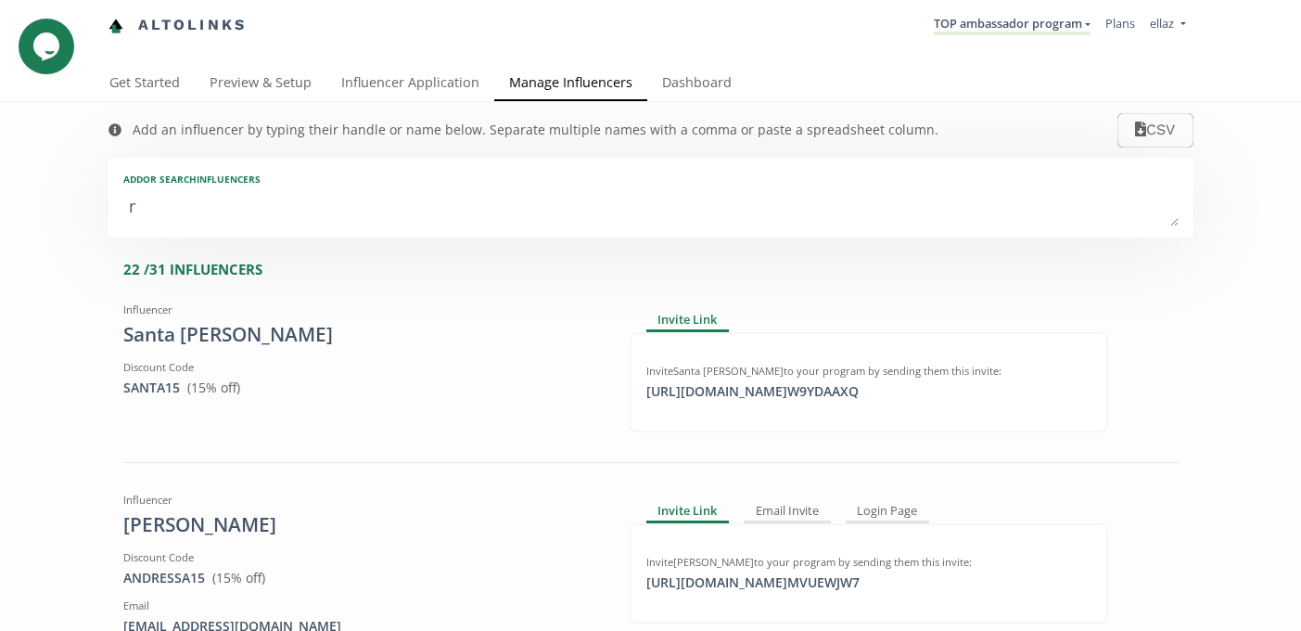
click at [292, 190] on textarea "r" at bounding box center [651, 207] width 1056 height 37
type textarea "e"
type input "e"
type input "E"
type textarea "eg"
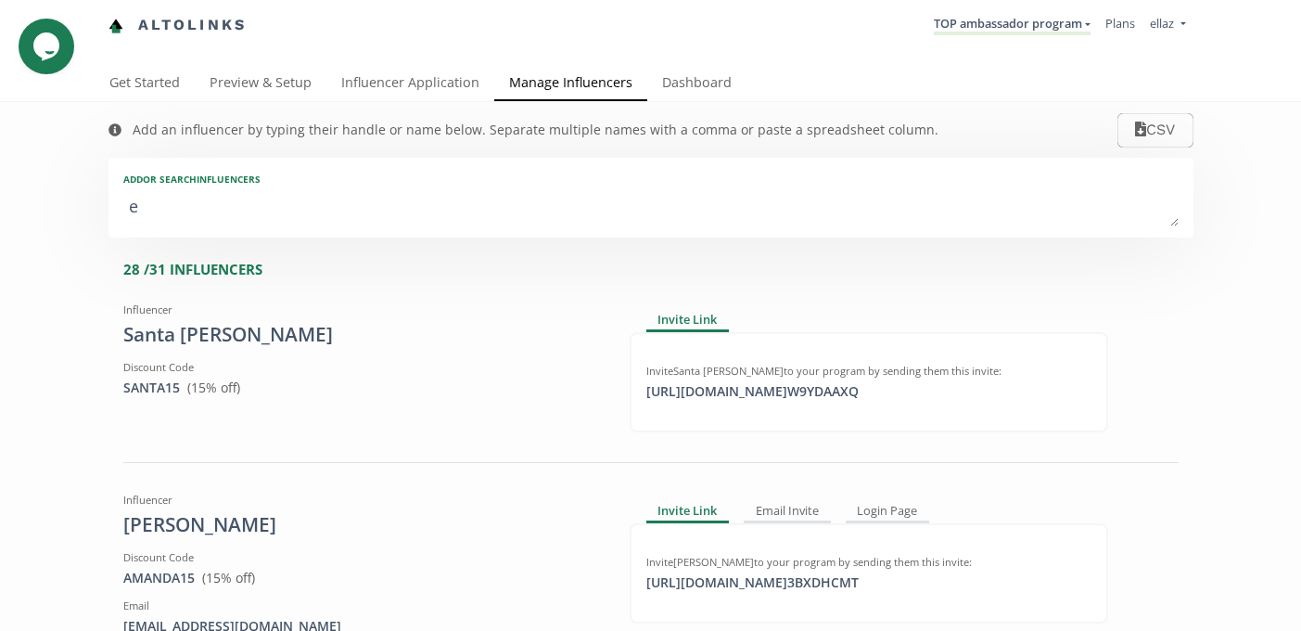
type input "eg"
type input "EG"
type textarea "egi"
type input "egi"
type input "EGI"
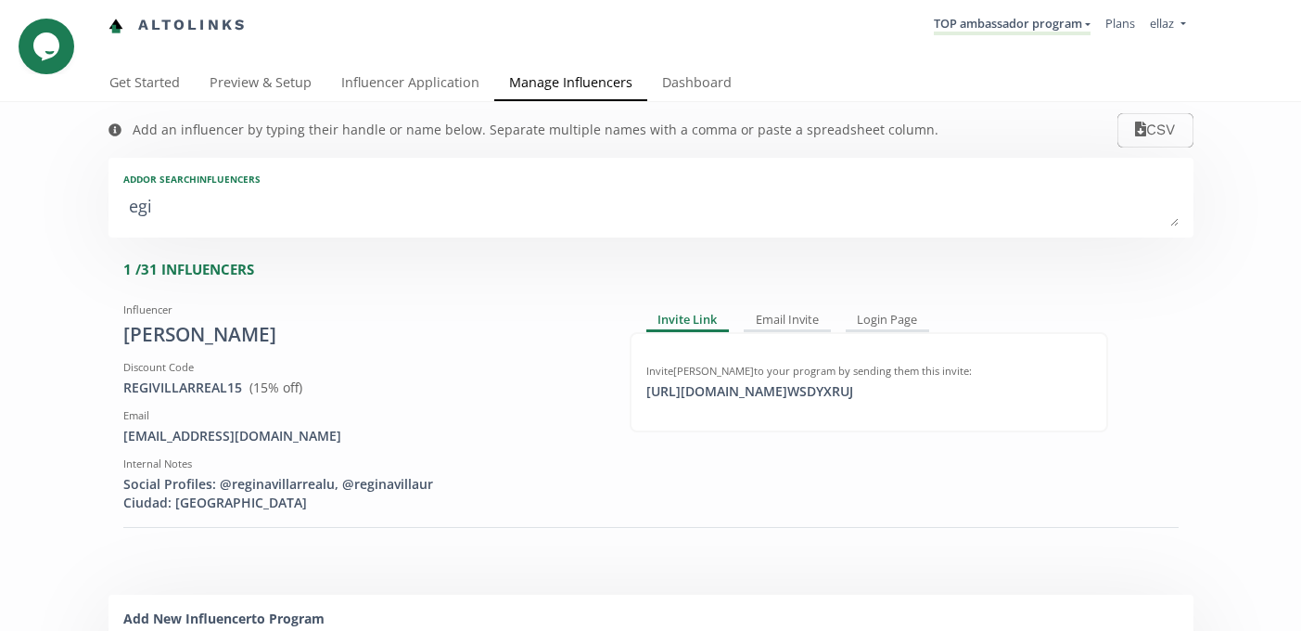
type textarea "eg"
type input "eg"
type input "EG"
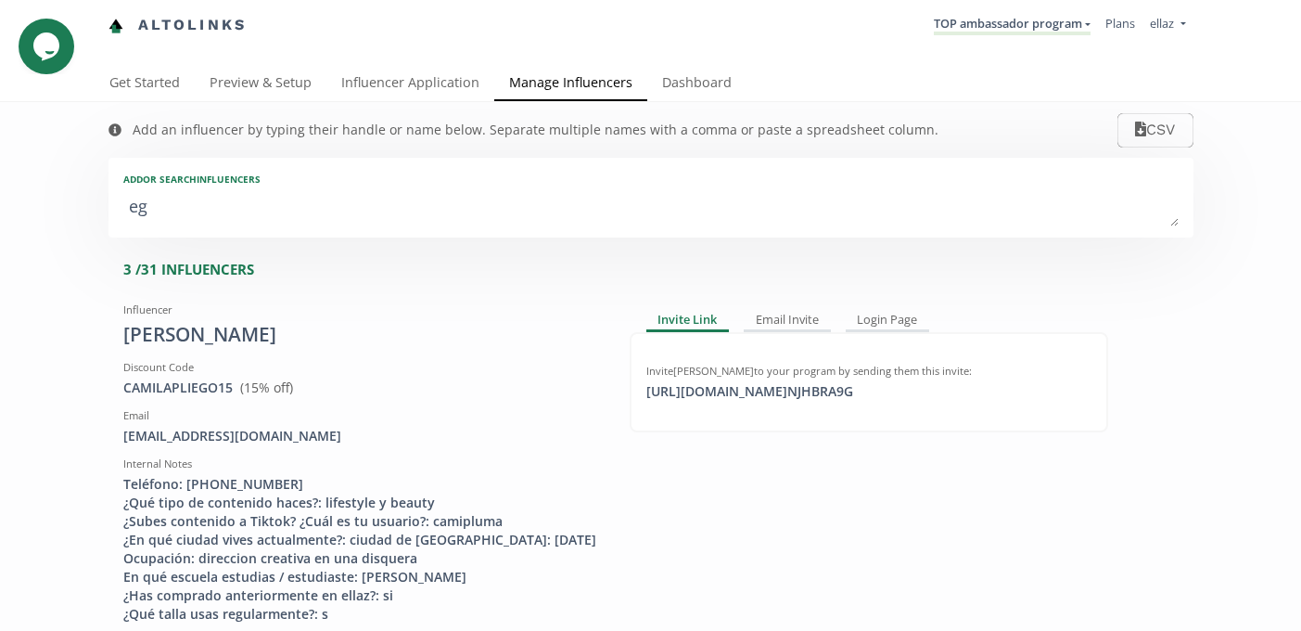
type textarea "e"
type input "e"
type input "E"
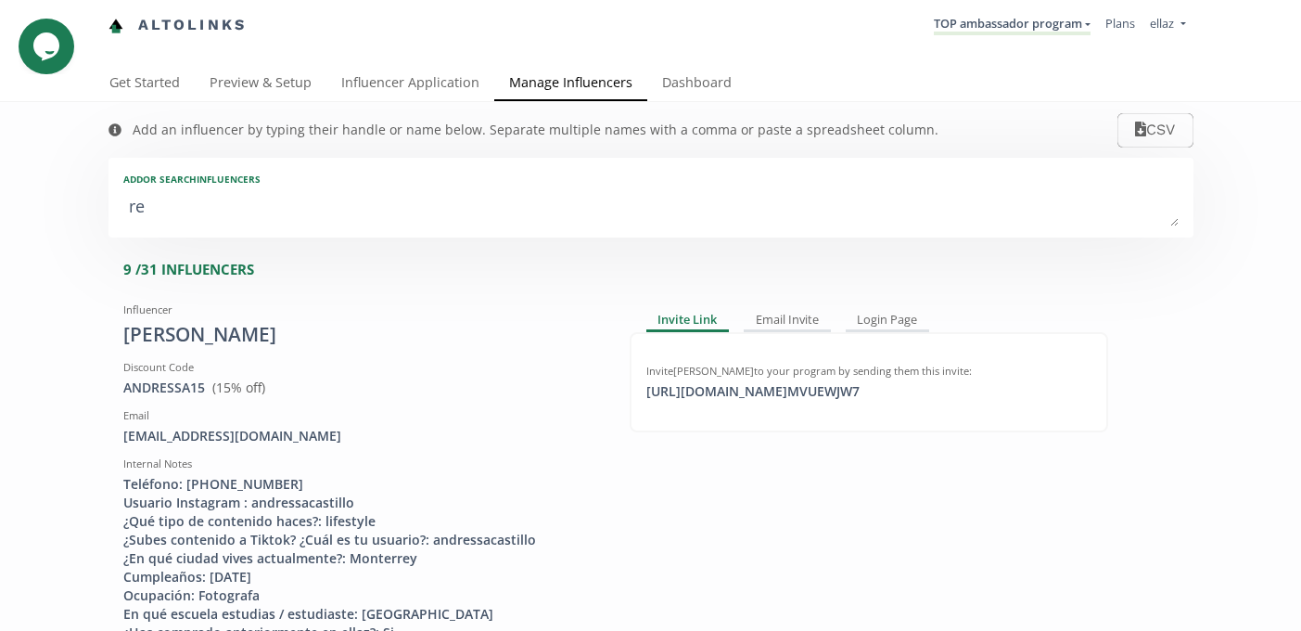
type textarea "reg"
type input "reg"
type input "REG"
type textarea "regi"
type input "regi"
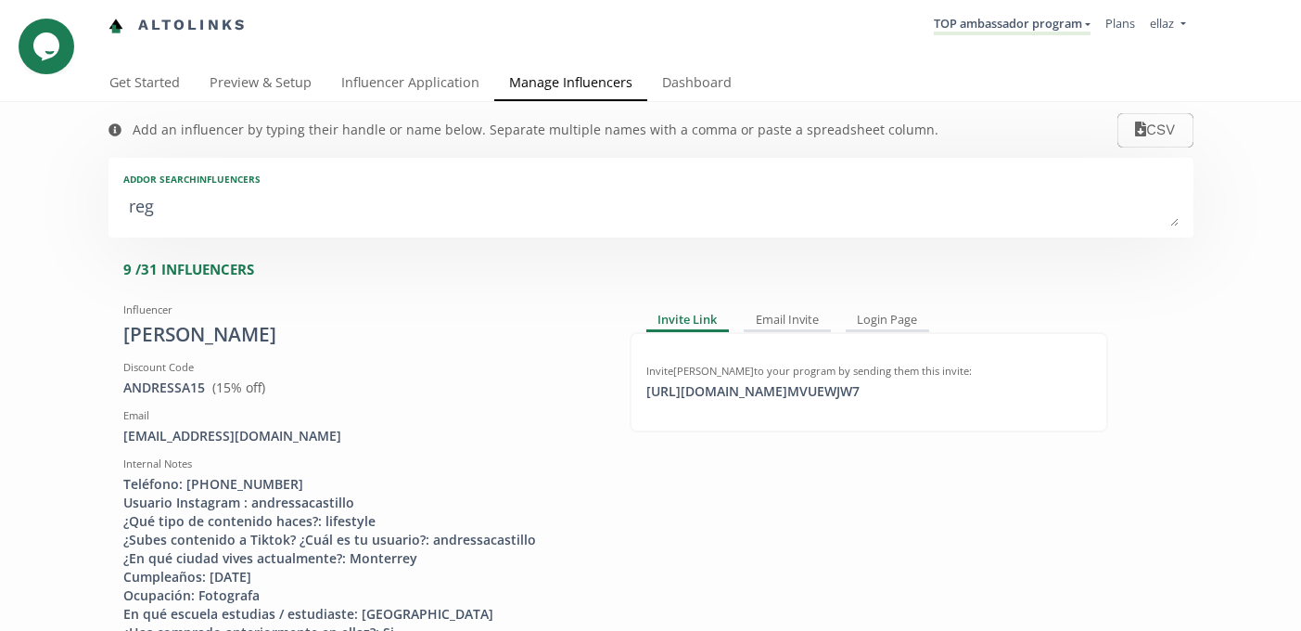
type input "REGI"
type textarea "regin"
type input "regin"
type input "REGIN"
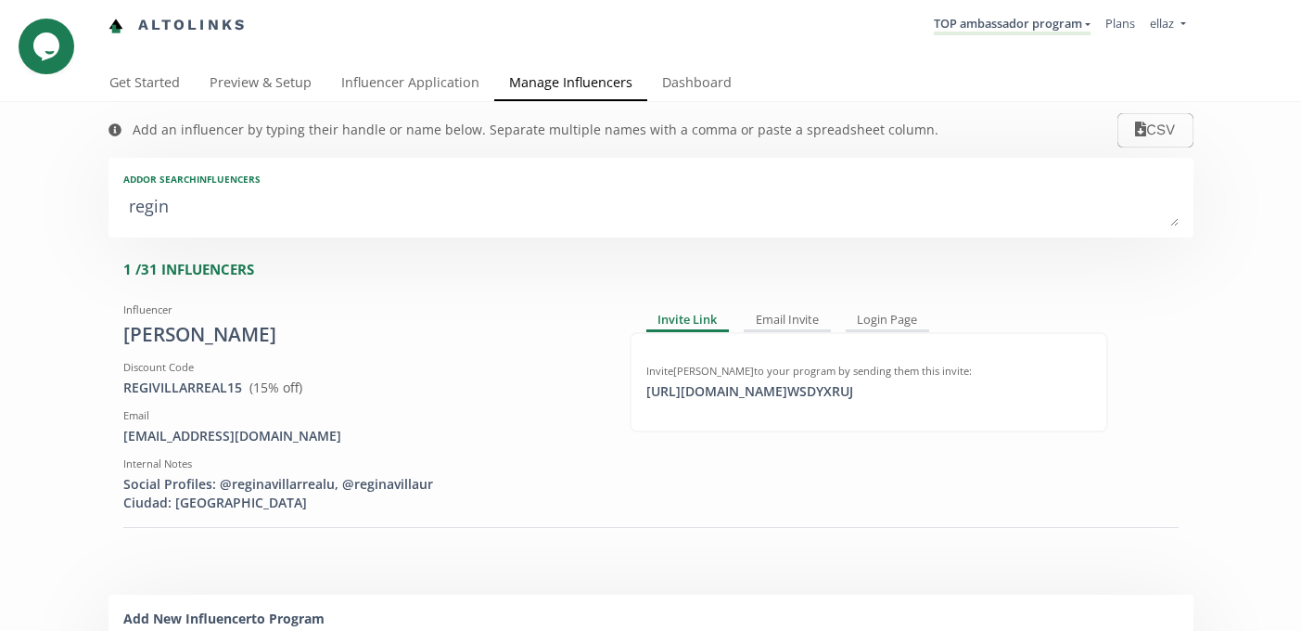
type textarea "regina"
type input "regina"
type input "REGINA"
drag, startPoint x: 243, startPoint y: 388, endPoint x: 117, endPoint y: 388, distance: 126.2
click at [117, 388] on div "Influencer Regina Villarreal Discount Code REGIVILLARREAL15 View in Shopify Adm…" at bounding box center [362, 403] width 506 height 217
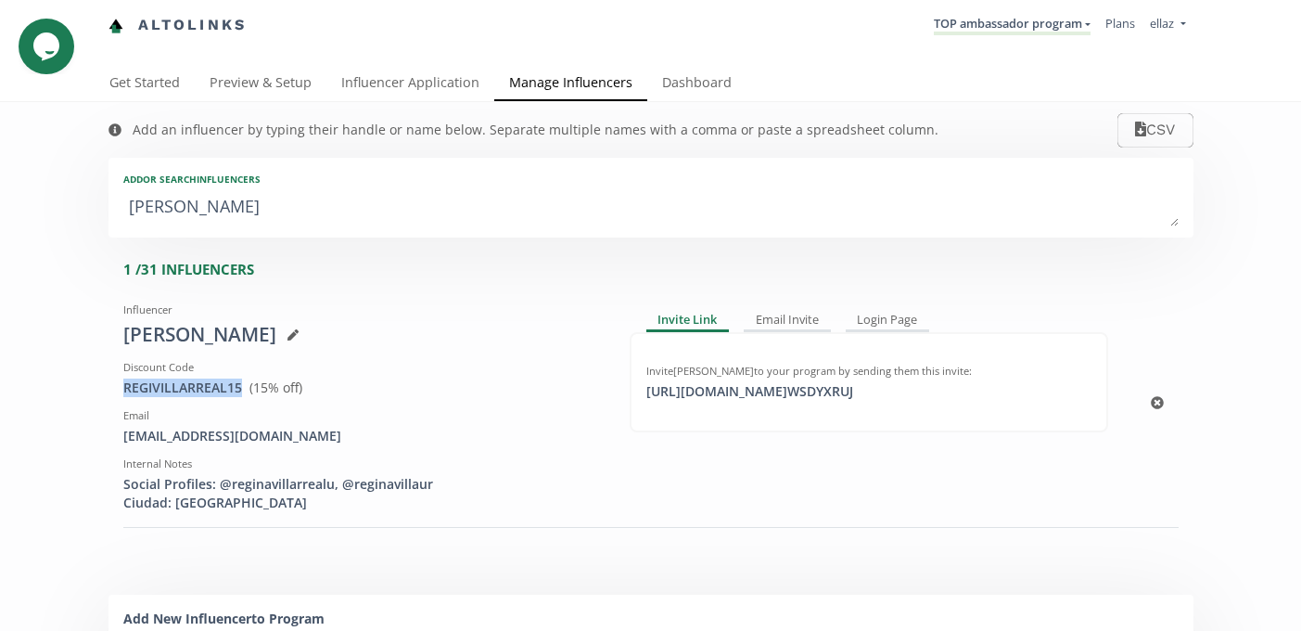
copy span "REGIVILLARREAL15"
click at [197, 200] on textarea "regina" at bounding box center [651, 207] width 1056 height 37
type textarea "m"
type input "m"
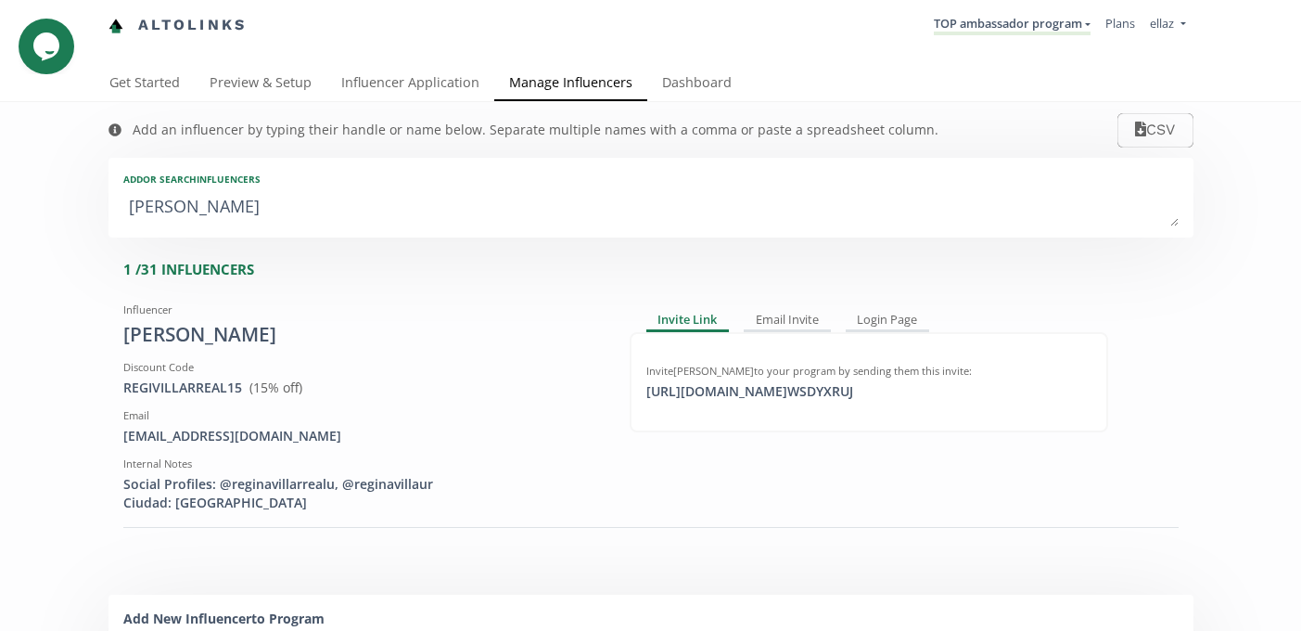
type input "M"
type textarea "mi"
type input "mi"
type input "MI"
type textarea "mic"
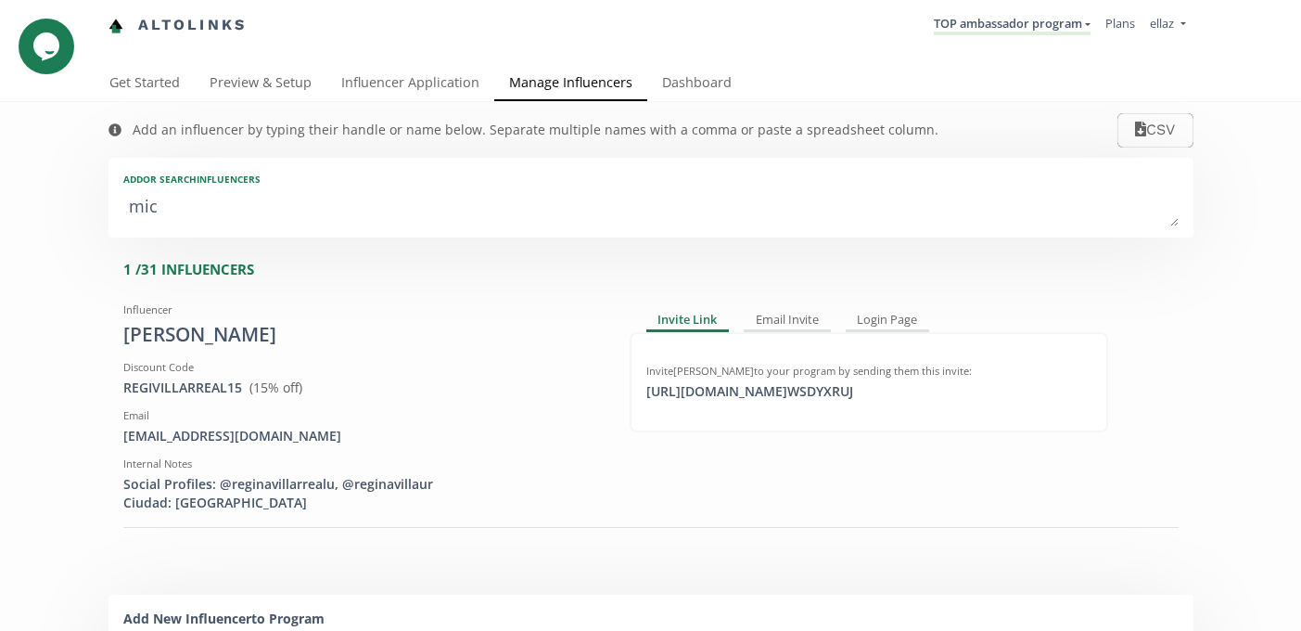
type input "mic"
type input "MIC"
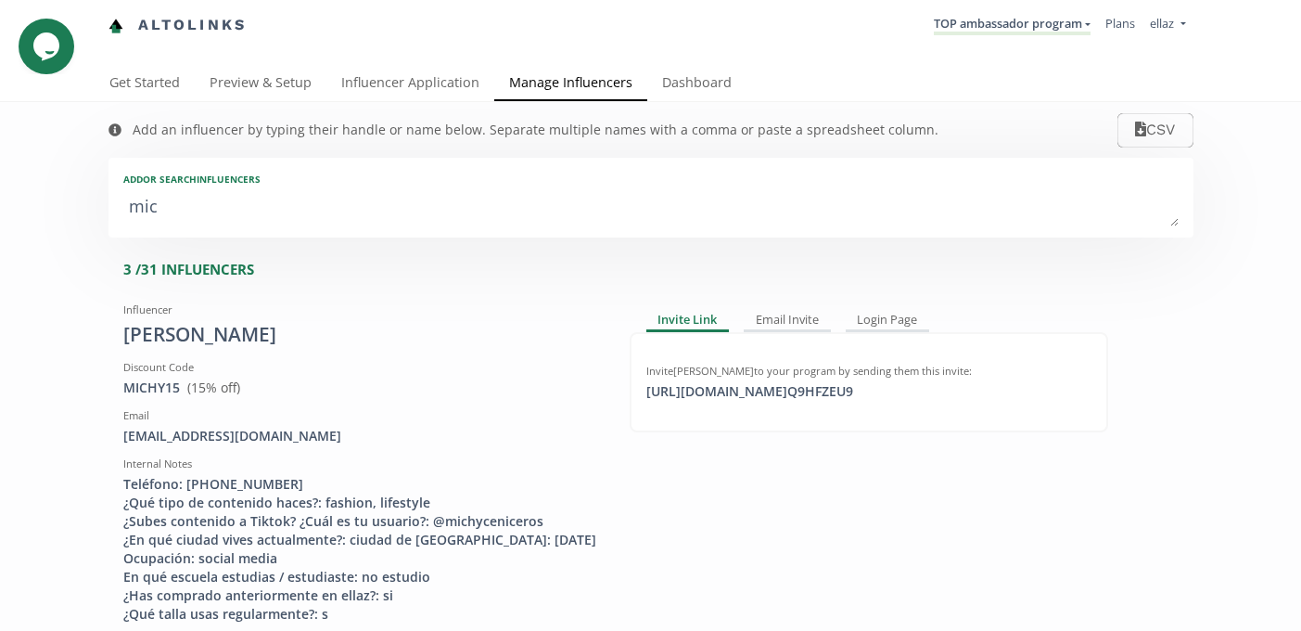
type textarea "mich"
type input "mich"
type input "MICH"
type textarea "mich"
click at [640, 80] on link "Manage Influencers" at bounding box center [570, 84] width 153 height 37
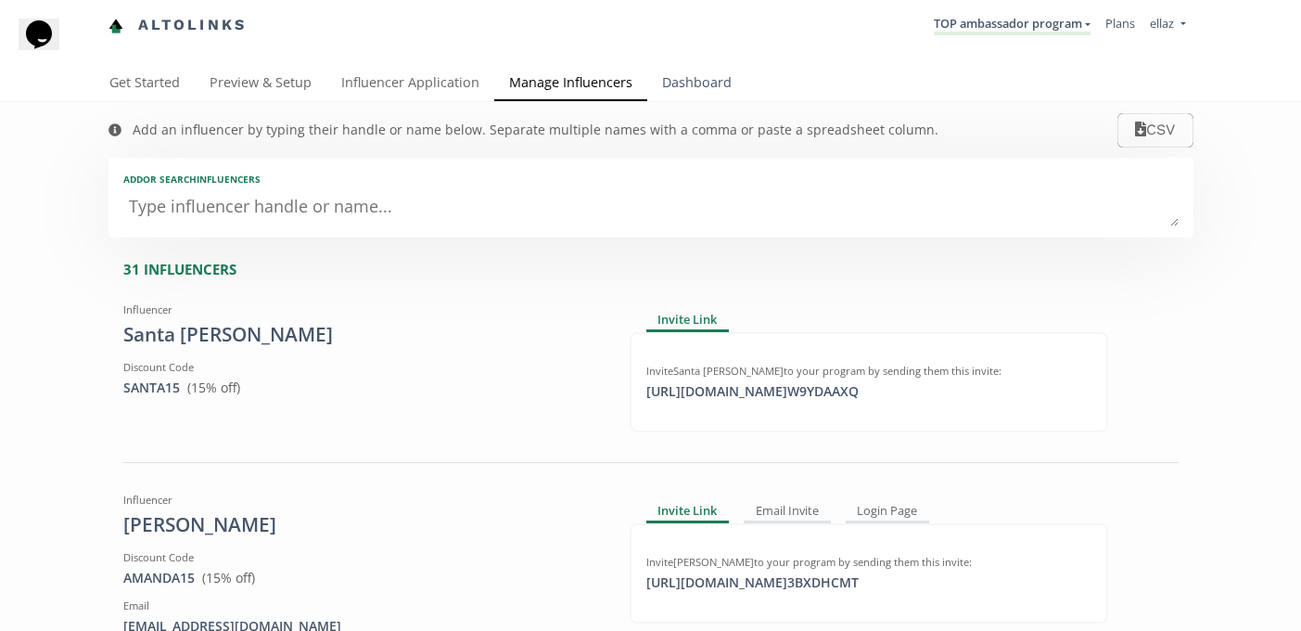
click at [684, 94] on link "Dashboard" at bounding box center [696, 84] width 99 height 37
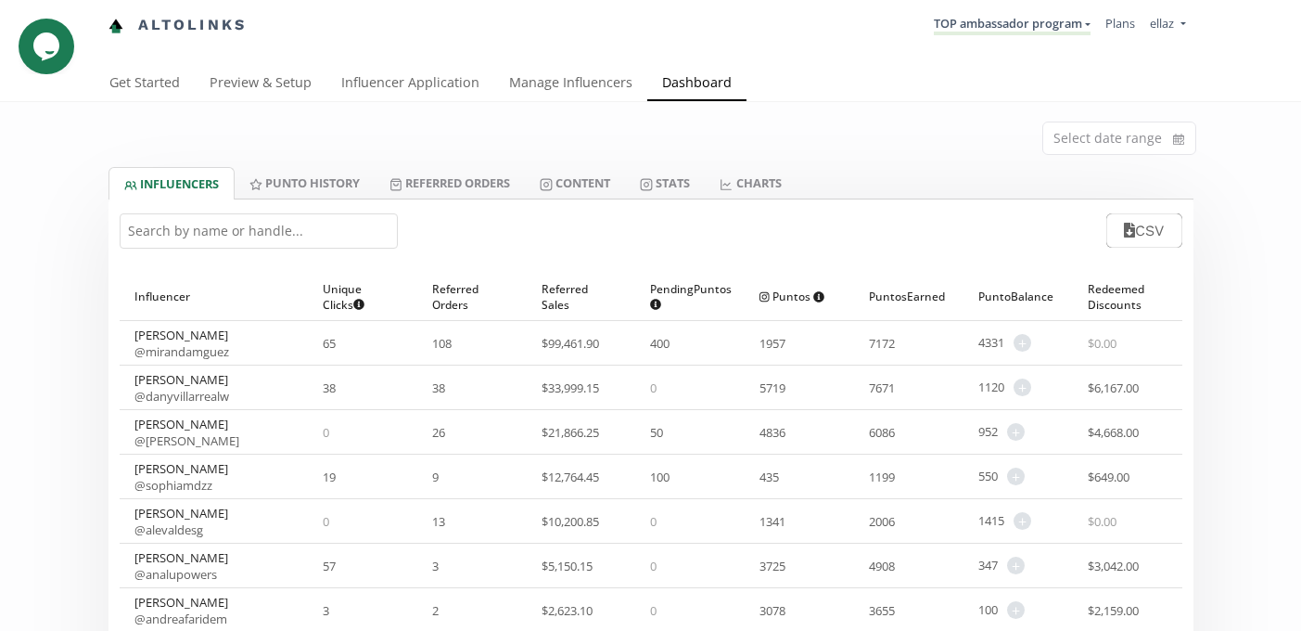
click at [348, 235] on input "text" at bounding box center [259, 230] width 278 height 35
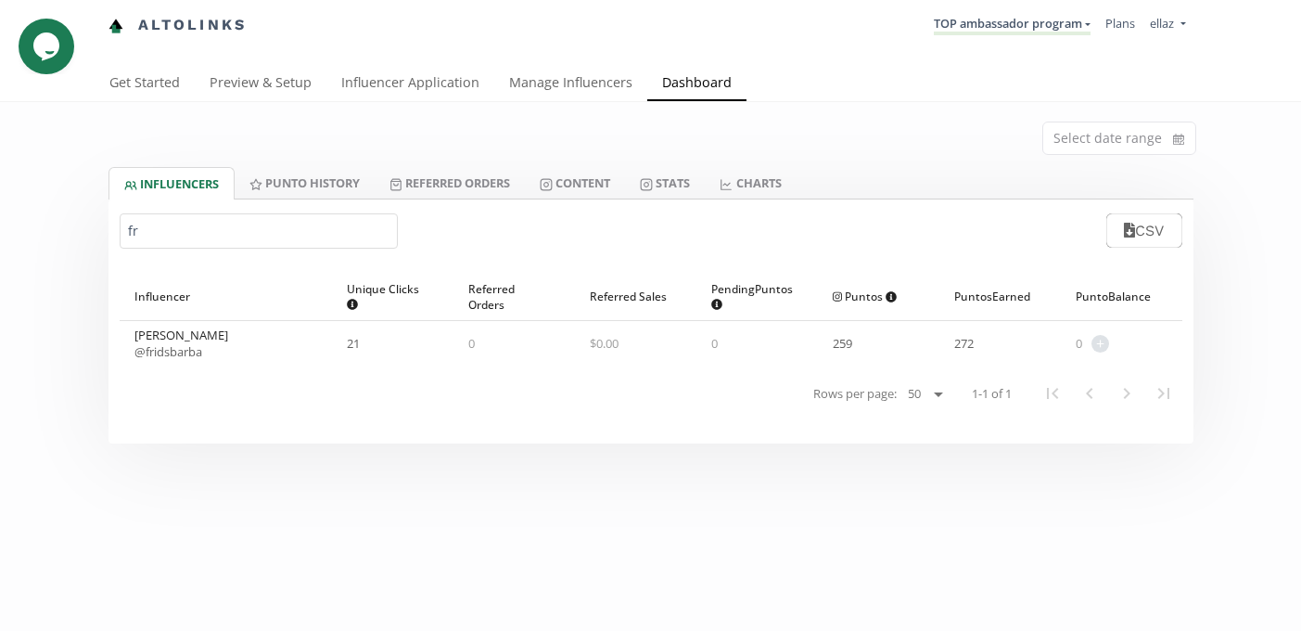
type input "f"
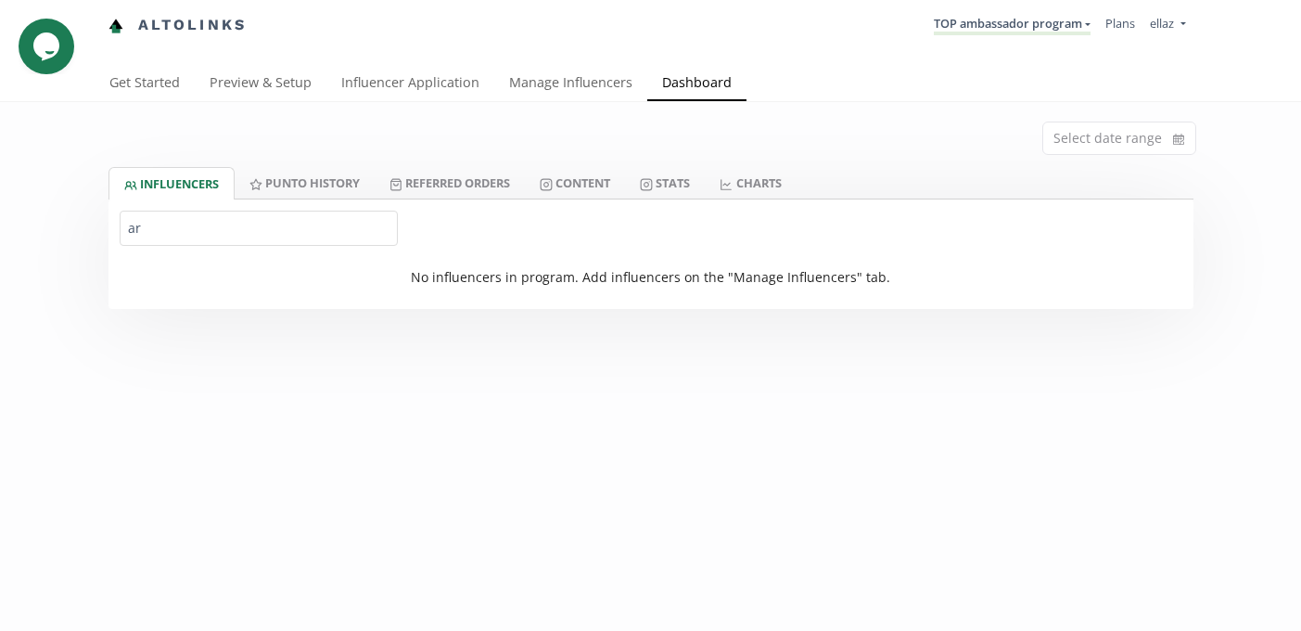
type input "a"
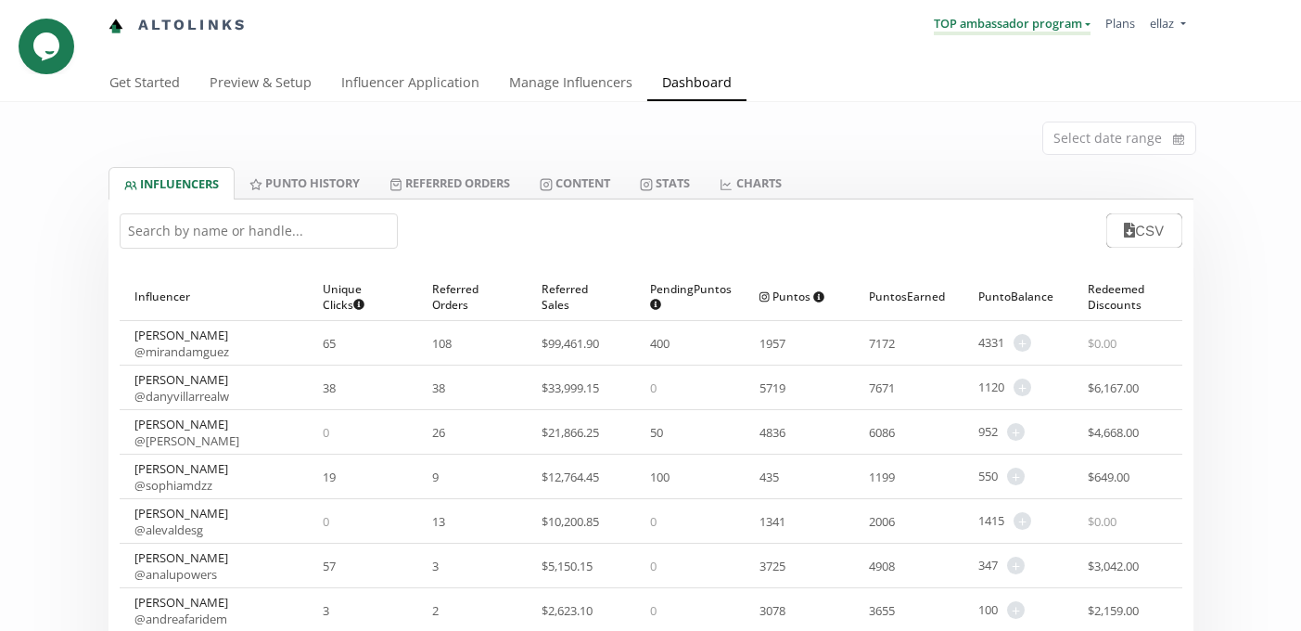
click at [941, 24] on link "TOP ambassador program" at bounding box center [1012, 25] width 157 height 20
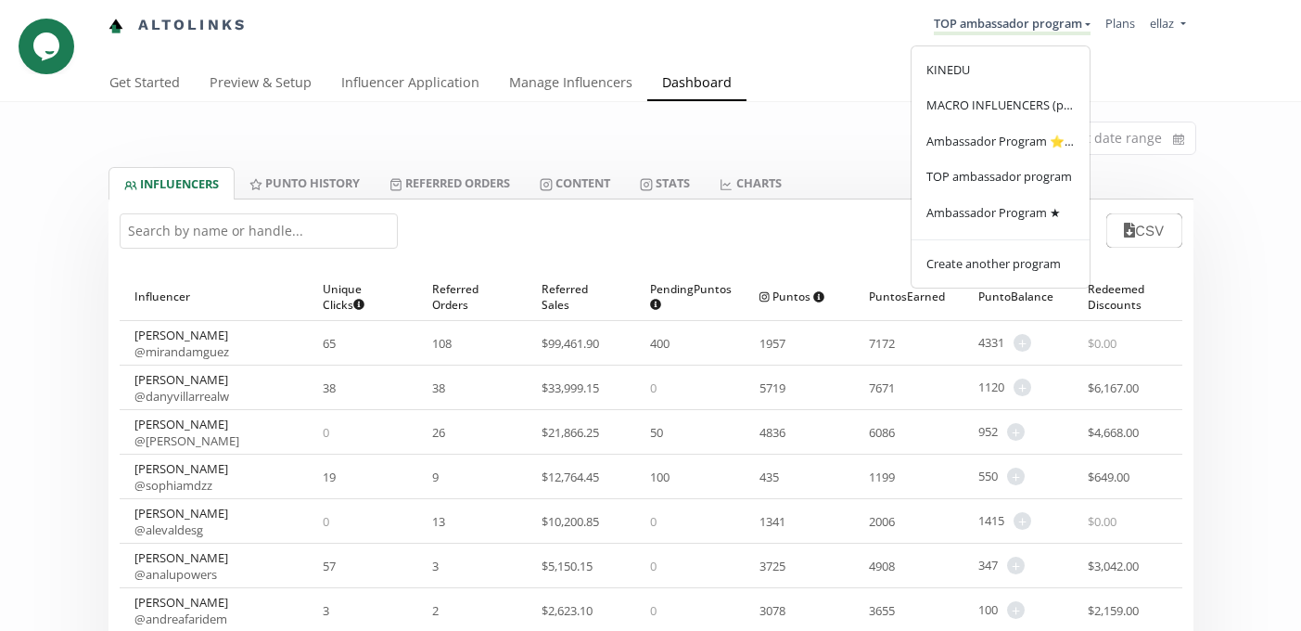
click at [1002, 236] on div "KINEDU MACRO INFLUENCERS (prog ventas) Ambassador Program ⭐️⭐️ TOP ambassador p…" at bounding box center [1001, 166] width 180 height 243
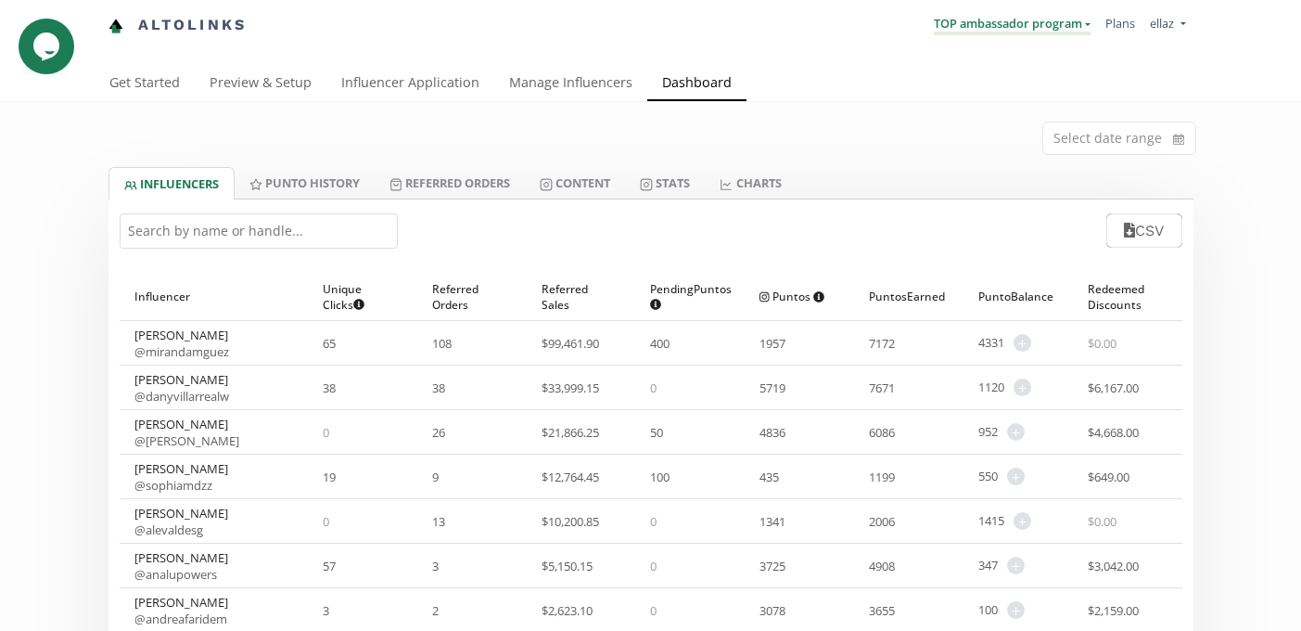
click at [998, 23] on link "TOP ambassador program" at bounding box center [1012, 25] width 157 height 20
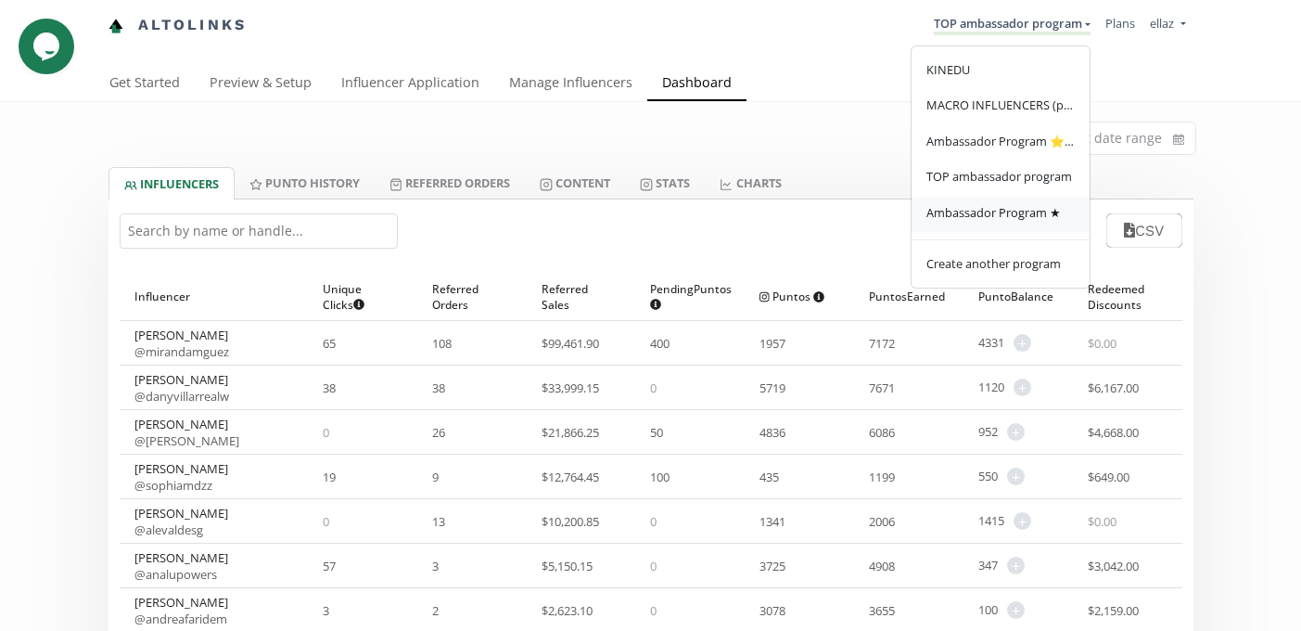
click at [1013, 217] on span "Ambassador Program ★" at bounding box center [994, 212] width 135 height 17
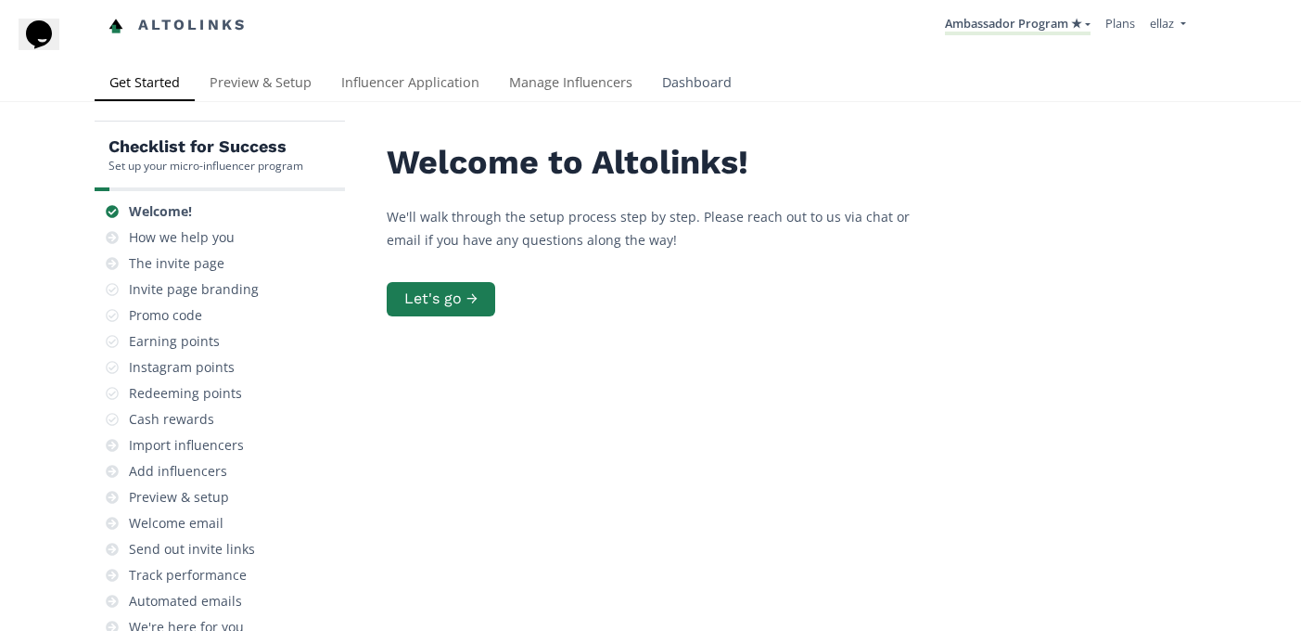
click at [685, 73] on link "Dashboard" at bounding box center [696, 84] width 99 height 37
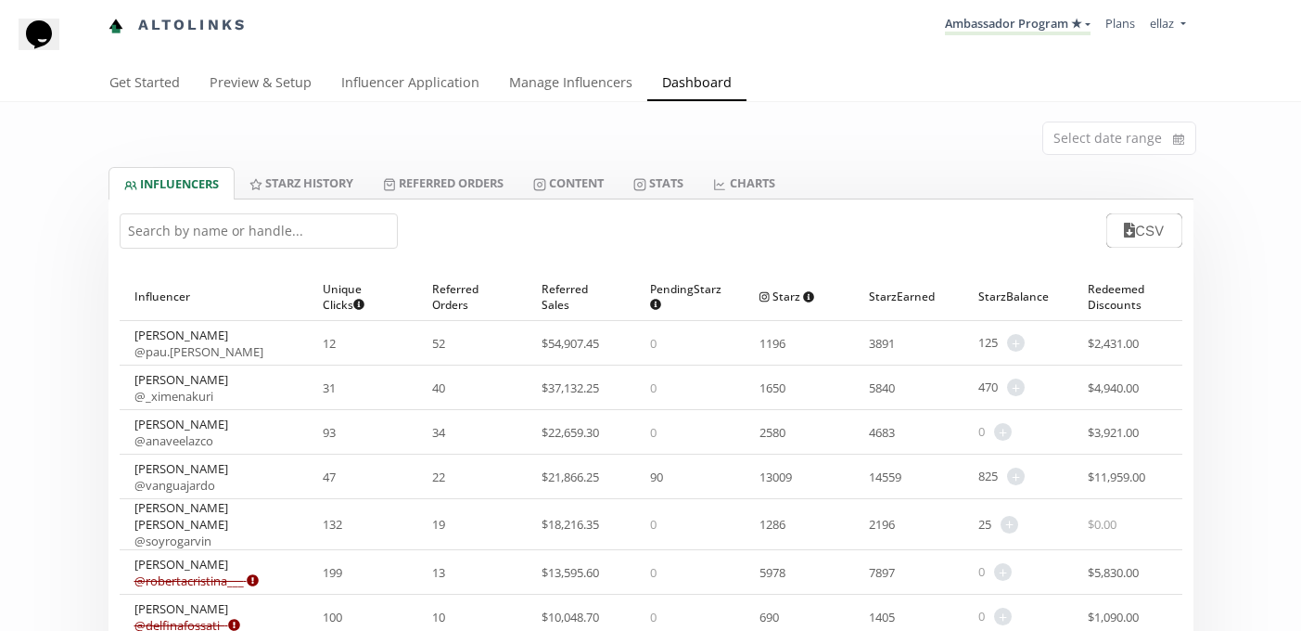
click at [233, 246] on input "text" at bounding box center [259, 230] width 278 height 35
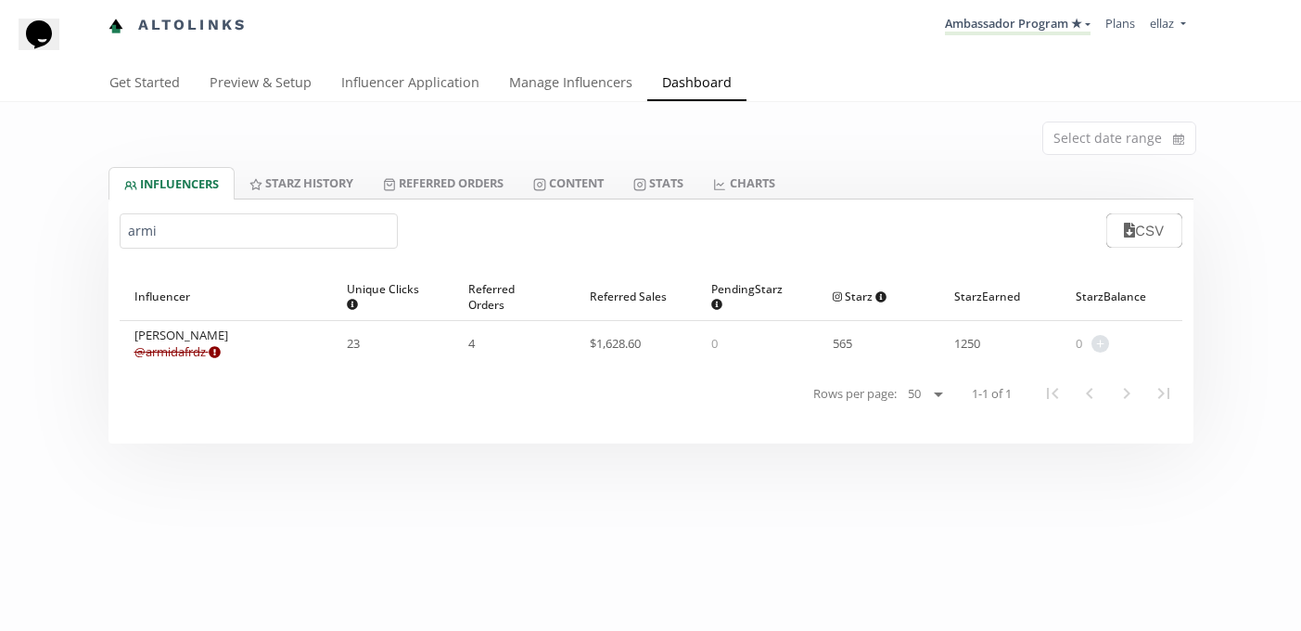
type input "armi"
click at [670, 177] on link "Stats" at bounding box center [659, 183] width 80 height 32
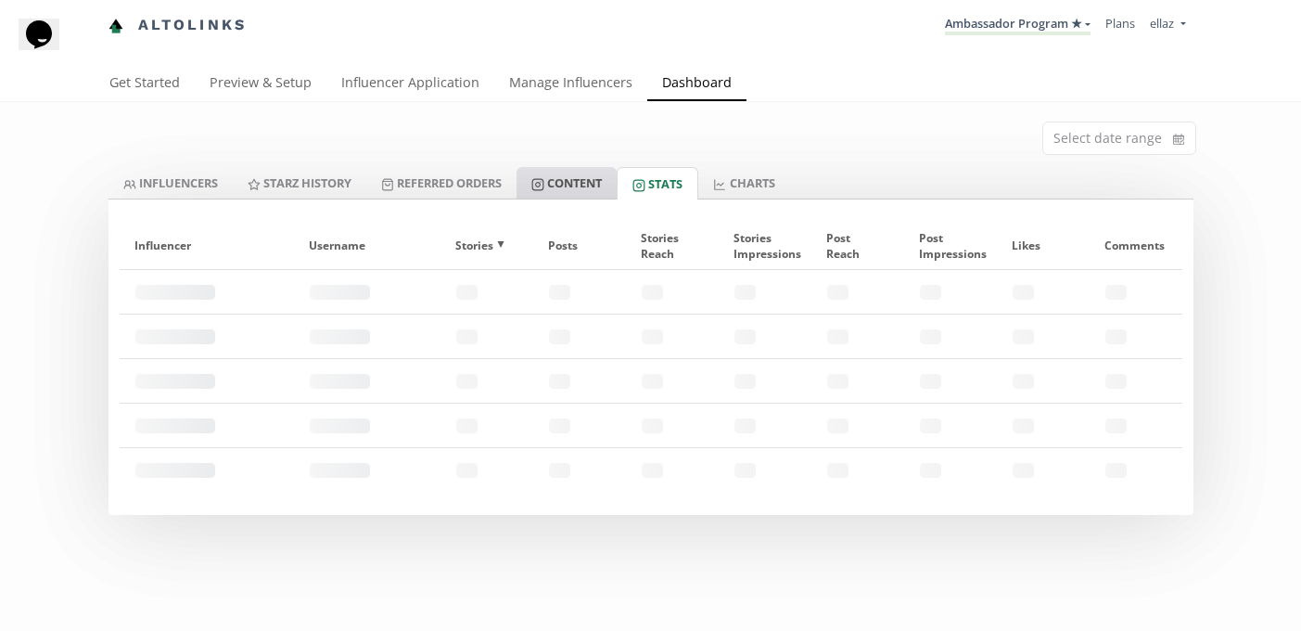
click at [570, 177] on link "Content" at bounding box center [567, 183] width 100 height 32
